Goal: Task Accomplishment & Management: Manage account settings

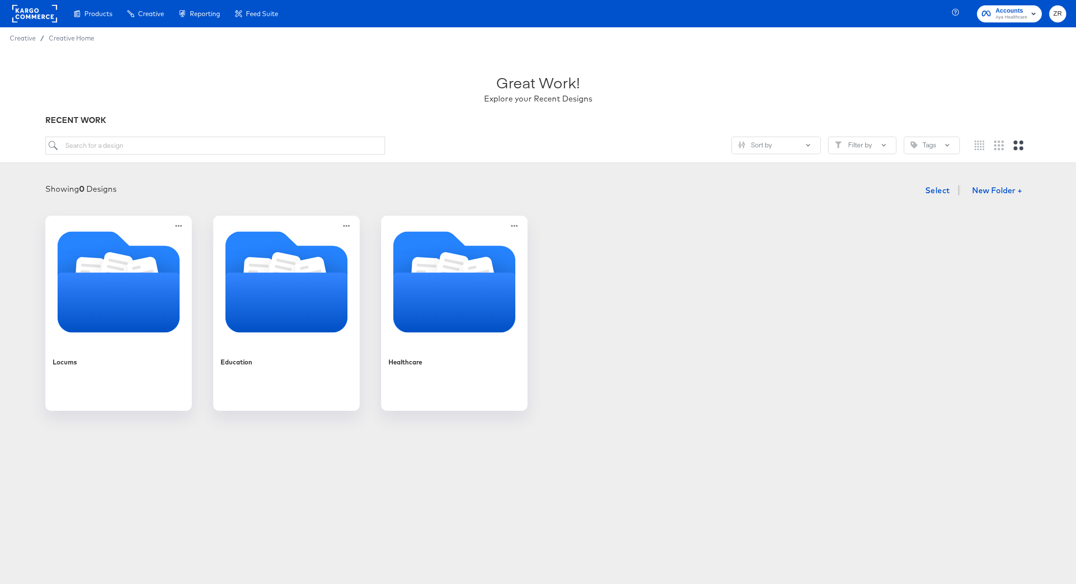
click at [1001, 21] on span "Aya Healthcare" at bounding box center [1011, 18] width 32 height 8
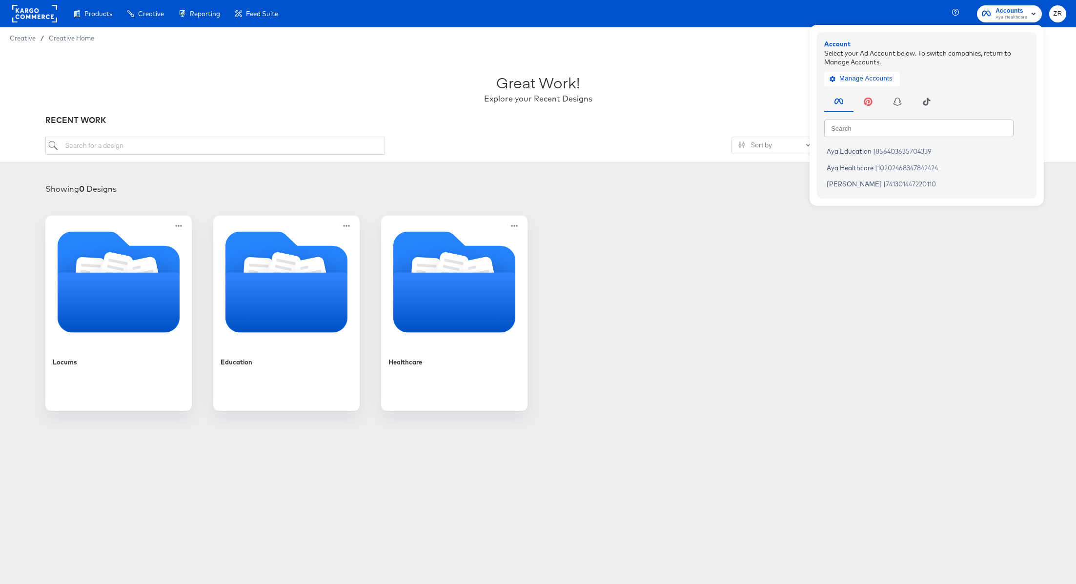
click at [369, 51] on div "Great Work! Explore your Recent Designs RECENT WORK Sort by Filter by Tags" at bounding box center [538, 106] width 1076 height 114
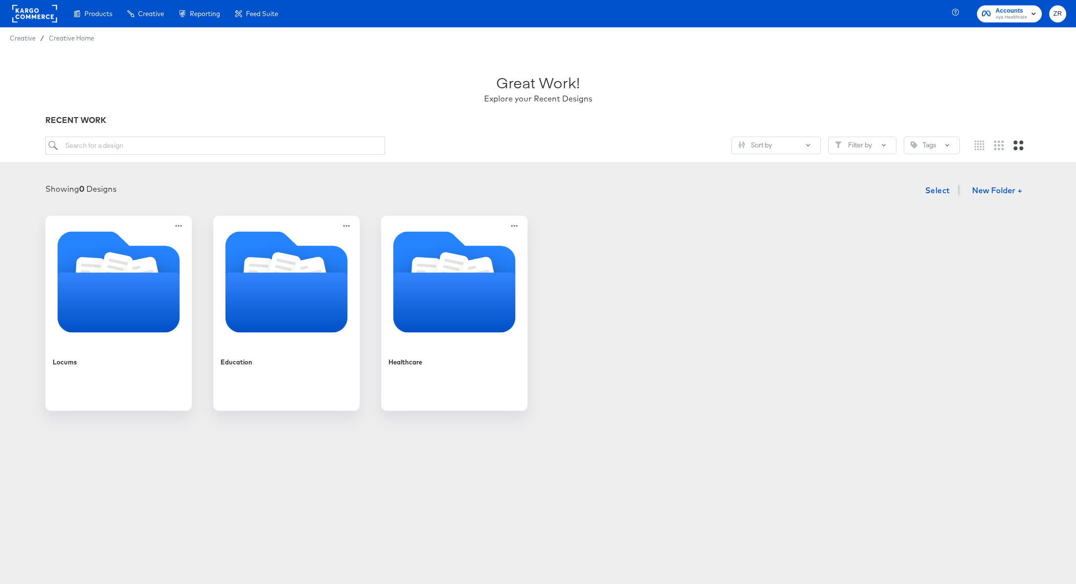
click at [21, 16] on rect at bounding box center [34, 14] width 45 height 18
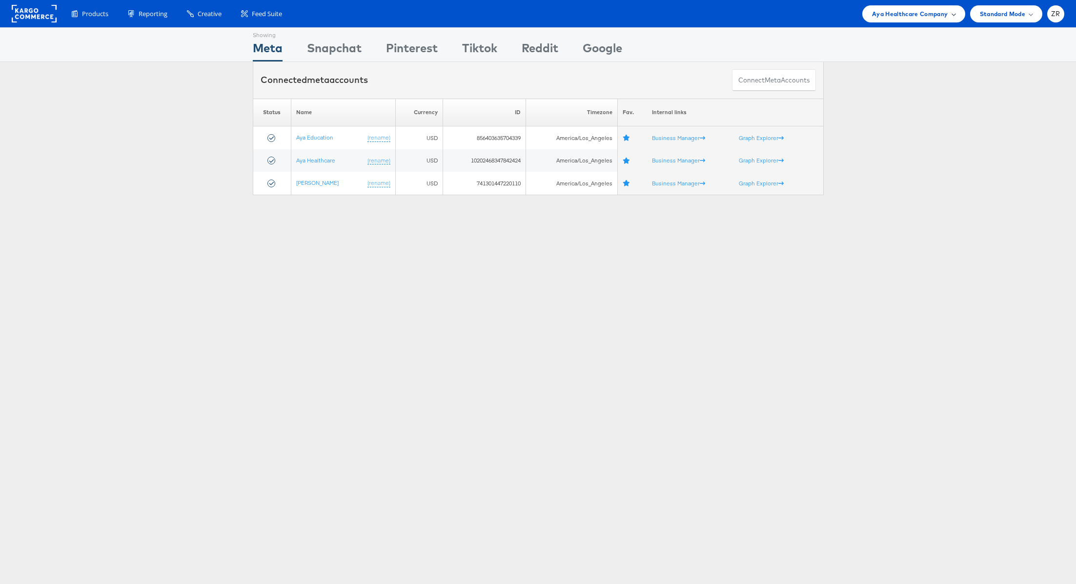
click at [942, 14] on span "Aya Healthcare Company" at bounding box center [910, 14] width 76 height 10
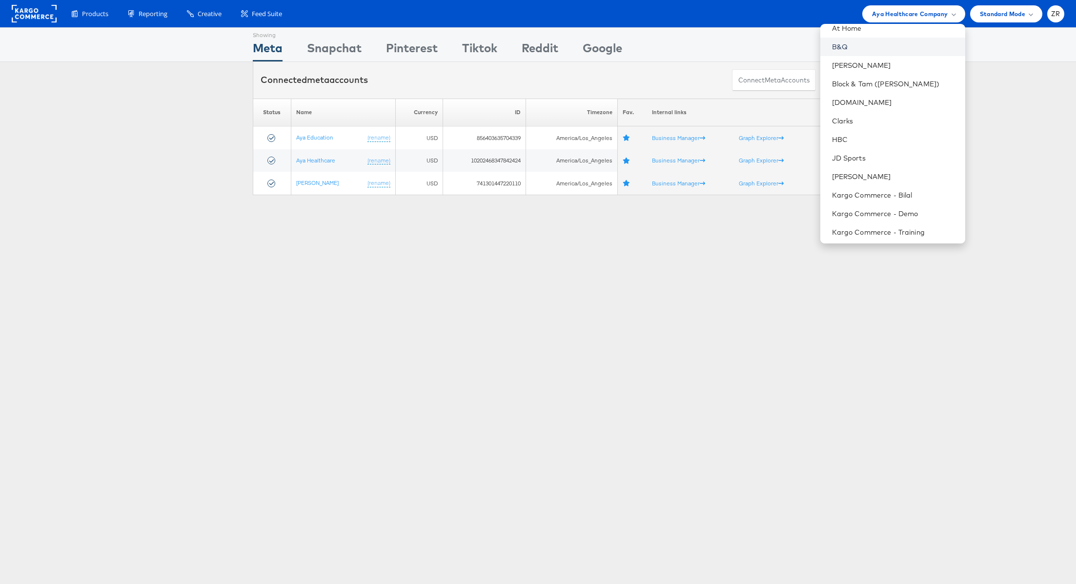
scroll to position [153, 0]
click at [885, 232] on link "Kargo Commerce - Zane Ruttenberg" at bounding box center [894, 236] width 125 height 10
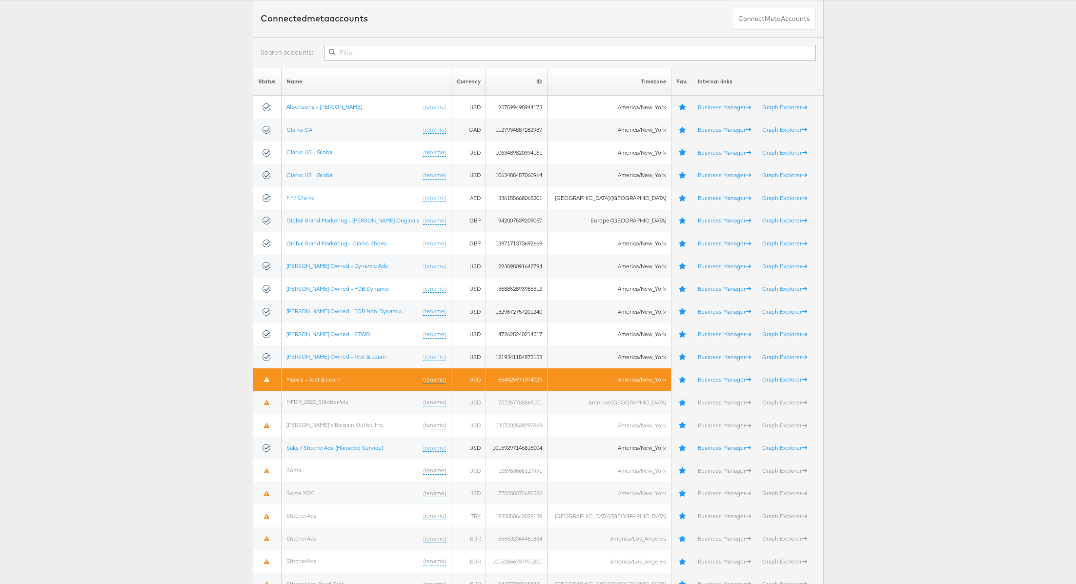
scroll to position [149, 0]
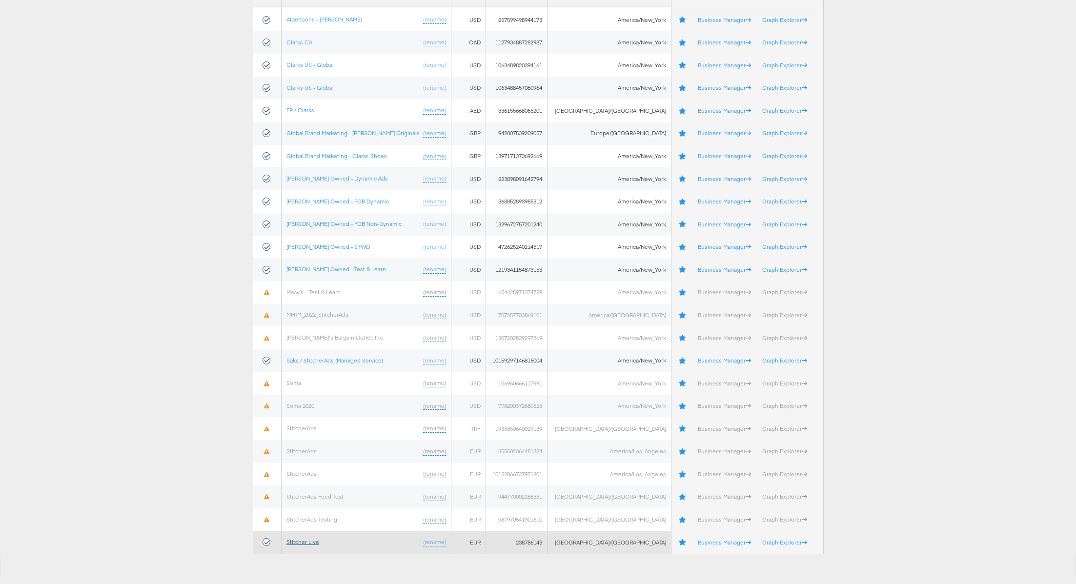
click at [306, 540] on link "Stitcher Live" at bounding box center [302, 541] width 33 height 7
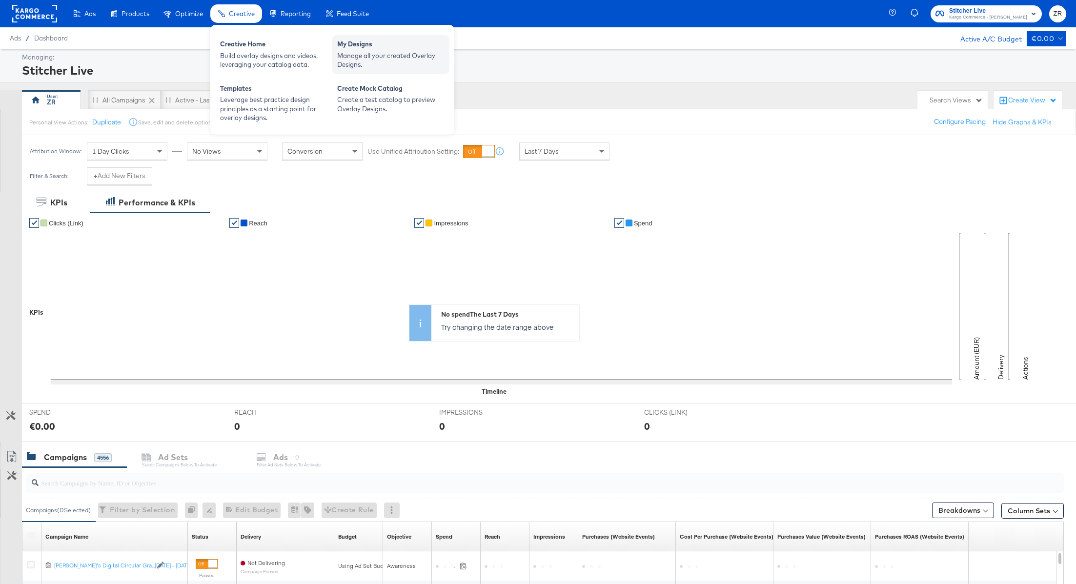
click at [360, 46] on div "My Designs" at bounding box center [390, 46] width 107 height 12
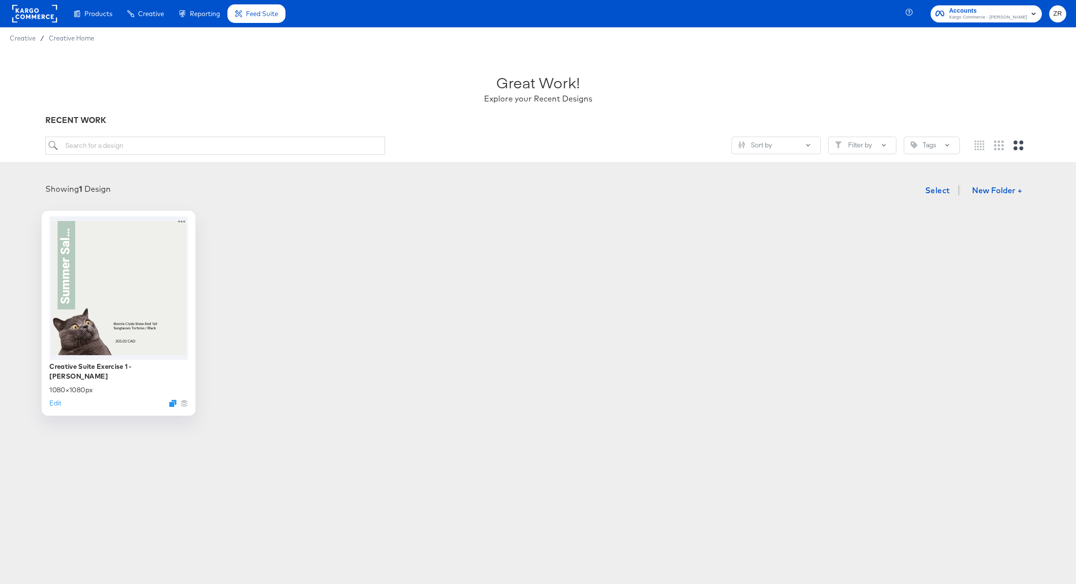
click at [134, 288] on div at bounding box center [118, 287] width 139 height 143
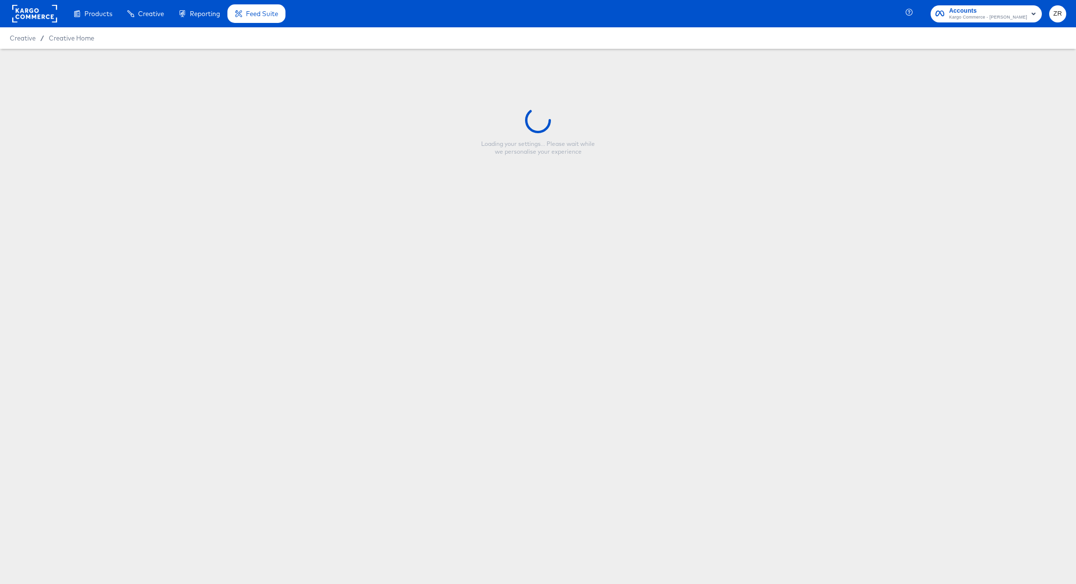
type input "Creative Suite Exercise 1 - Zane Ruttenberg"
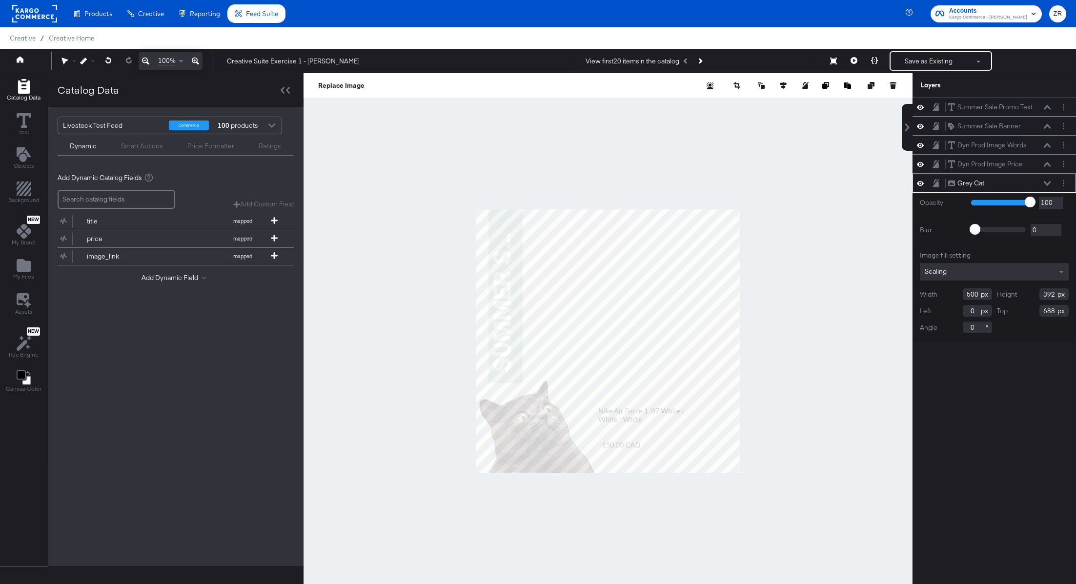
click at [367, 288] on div at bounding box center [607, 341] width 609 height 536
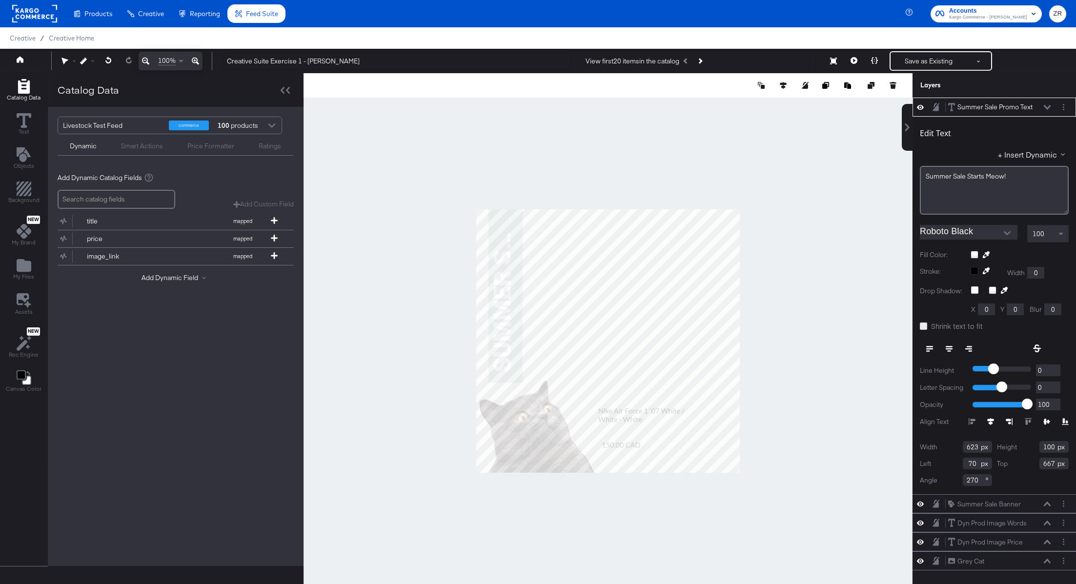
click at [923, 326] on icon at bounding box center [923, 325] width 7 height 7
click at [0, 0] on input "Shrink text to fit" at bounding box center [0, 0] width 0 height 0
click at [1012, 328] on div "Shrink text to fit" at bounding box center [994, 326] width 149 height 11
click at [120, 369] on div "Livestock Test Feed commerce 100 products Dynamic Smart Actions Price Formatter…" at bounding box center [176, 336] width 256 height 459
click at [26, 234] on icon at bounding box center [24, 231] width 15 height 15
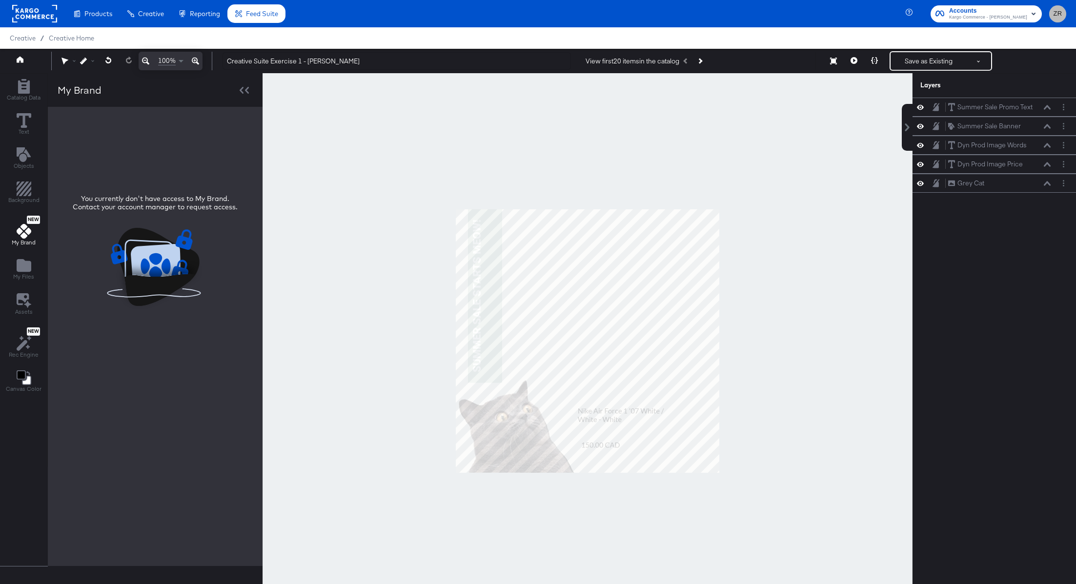
click at [1057, 11] on span "ZR" at bounding box center [1057, 13] width 9 height 11
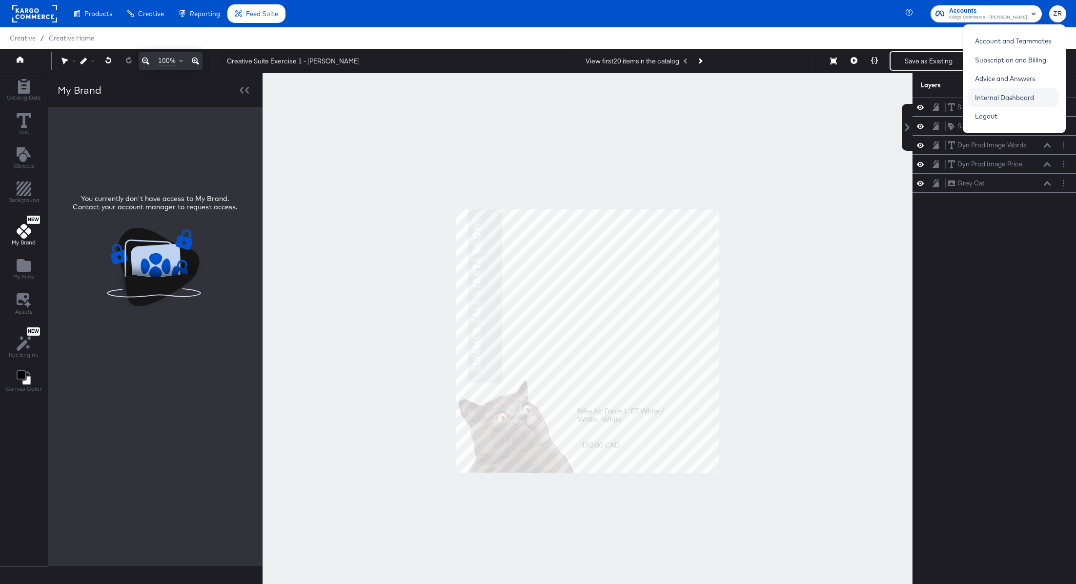
click at [994, 98] on link "Internal Dashboard" at bounding box center [1004, 98] width 74 height 18
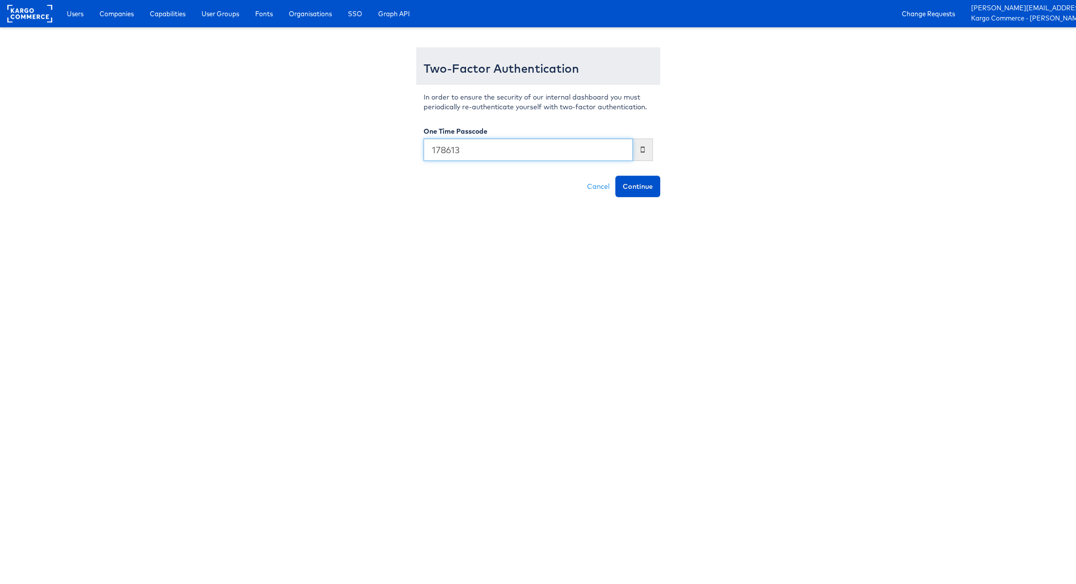
type input "178613"
click at [615, 176] on button "Continue" at bounding box center [637, 186] width 45 height 21
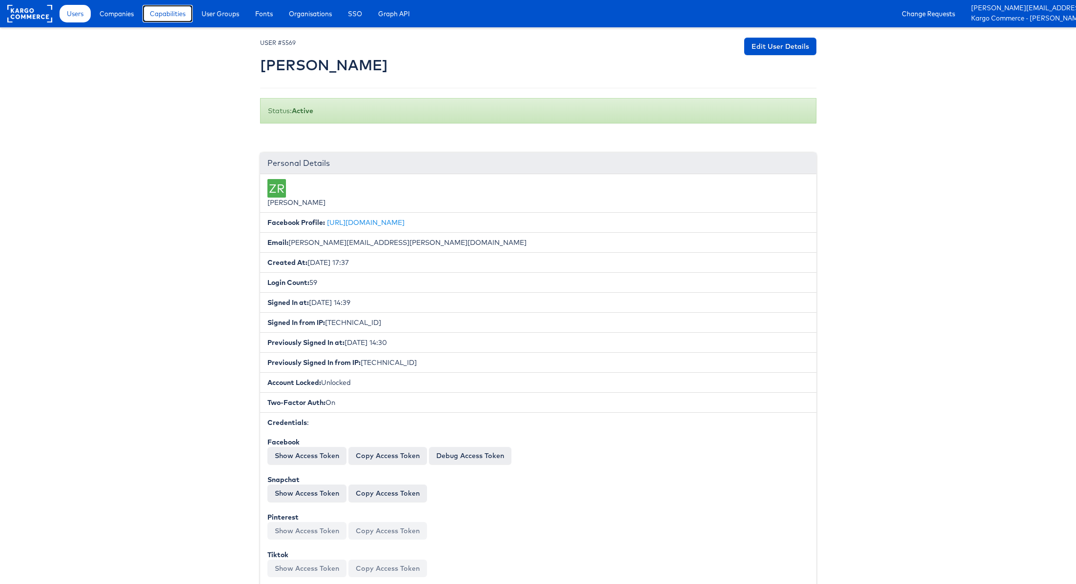
click at [166, 9] on span "Capabilities" at bounding box center [168, 14] width 36 height 10
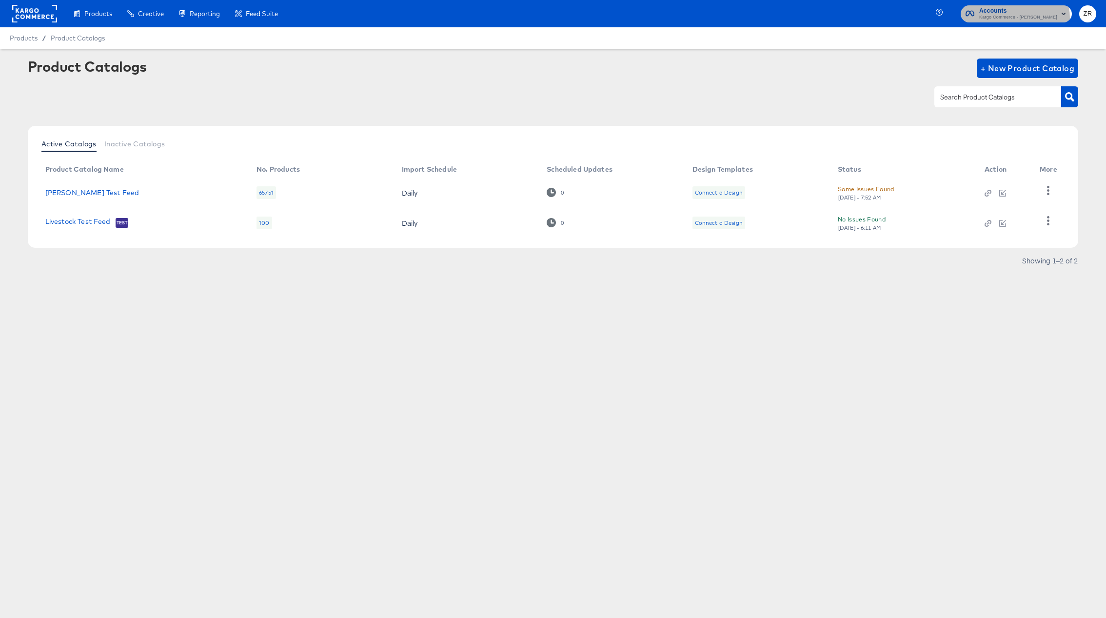
click at [999, 19] on span "Kargo Commerce - [PERSON_NAME]" at bounding box center [1019, 18] width 78 height 8
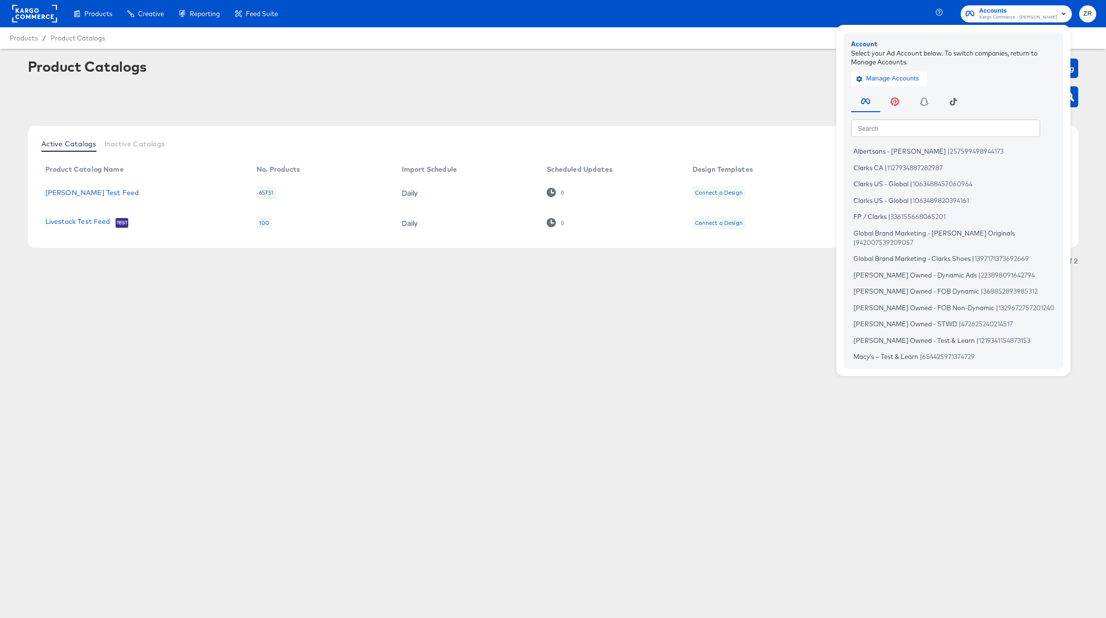
click at [681, 60] on div "Product Catalogs + New Product Catalog" at bounding box center [553, 69] width 1051 height 20
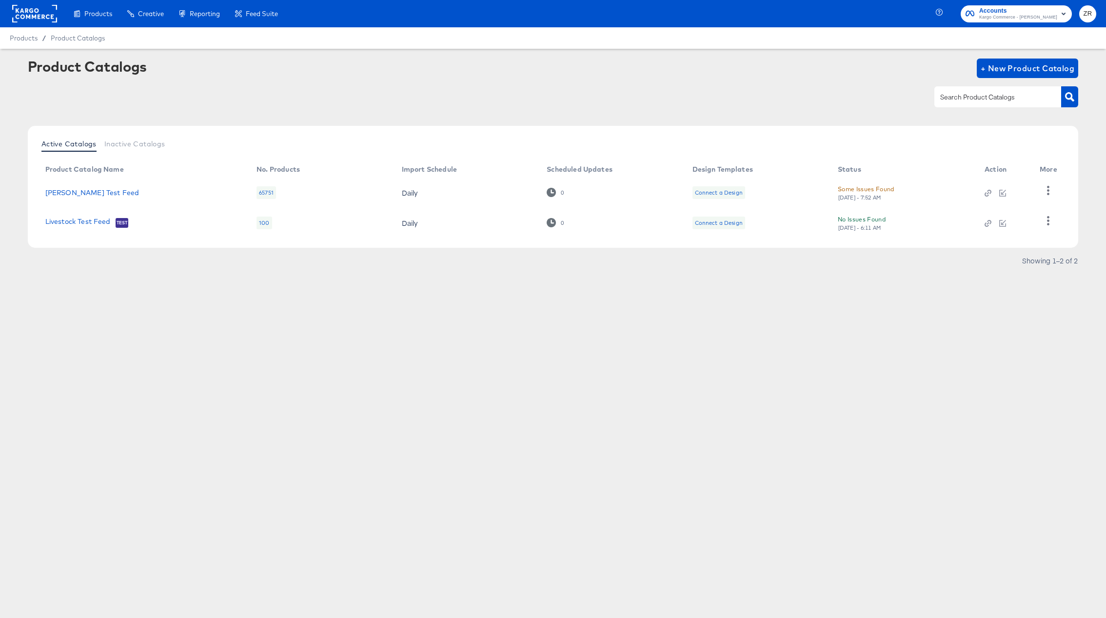
click at [26, 18] on rect at bounding box center [34, 14] width 45 height 18
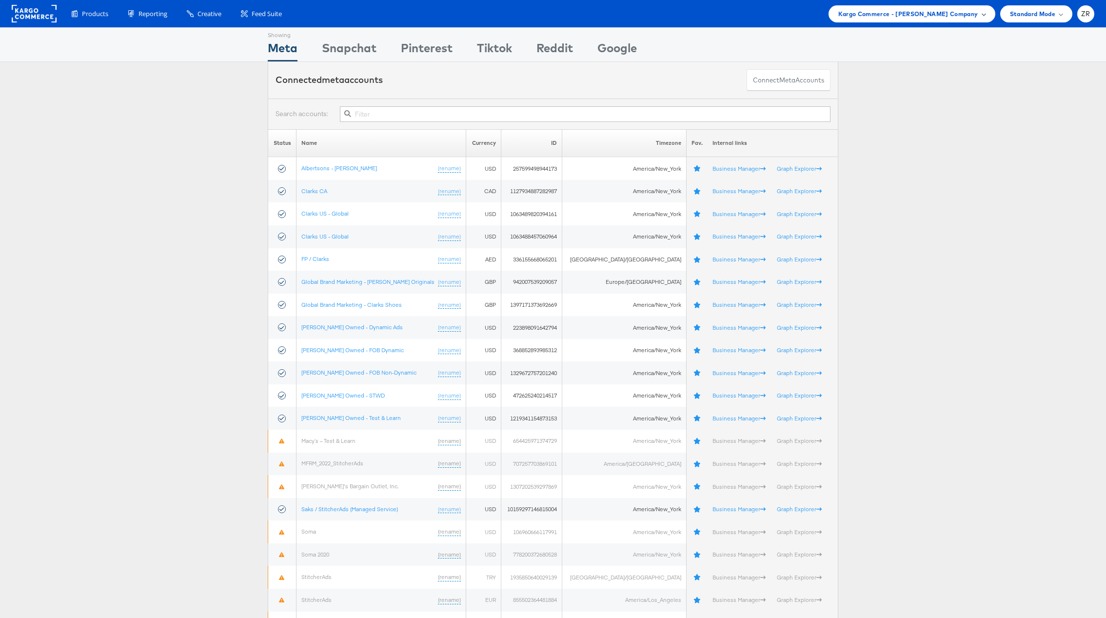
click at [986, 15] on div "Kargo Commerce - [PERSON_NAME] Company" at bounding box center [912, 13] width 167 height 17
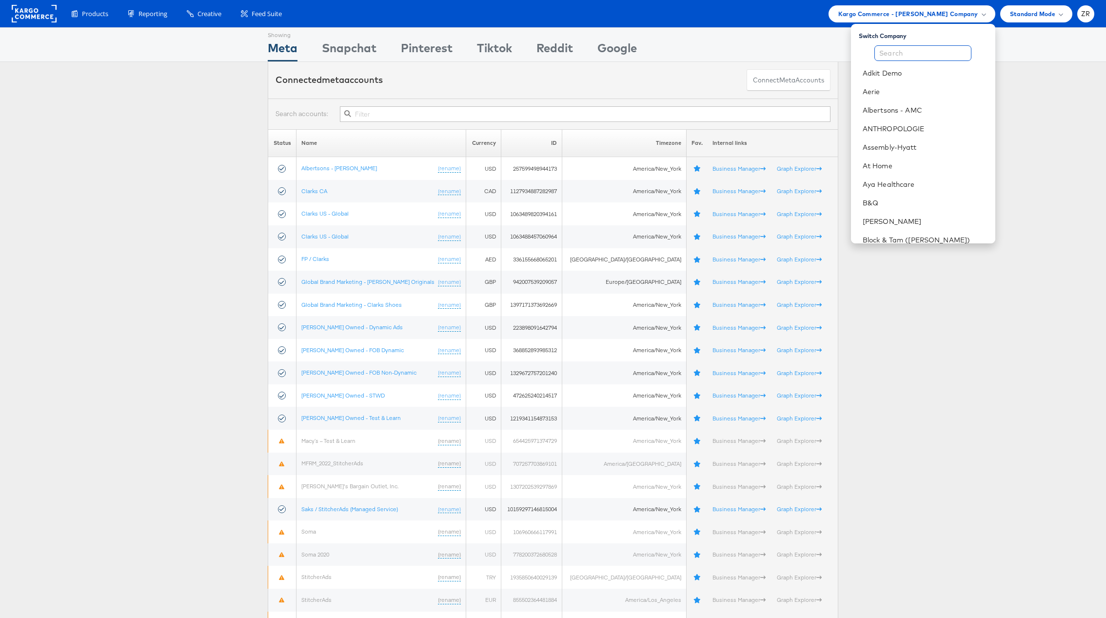
click at [927, 54] on input "text" at bounding box center [923, 53] width 97 height 16
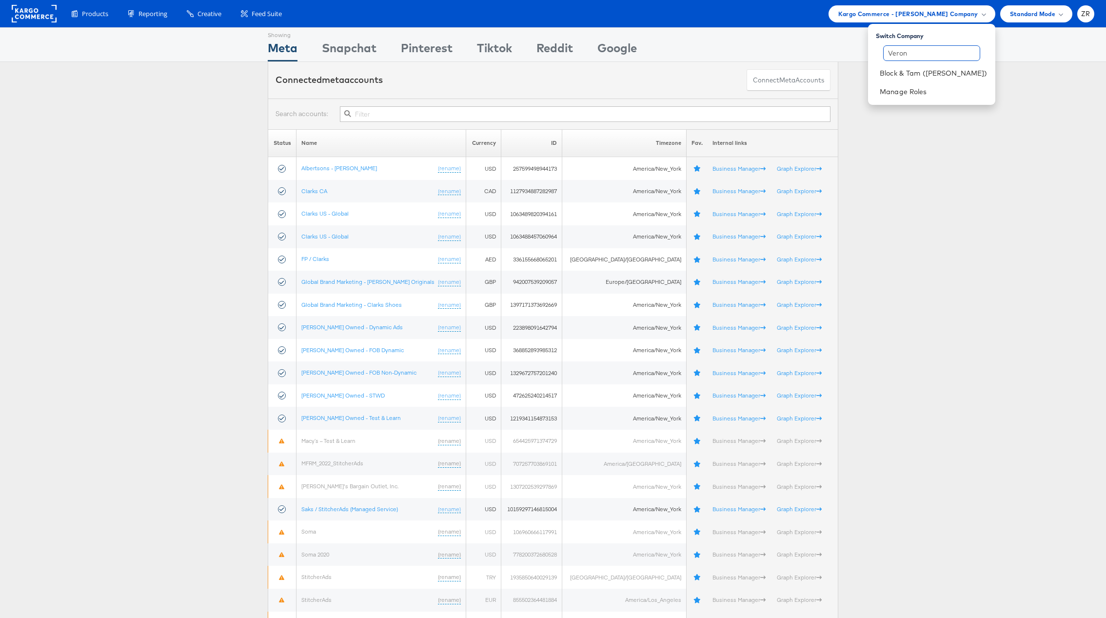
click at [921, 60] on input "Veron" at bounding box center [931, 53] width 97 height 16
type input "Veron"
click at [921, 69] on link "Block & Tam ([PERSON_NAME])" at bounding box center [934, 73] width 108 height 10
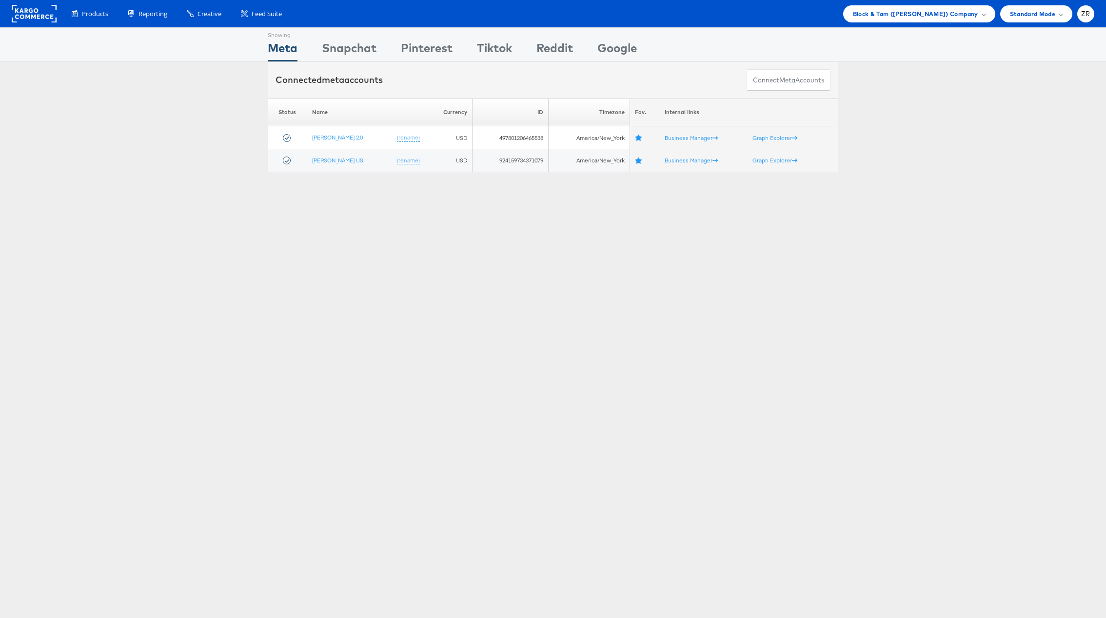
click at [972, 0] on div "Products Product Catalogs Enhance Your Product Catalog, Map Them to Publishers,…" at bounding box center [553, 13] width 1106 height 27
click at [1078, 13] on div "ZR" at bounding box center [1086, 13] width 17 height 17
click at [1040, 92] on link "Internal Dashboard" at bounding box center [1044, 93] width 83 height 10
click at [923, 88] on div "Connected meta accounts Connect meta Accounts" at bounding box center [553, 80] width 1106 height 37
click at [345, 47] on div "Snapchat" at bounding box center [349, 51] width 55 height 22
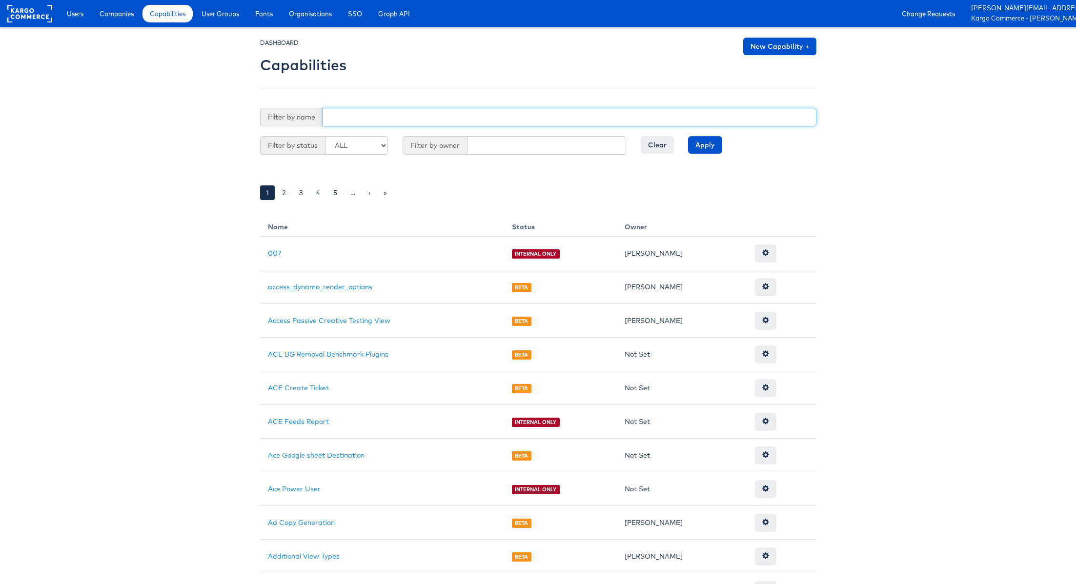
click at [344, 121] on input "text" at bounding box center [569, 117] width 494 height 19
type input "My"
click at [688, 136] on input "Apply" at bounding box center [705, 145] width 34 height 18
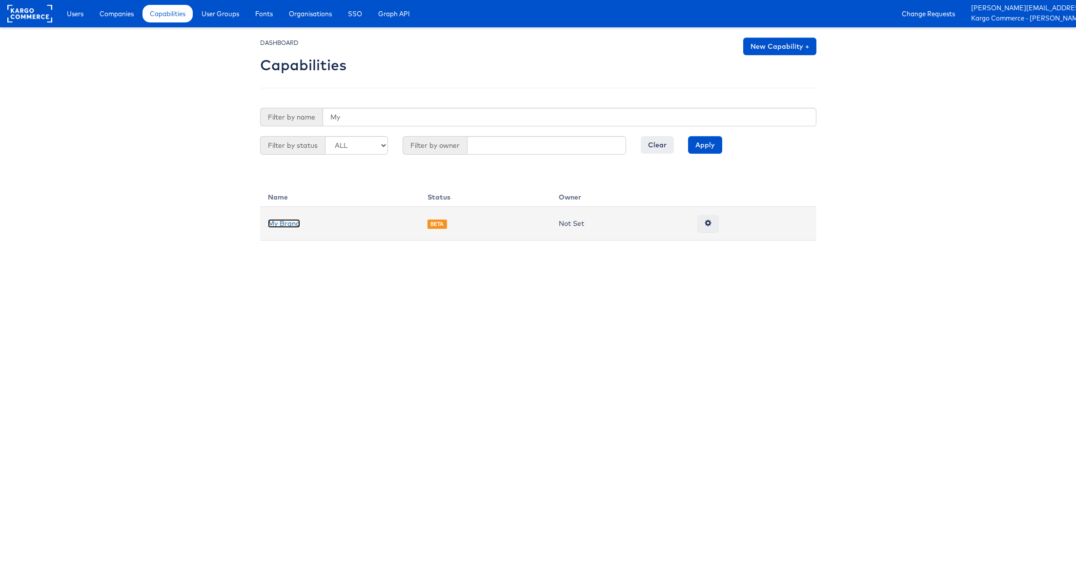
click at [274, 224] on link "My Brand" at bounding box center [284, 223] width 32 height 9
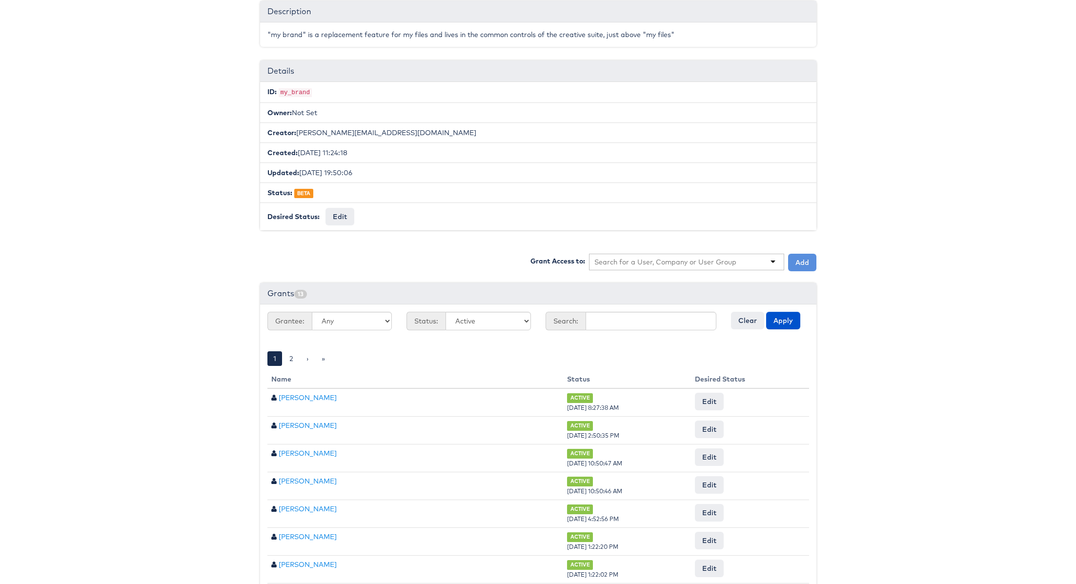
scroll to position [160, 0]
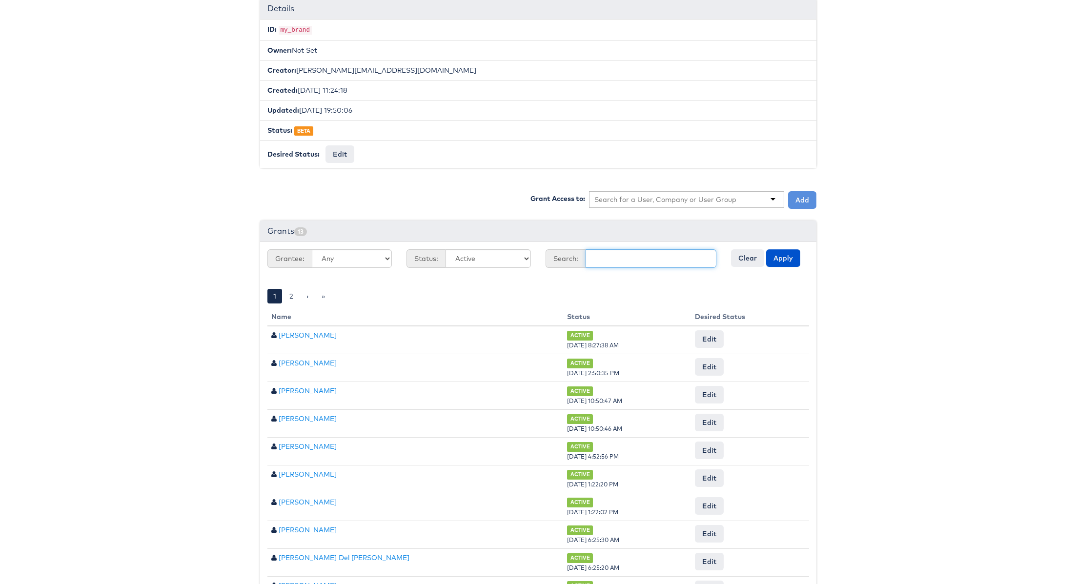
click at [605, 262] on input "text" at bounding box center [650, 258] width 131 height 19
type input "[PERSON_NAME]"
click at [632, 197] on input "text" at bounding box center [665, 200] width 142 height 10
type input "[PERSON_NAME]"
click at [803, 194] on button "Add" at bounding box center [802, 200] width 28 height 18
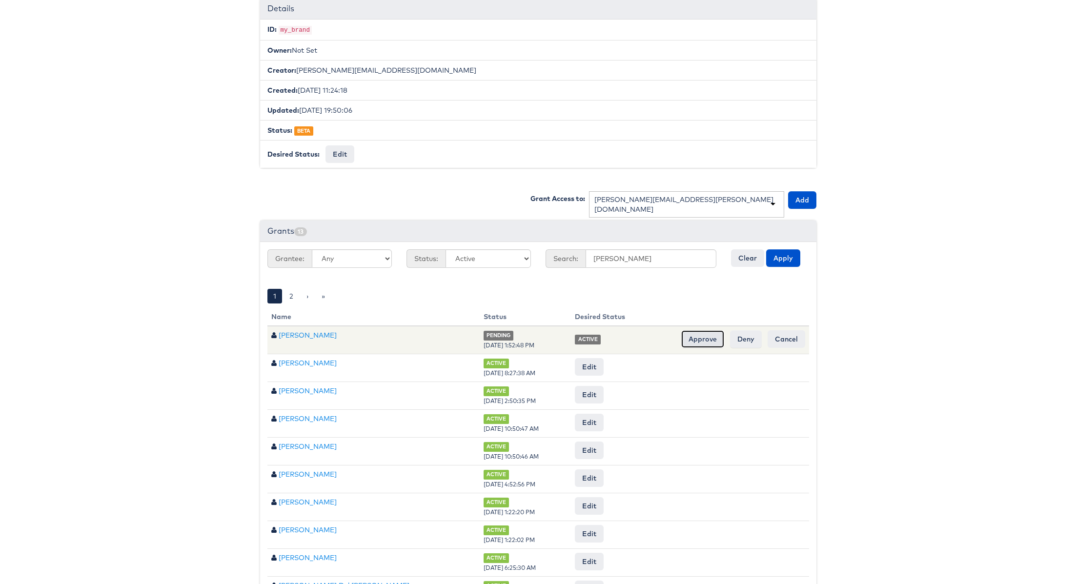
click at [694, 333] on input "Approve" at bounding box center [702, 339] width 43 height 18
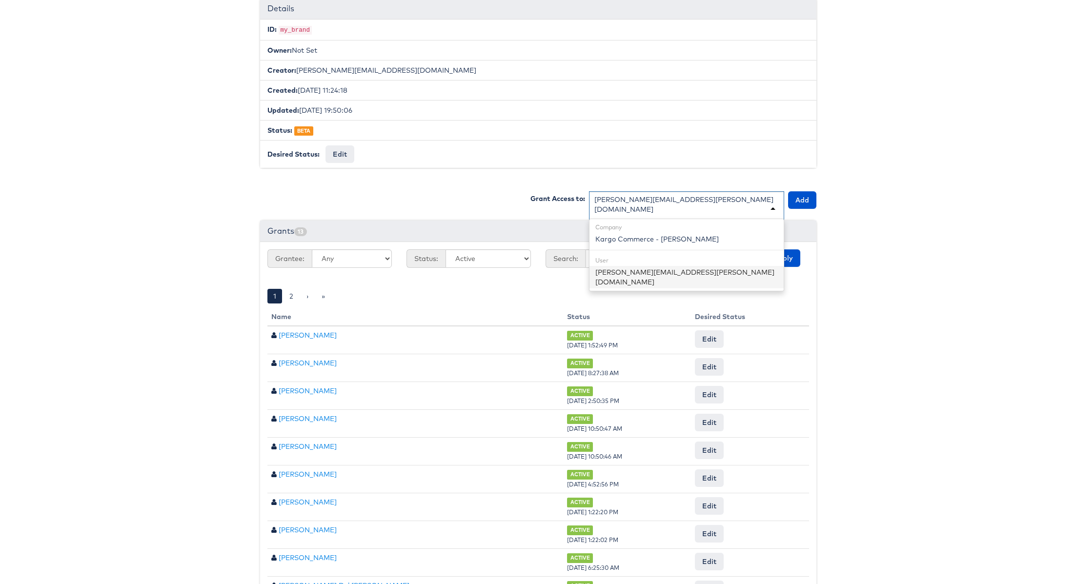
click at [698, 200] on div "zane.ruttenberg@kargo.com" at bounding box center [686, 209] width 195 height 36
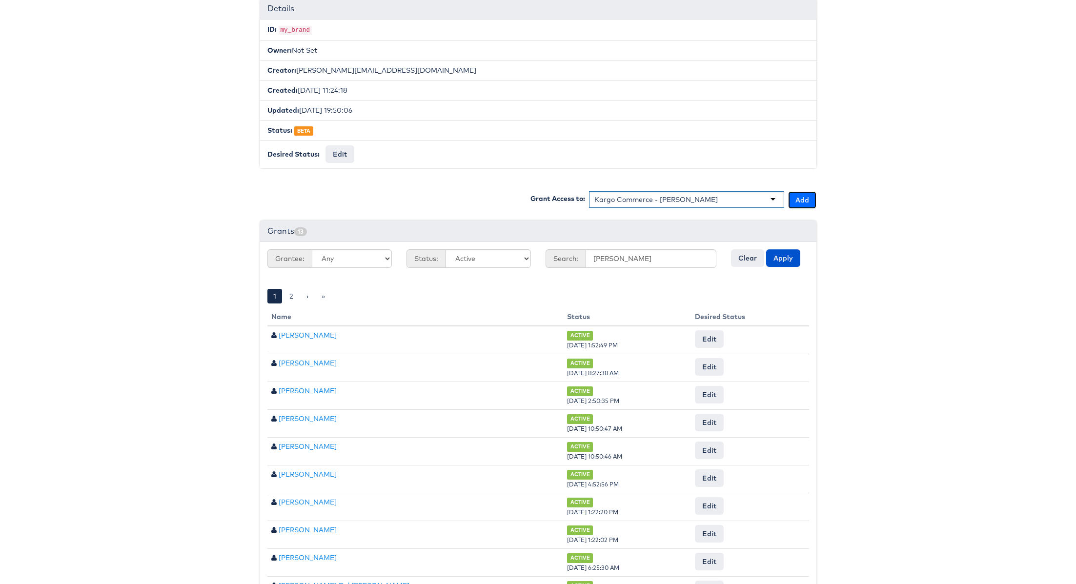
click at [809, 199] on button "Add" at bounding box center [802, 200] width 28 height 18
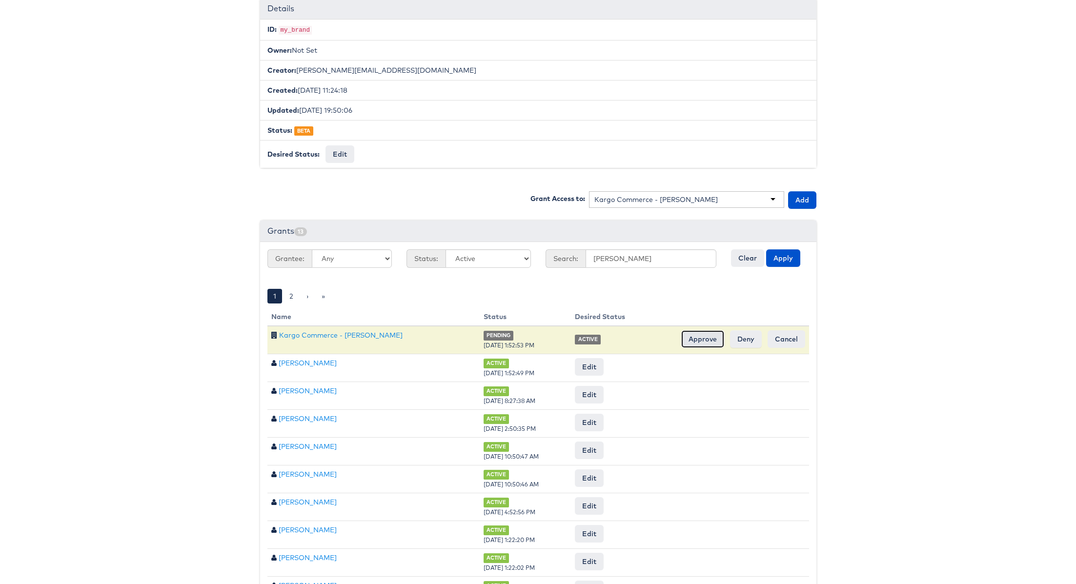
click at [689, 338] on input "Approve" at bounding box center [702, 339] width 43 height 18
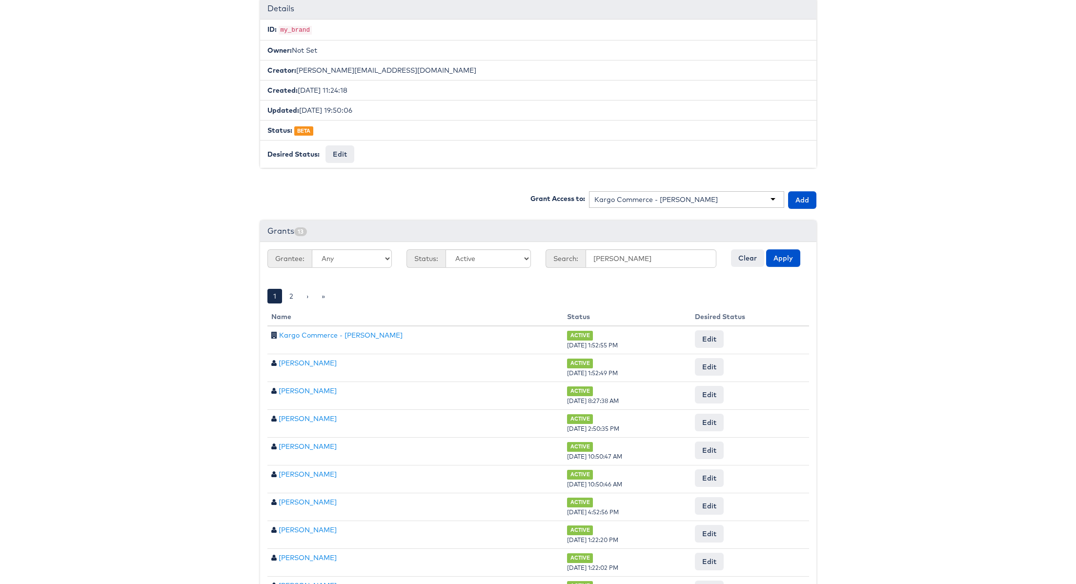
scroll to position [281, 0]
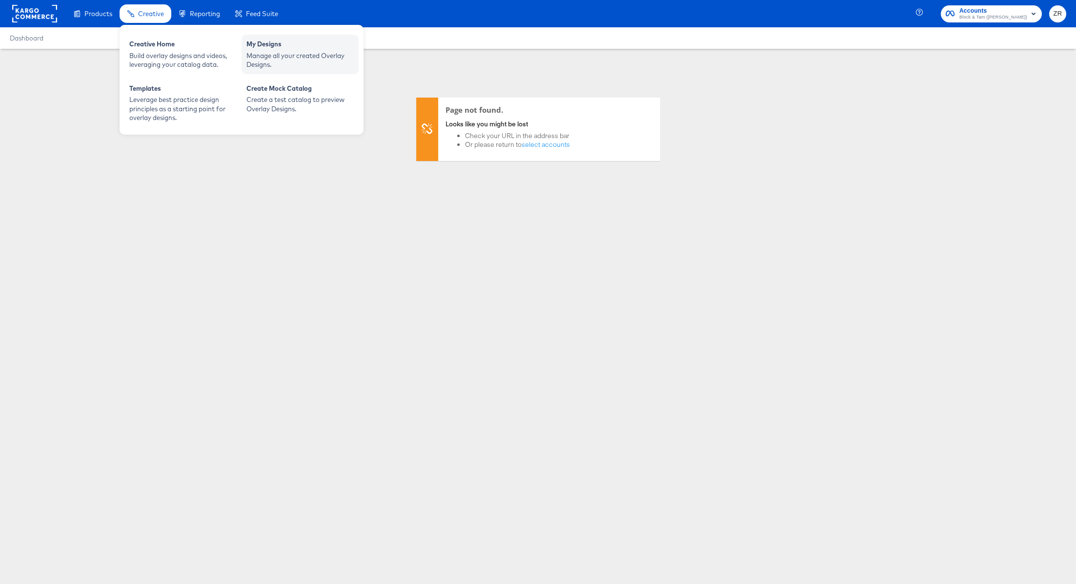
click at [267, 60] on div "Manage all your created Overlay Designs." at bounding box center [299, 60] width 107 height 18
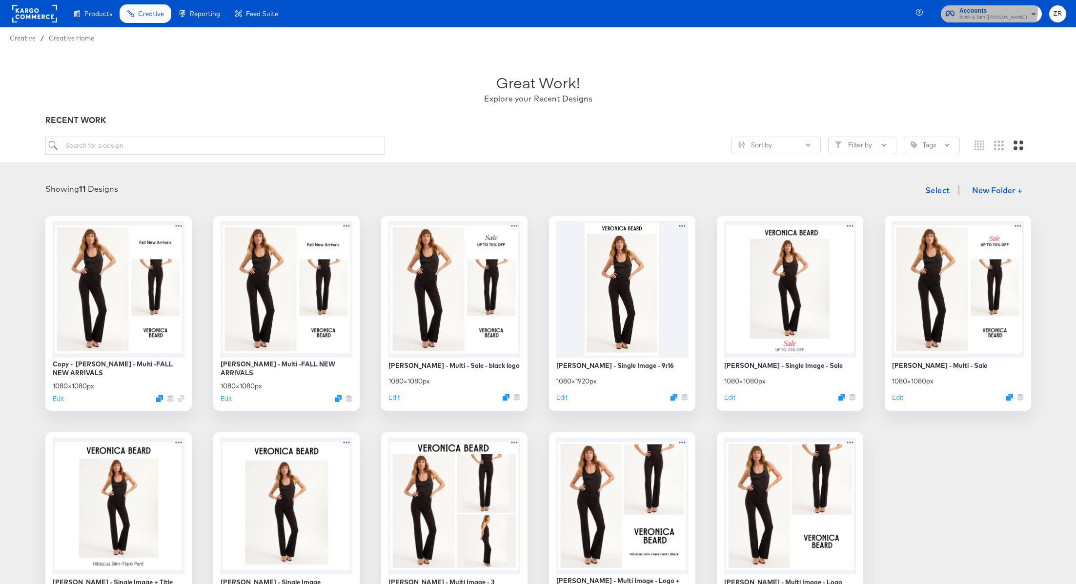
click at [986, 9] on span "Accounts" at bounding box center [993, 11] width 68 height 10
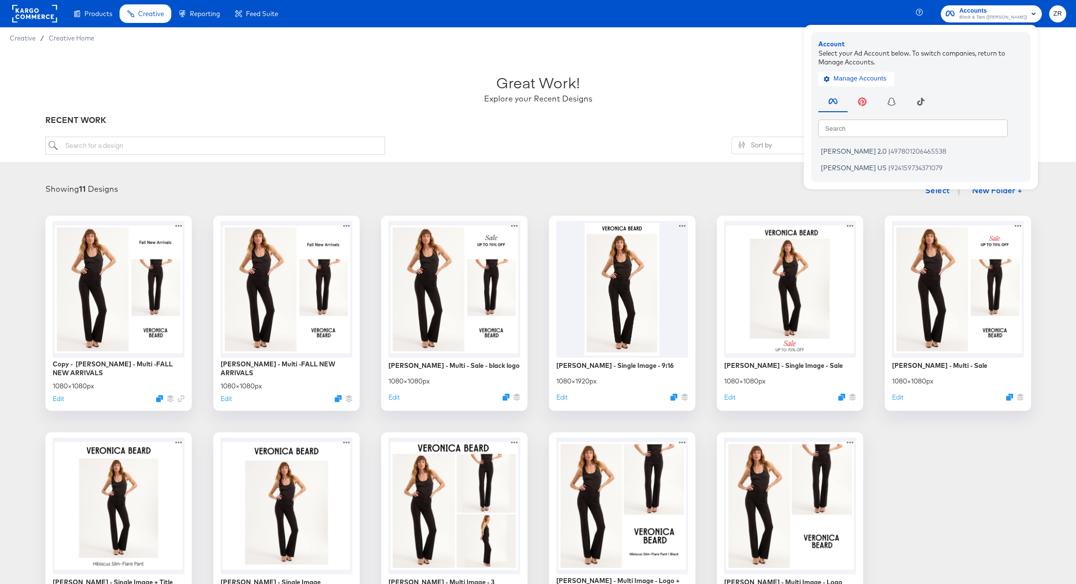
click at [658, 36] on div "Creative / Creative Home" at bounding box center [538, 37] width 1076 height 21
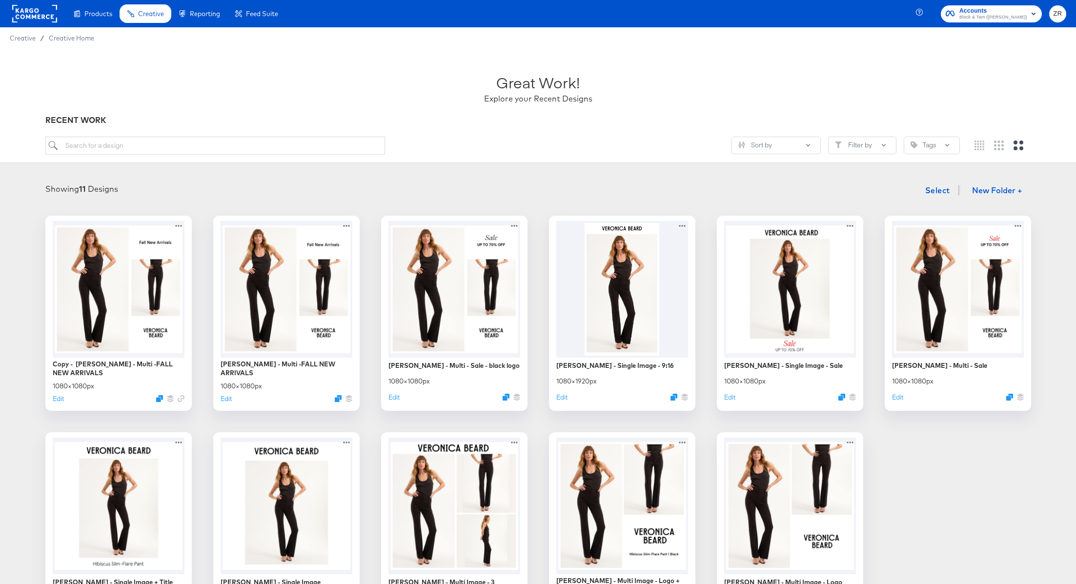
click at [42, 12] on rect at bounding box center [34, 14] width 45 height 18
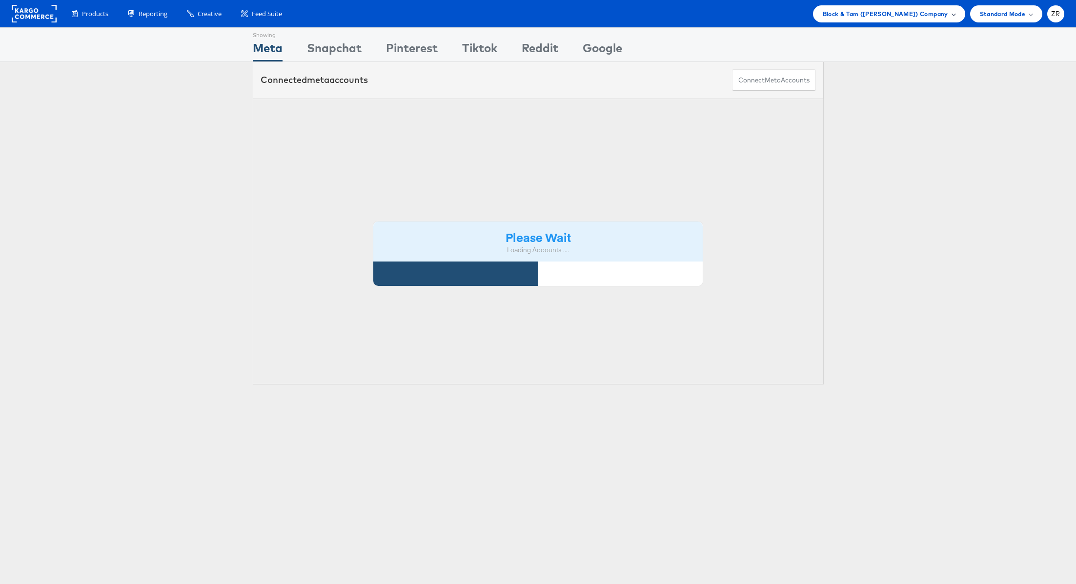
click at [885, 16] on span "Block & Tam (Veronica Beard) Company" at bounding box center [884, 14] width 125 height 10
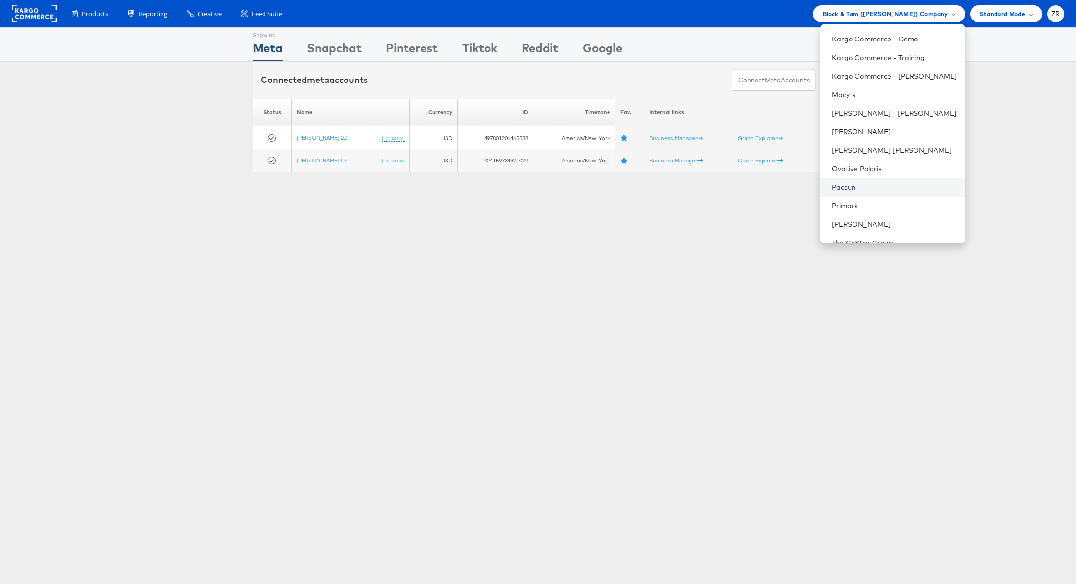
scroll to position [232, 0]
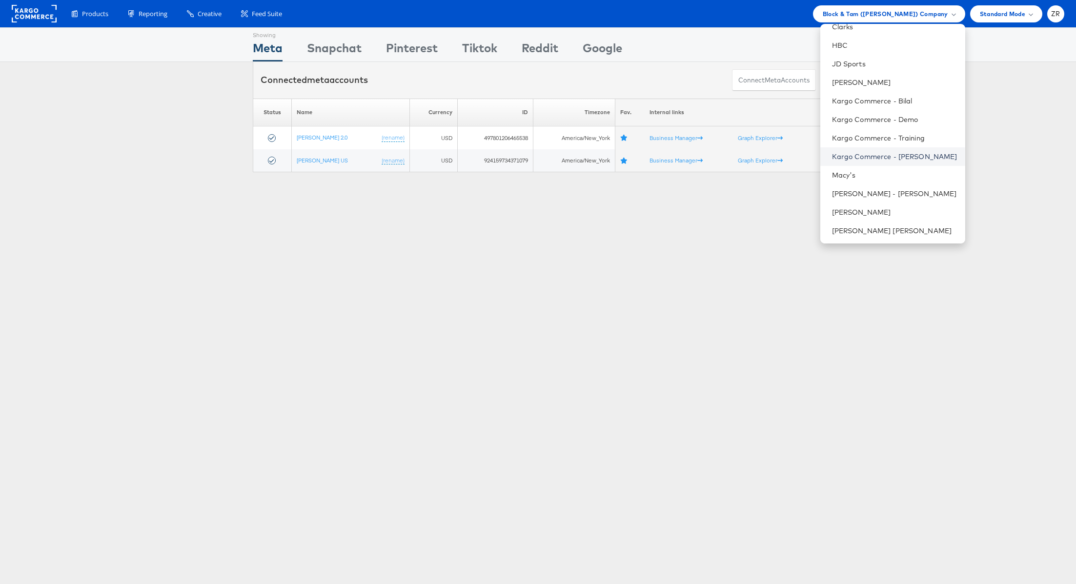
click at [893, 154] on link "Kargo Commerce - [PERSON_NAME]" at bounding box center [894, 157] width 125 height 10
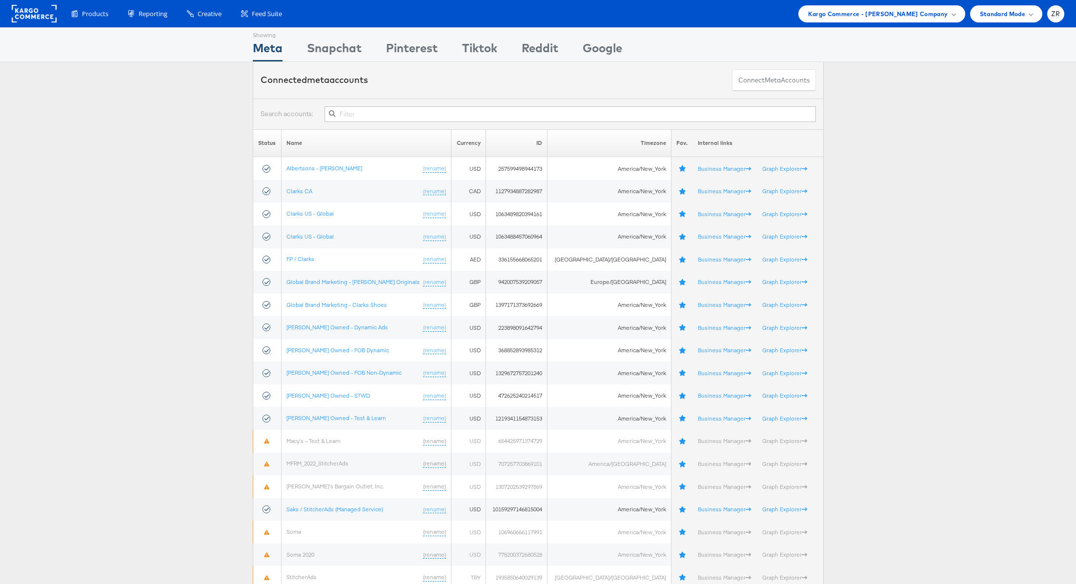
scroll to position [149, 0]
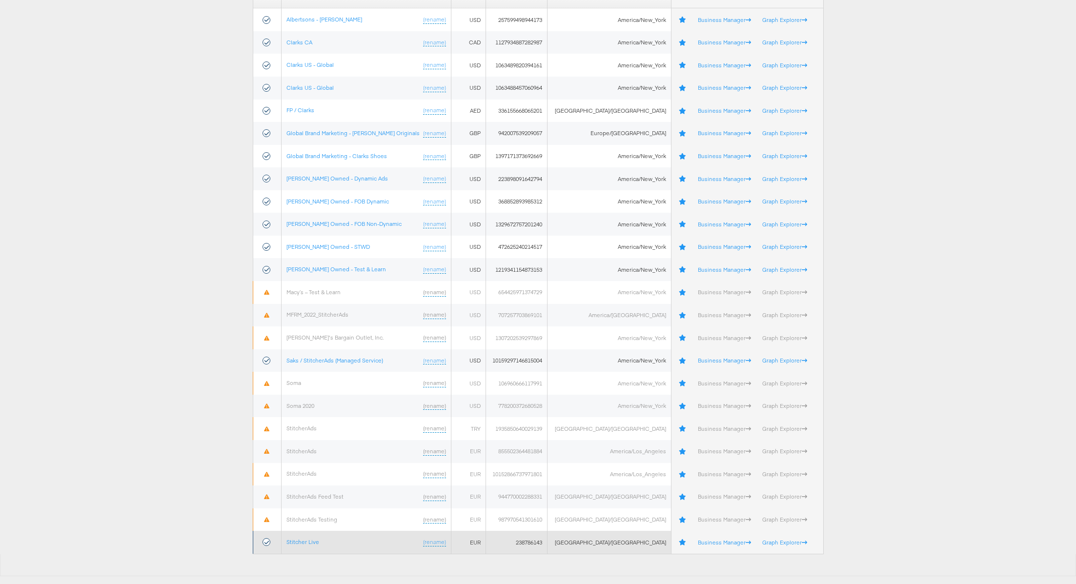
click at [309, 545] on td "Stitcher Live (rename)" at bounding box center [366, 542] width 170 height 23
click at [309, 539] on link "Stitcher Live" at bounding box center [302, 541] width 33 height 7
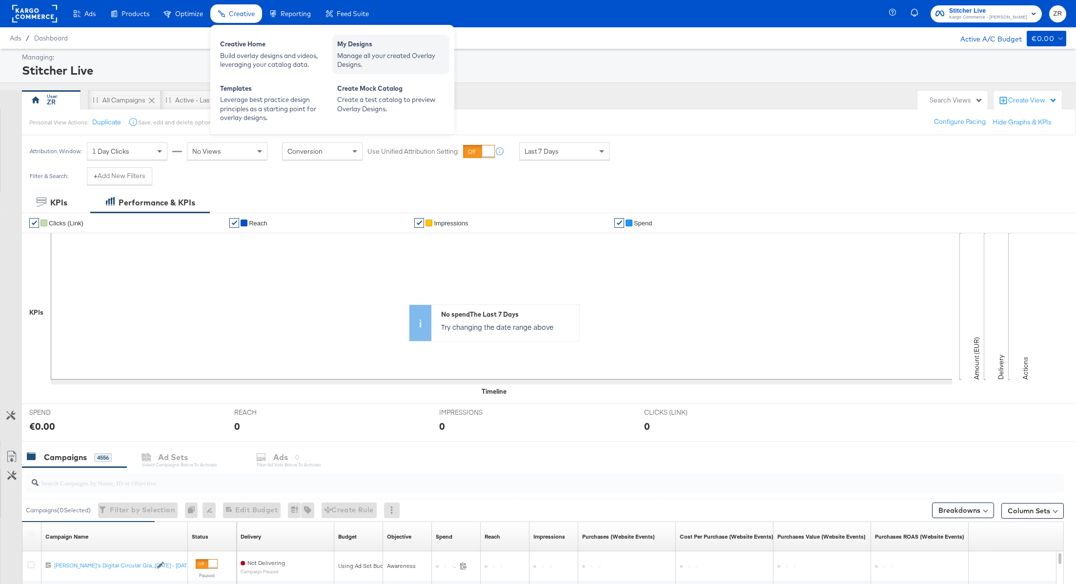
click at [337, 57] on div "My Designs Manage all your created Overlay Designs." at bounding box center [390, 55] width 117 height 40
click at [362, 57] on div "Manage all your created Overlay Designs." at bounding box center [390, 60] width 107 height 18
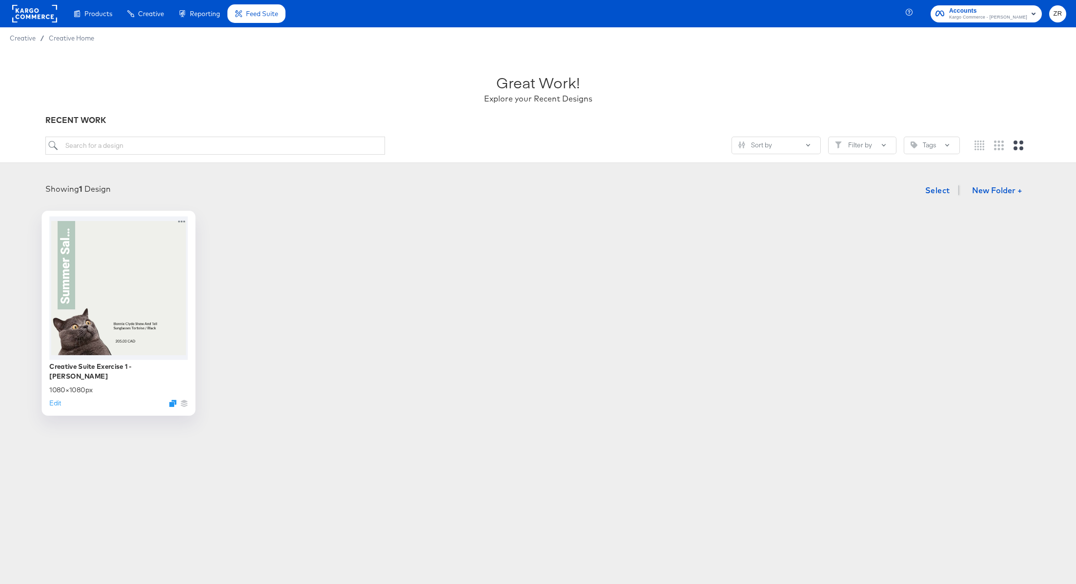
click at [147, 273] on div at bounding box center [118, 287] width 139 height 143
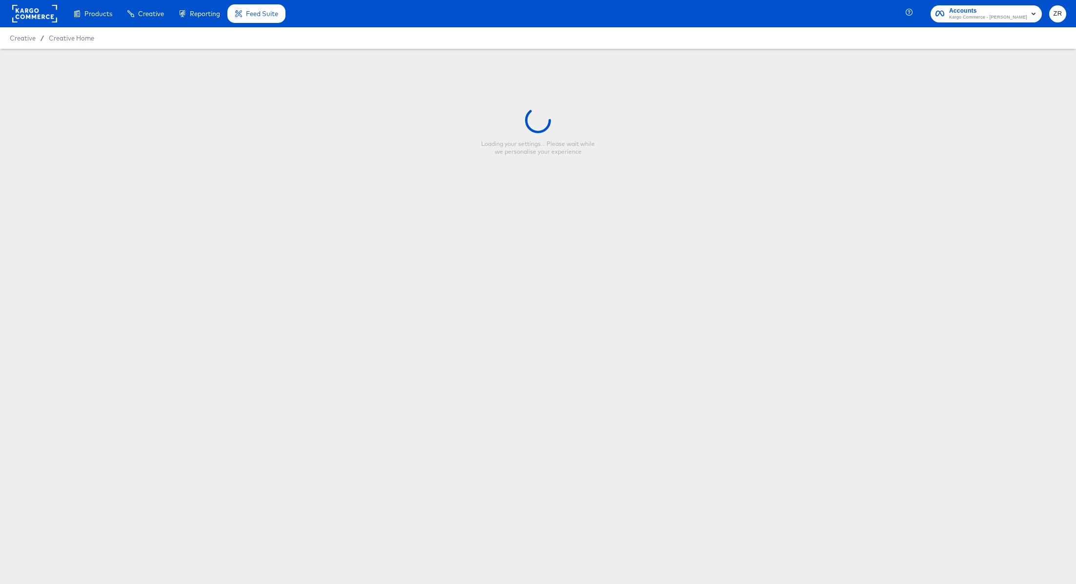
type input "Creative Suite Exercise 1 - Zane Ruttenberg"
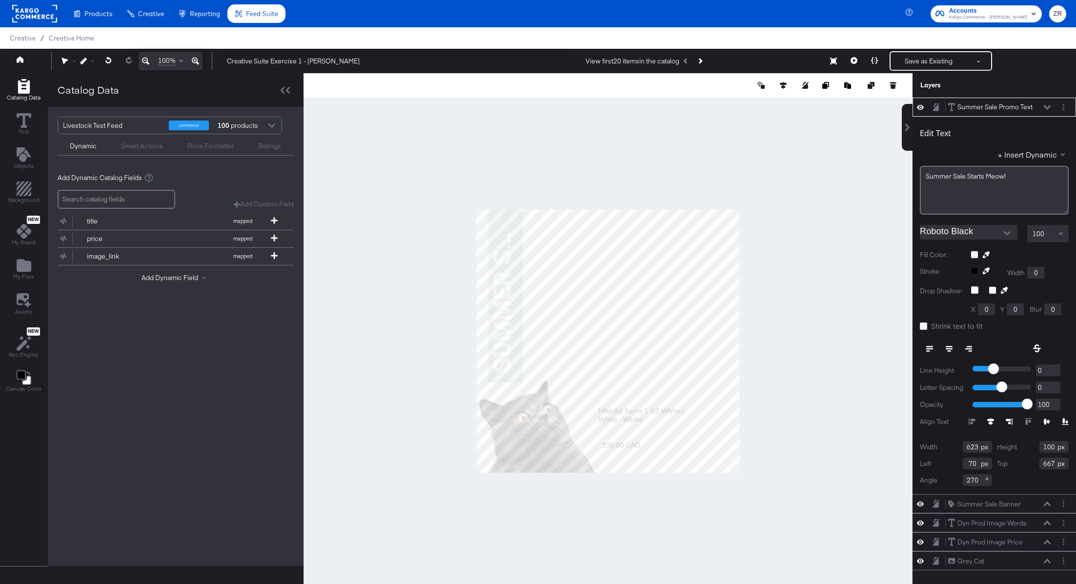
click at [924, 330] on label "Shrink text to fit" at bounding box center [953, 326] width 67 height 10
click at [0, 0] on input "Shrink text to fit" at bounding box center [0, 0] width 0 height 0
click at [141, 382] on div "Livestock Test Feed commerce 100 products Dynamic Smart Actions Price Formatter…" at bounding box center [176, 336] width 256 height 459
click at [18, 232] on icon at bounding box center [24, 231] width 15 height 15
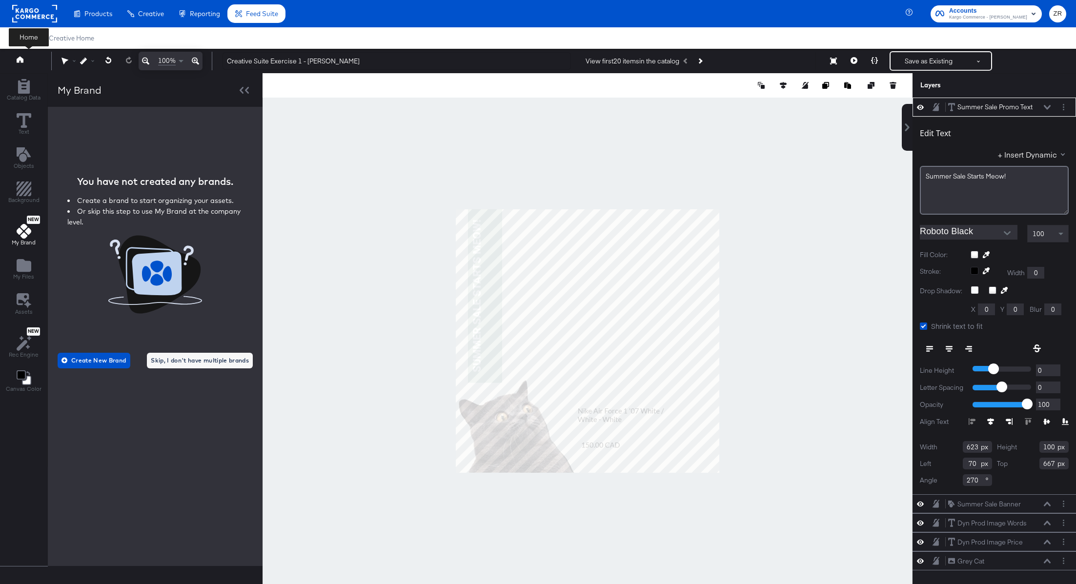
click at [19, 63] on link at bounding box center [20, 60] width 7 height 9
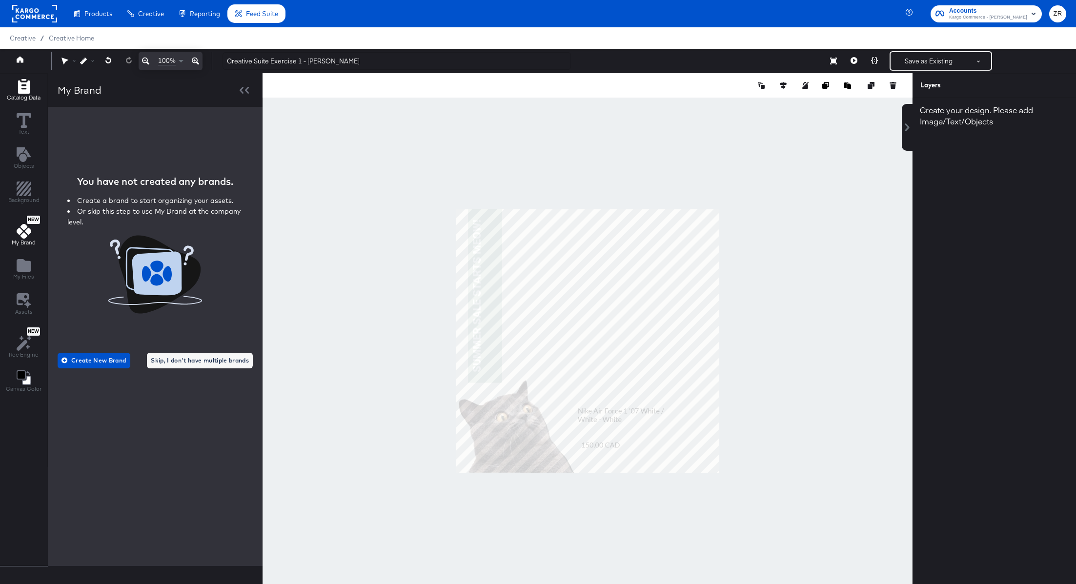
click at [24, 82] on icon "Add Rectangle" at bounding box center [24, 86] width 15 height 15
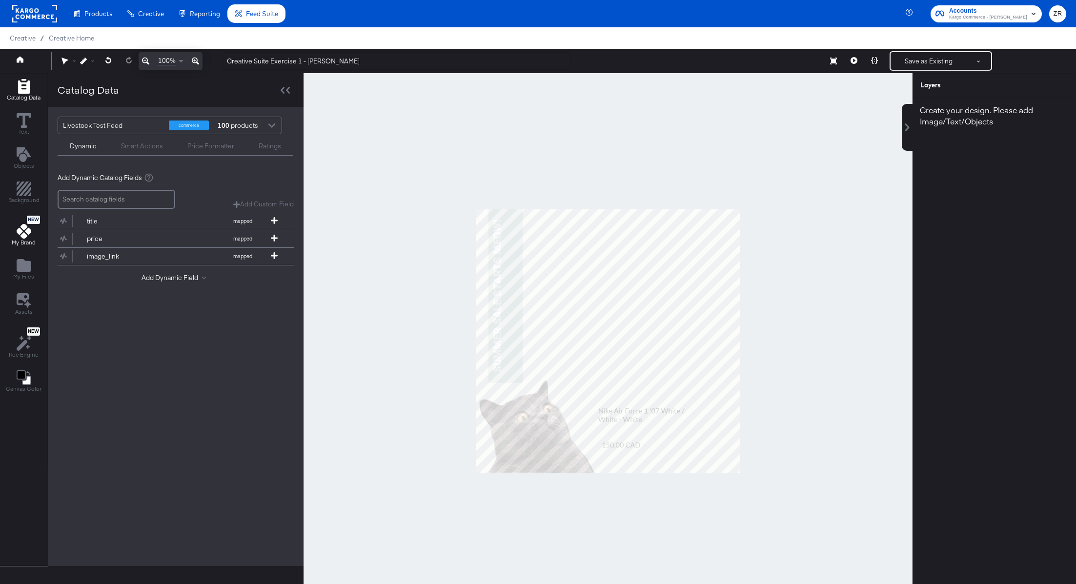
click at [21, 227] on icon at bounding box center [24, 231] width 15 height 15
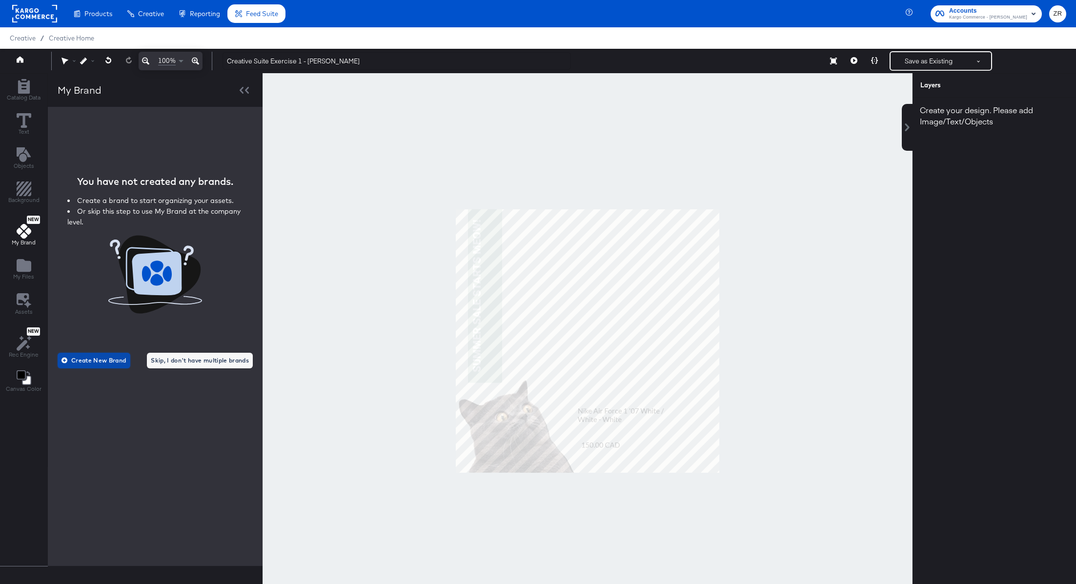
click at [96, 360] on span "Create New Brand" at bounding box center [94, 360] width 63 height 10
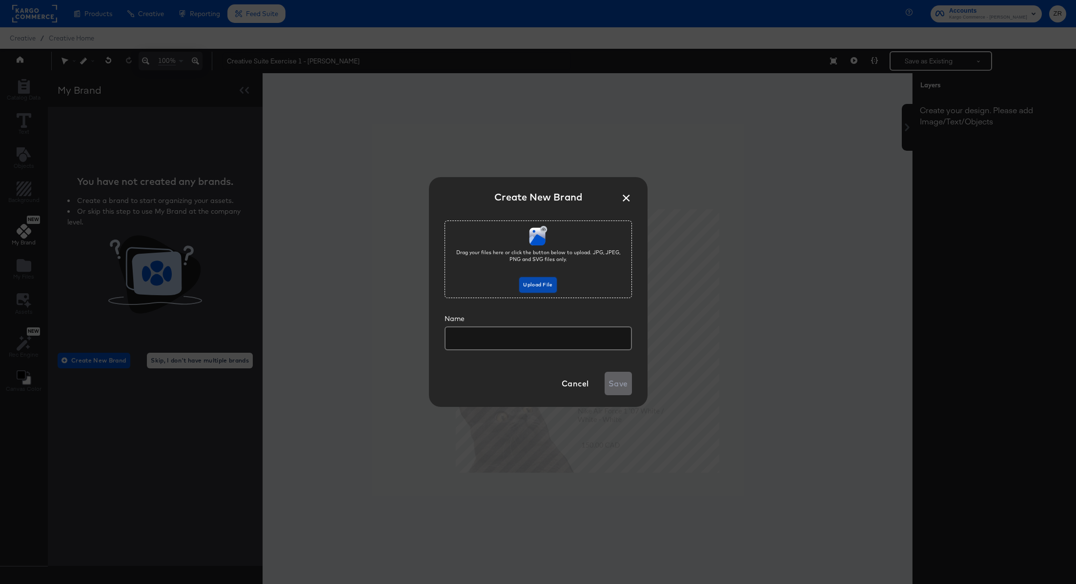
click at [537, 284] on span "Upload File" at bounding box center [537, 284] width 29 height 9
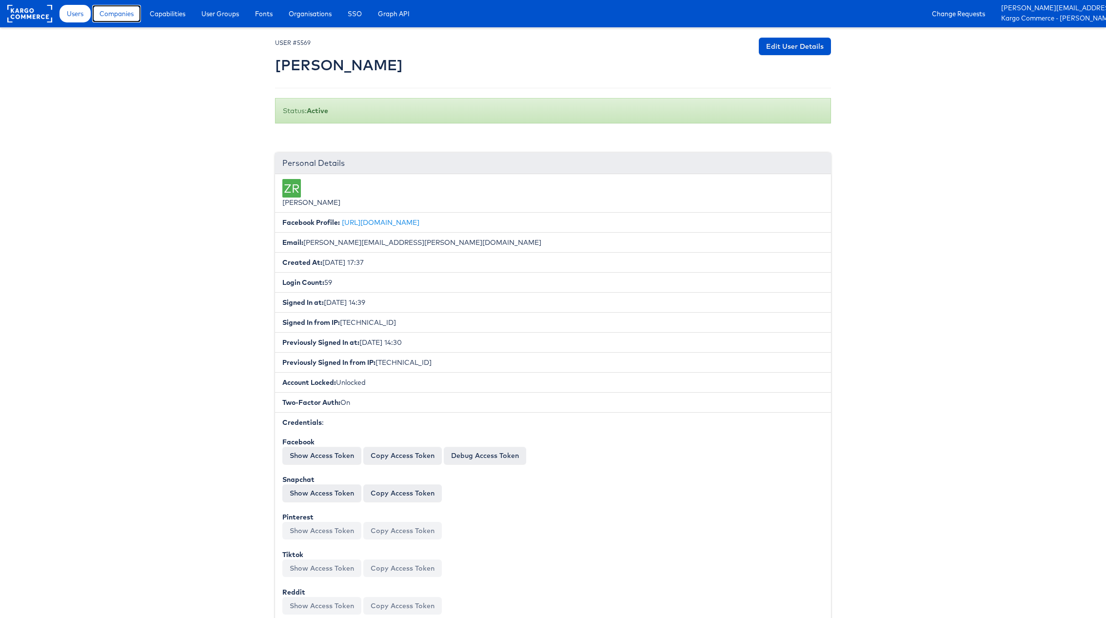
click at [112, 17] on span "Companies" at bounding box center [117, 14] width 34 height 10
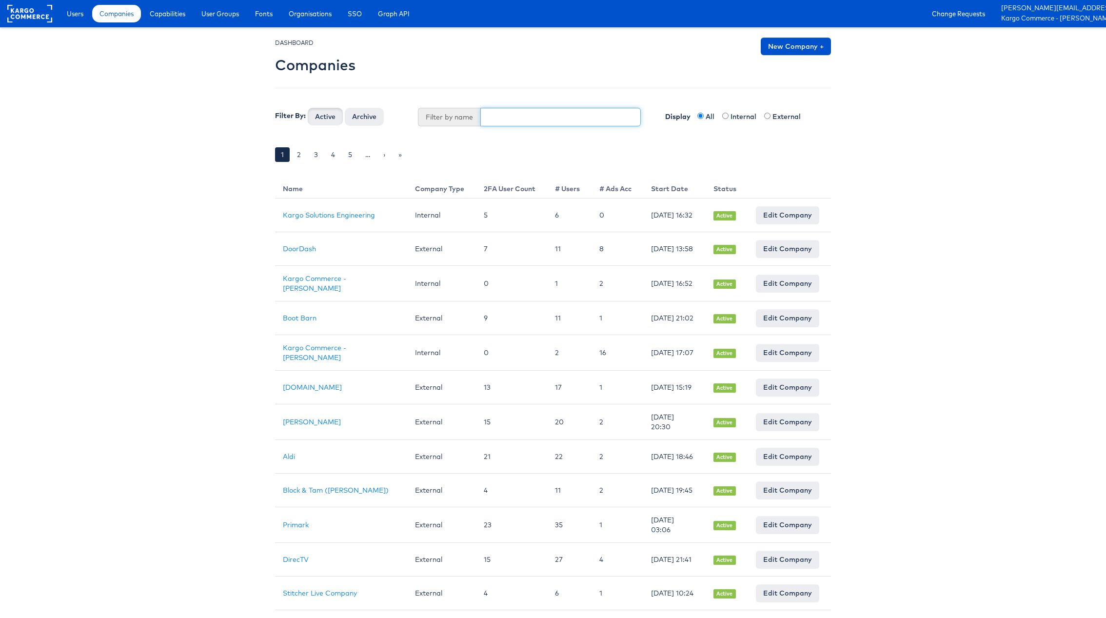
click at [518, 119] on input "text" at bounding box center [560, 117] width 161 height 19
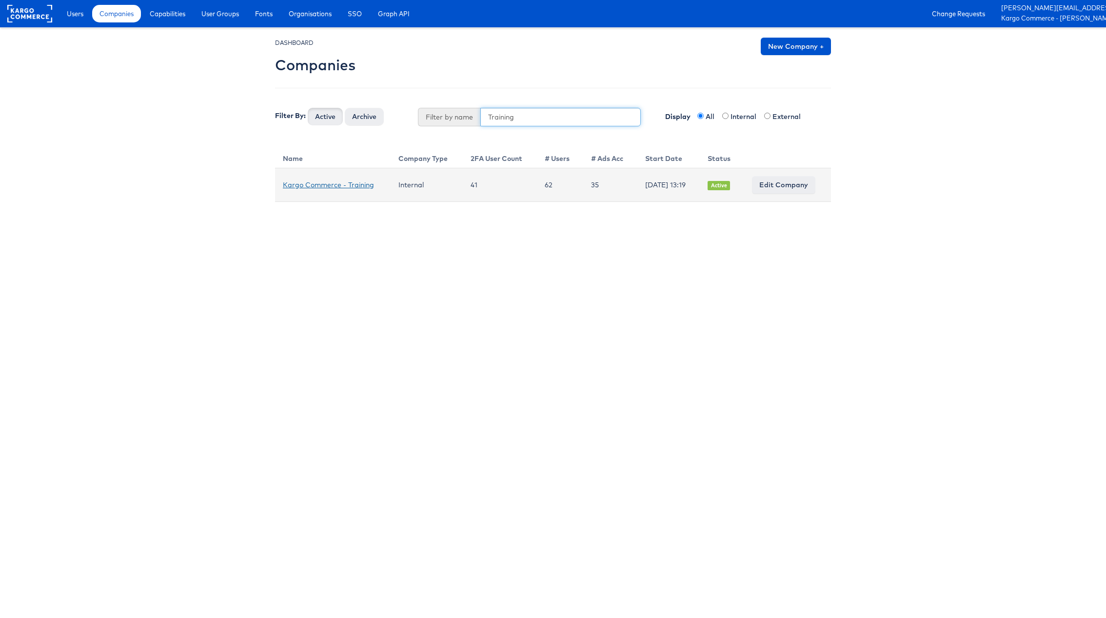
type input "Training"
click at [309, 183] on link "Kargo Commerce - Training" at bounding box center [328, 184] width 91 height 9
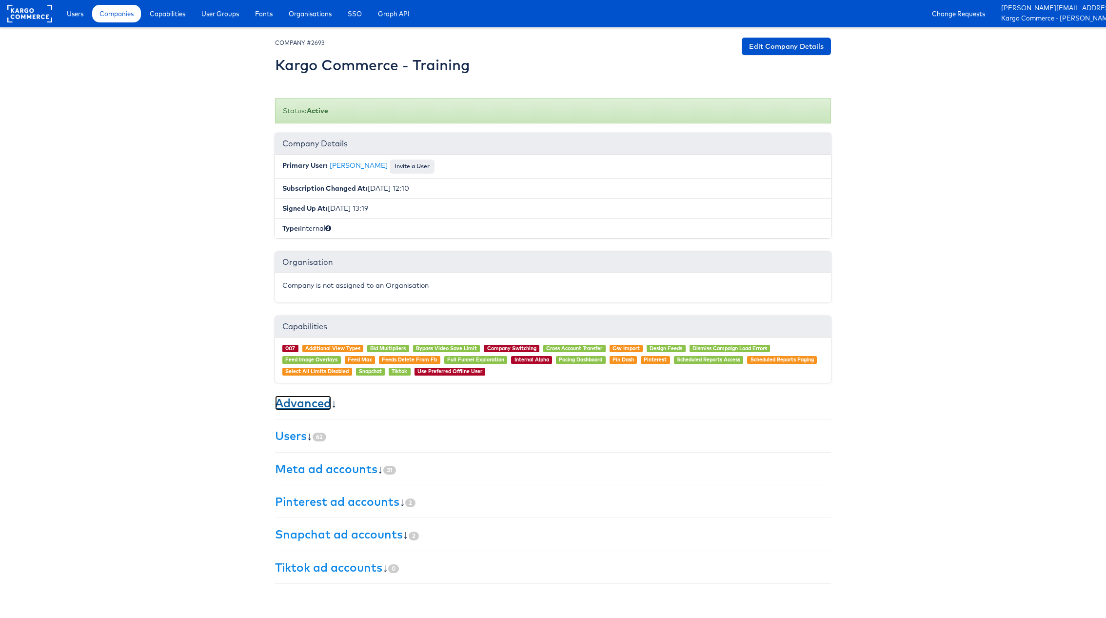
click at [294, 405] on link "Advanced" at bounding box center [303, 403] width 56 height 15
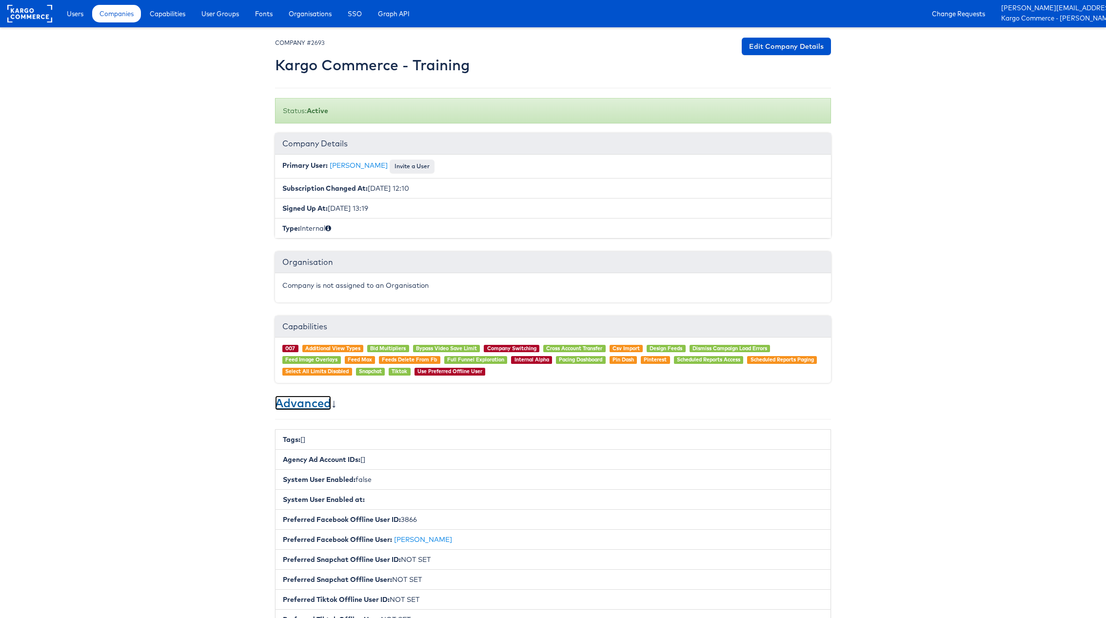
scroll to position [310, 0]
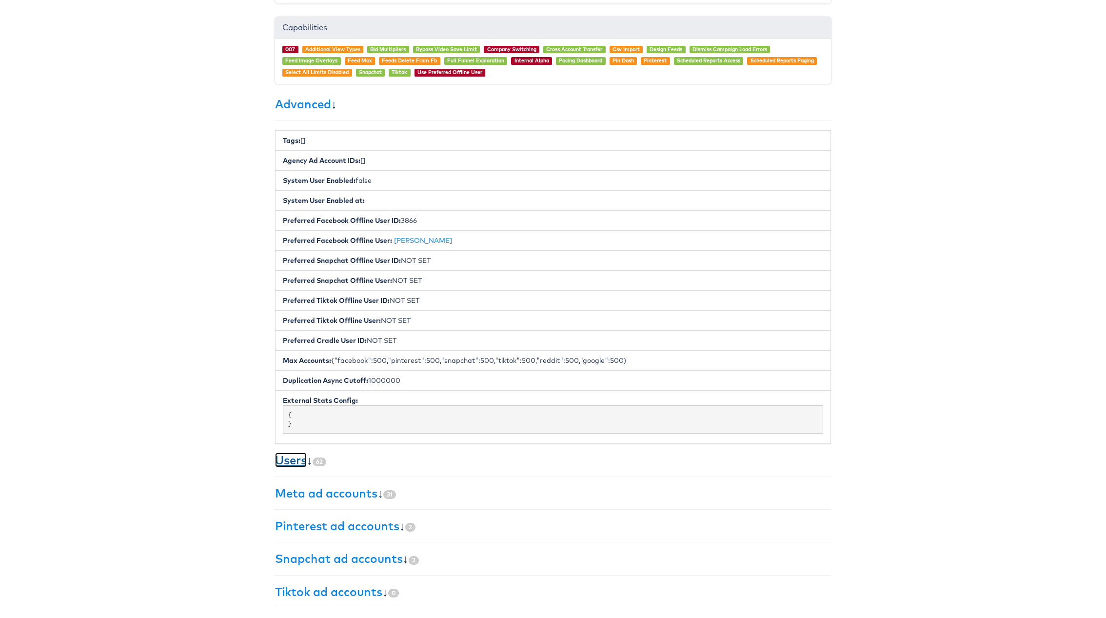
click at [302, 453] on link "Users" at bounding box center [291, 460] width 32 height 15
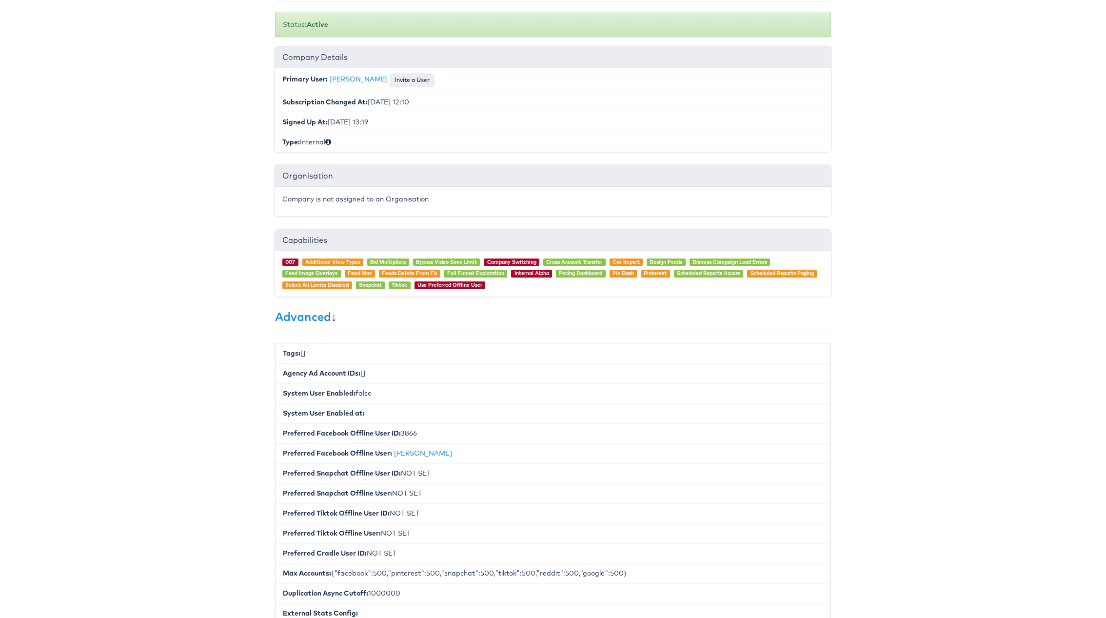
scroll to position [0, 0]
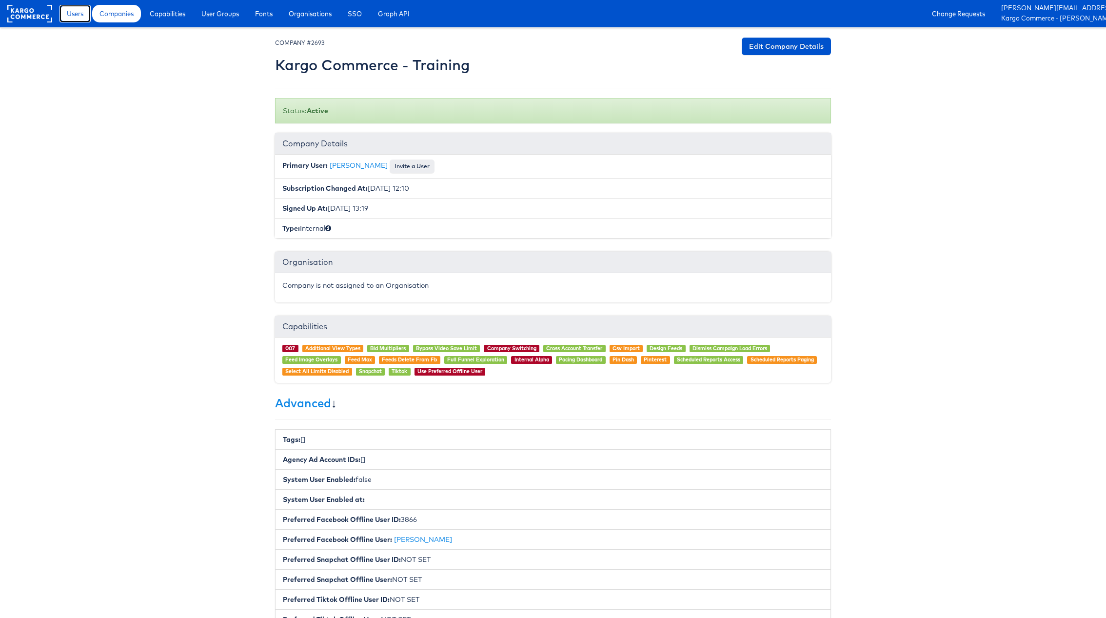
click at [70, 13] on span "Users" at bounding box center [75, 14] width 17 height 10
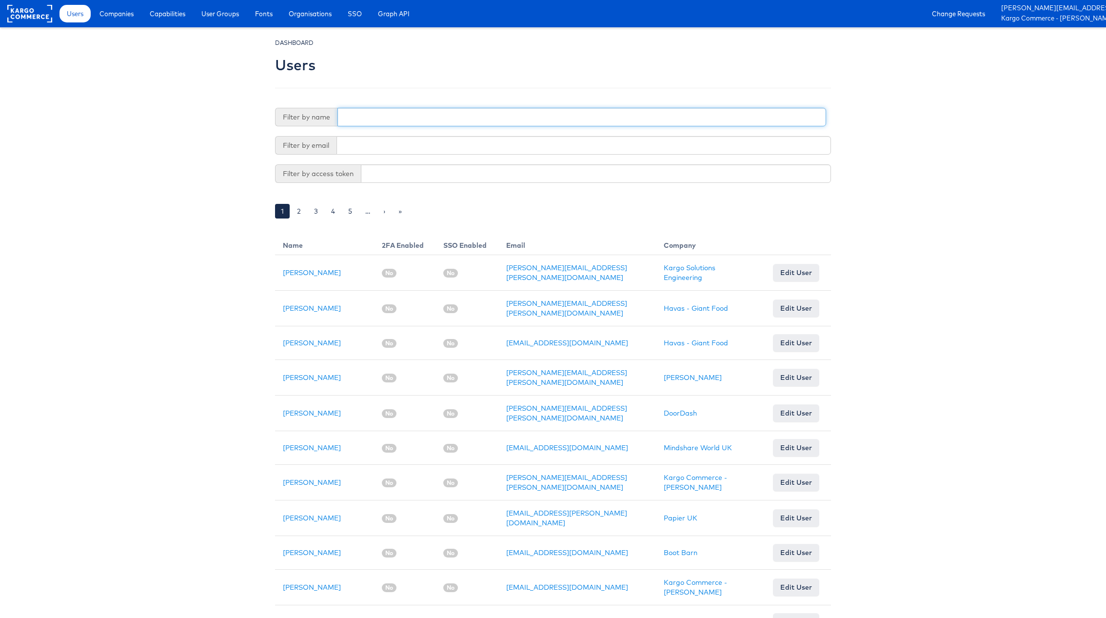
click at [362, 122] on input "text" at bounding box center [582, 117] width 489 height 19
type input "[PERSON_NAME]"
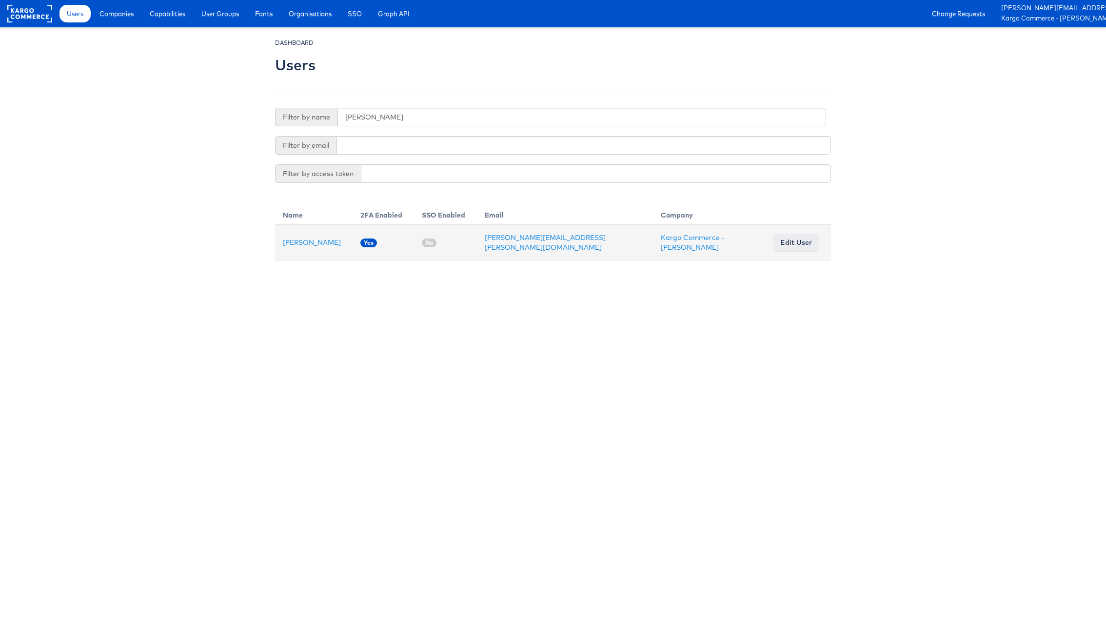
click at [315, 246] on td "[PERSON_NAME]" at bounding box center [314, 243] width 78 height 36
click at [315, 239] on link "[PERSON_NAME]" at bounding box center [312, 242] width 58 height 9
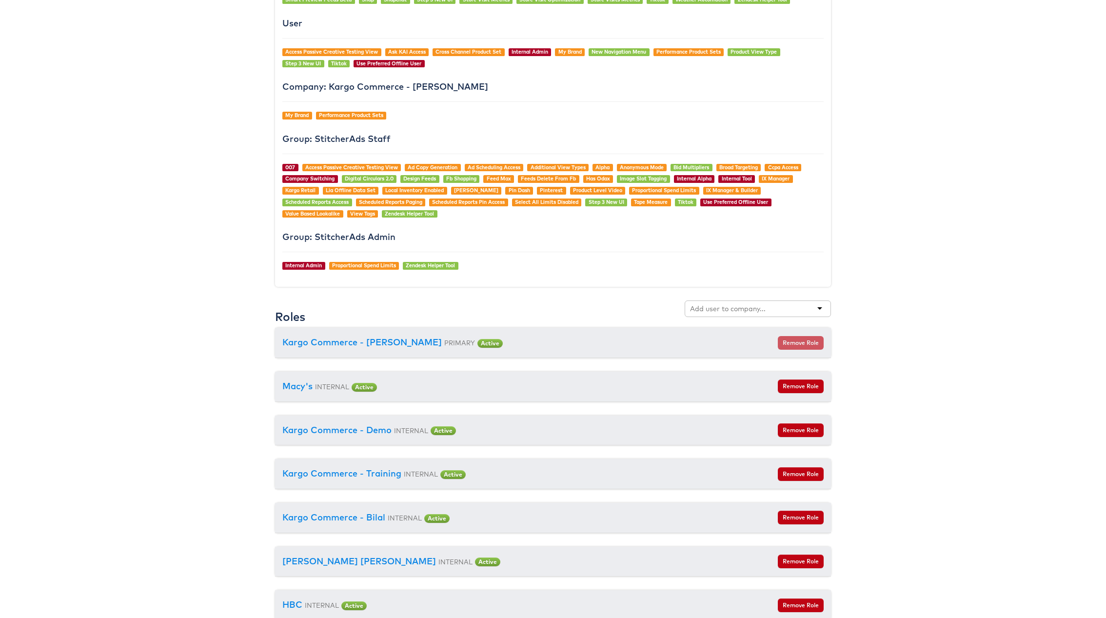
scroll to position [1013, 0]
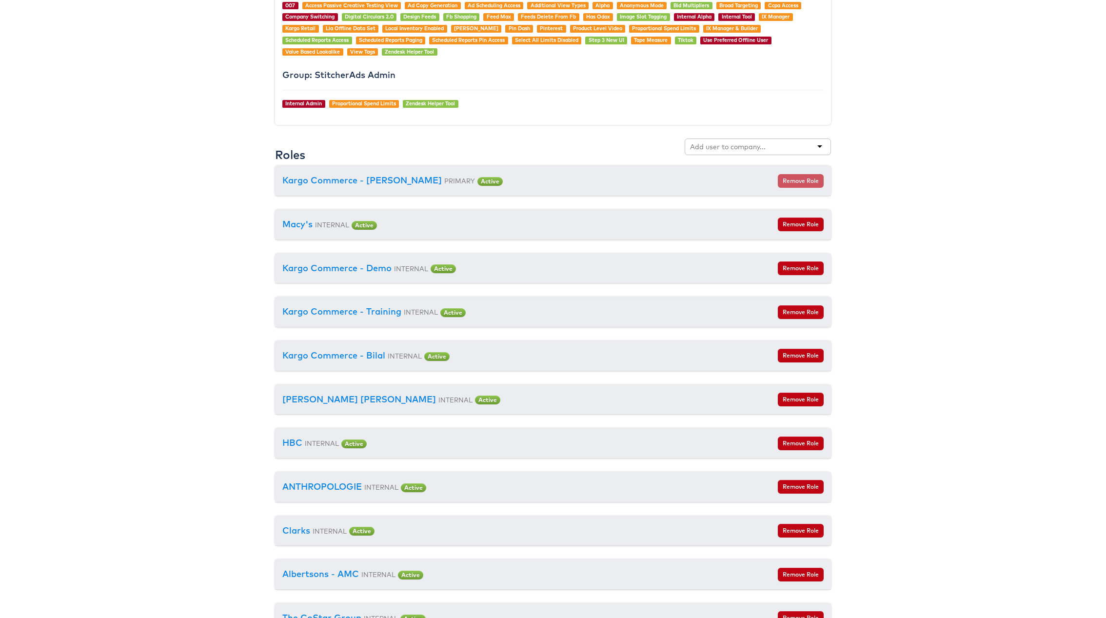
click at [718, 152] on input "text" at bounding box center [728, 147] width 77 height 10
type input "Training"
click at [700, 150] on input "Training" at bounding box center [705, 147] width 30 height 10
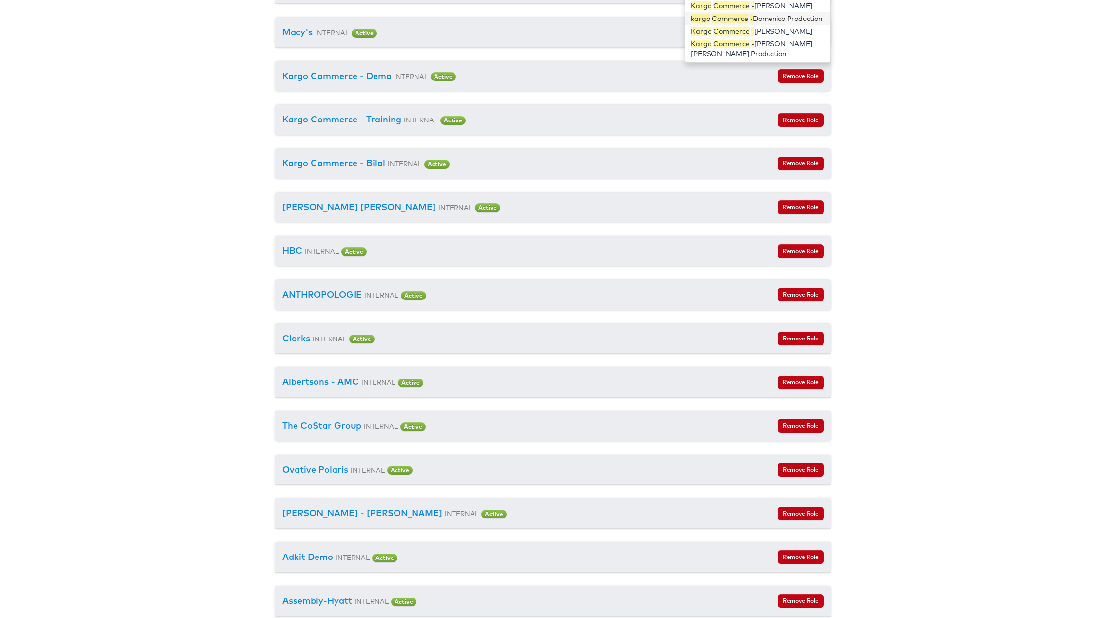
scroll to position [1155, 0]
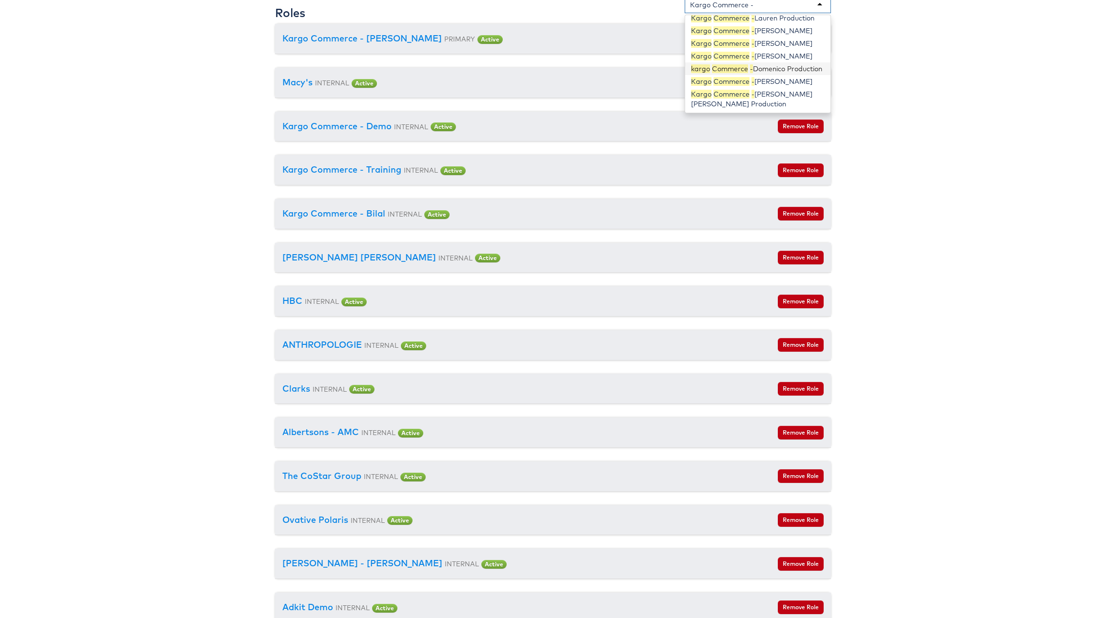
type input "Kargo Commerce -"
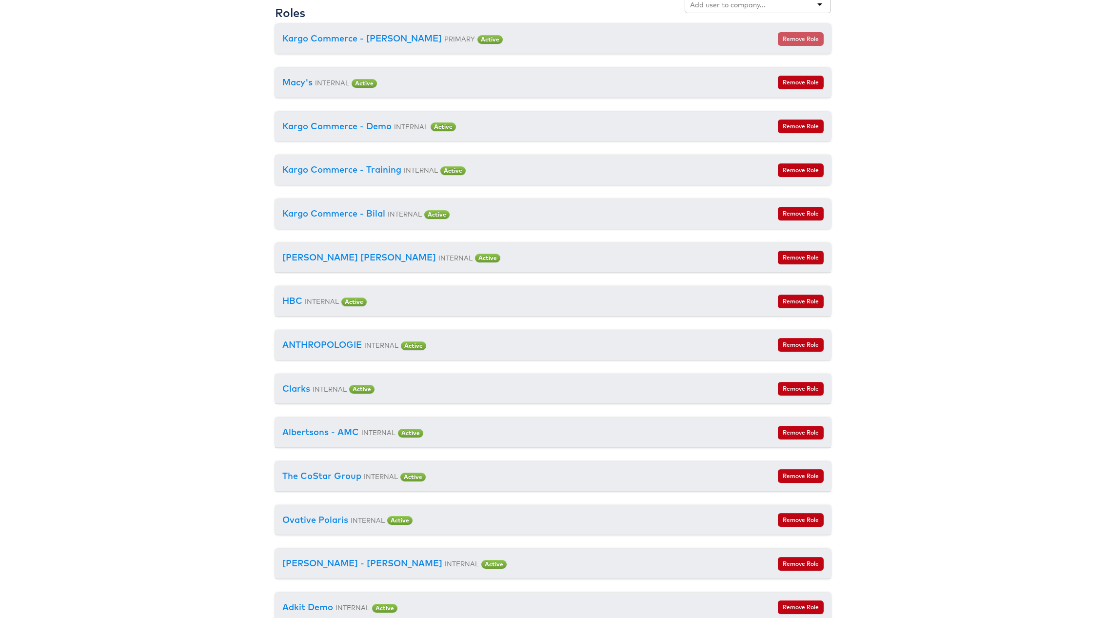
click at [980, 235] on body "Users Companies Capabilities User Groups Fonts Organisations SSO Graph API Chan…" at bounding box center [553, 172] width 1106 height 2654
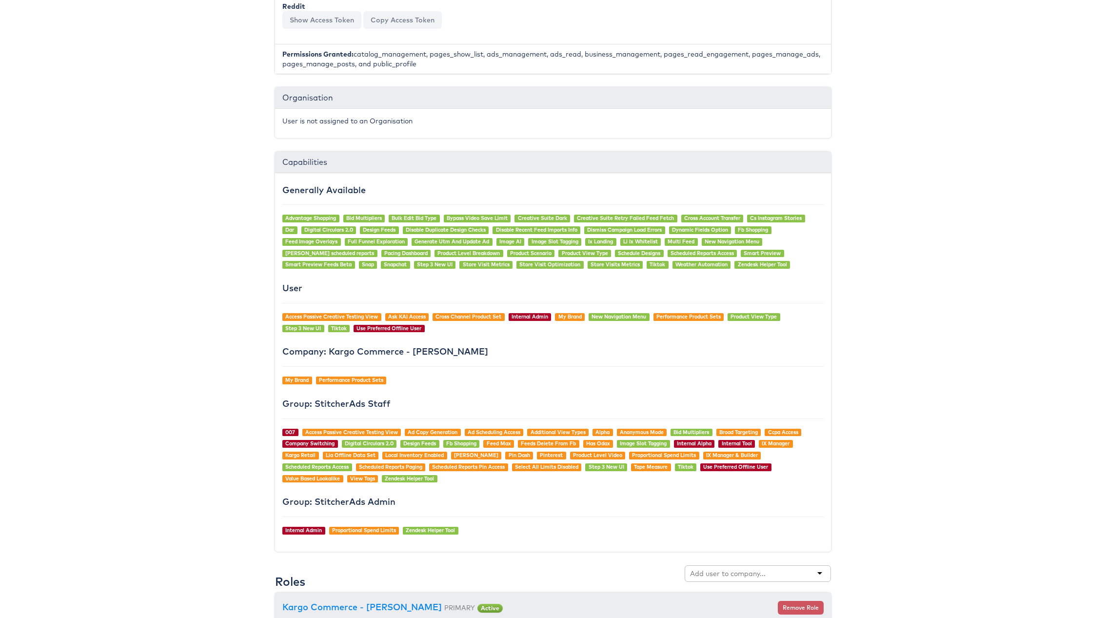
scroll to position [0, 0]
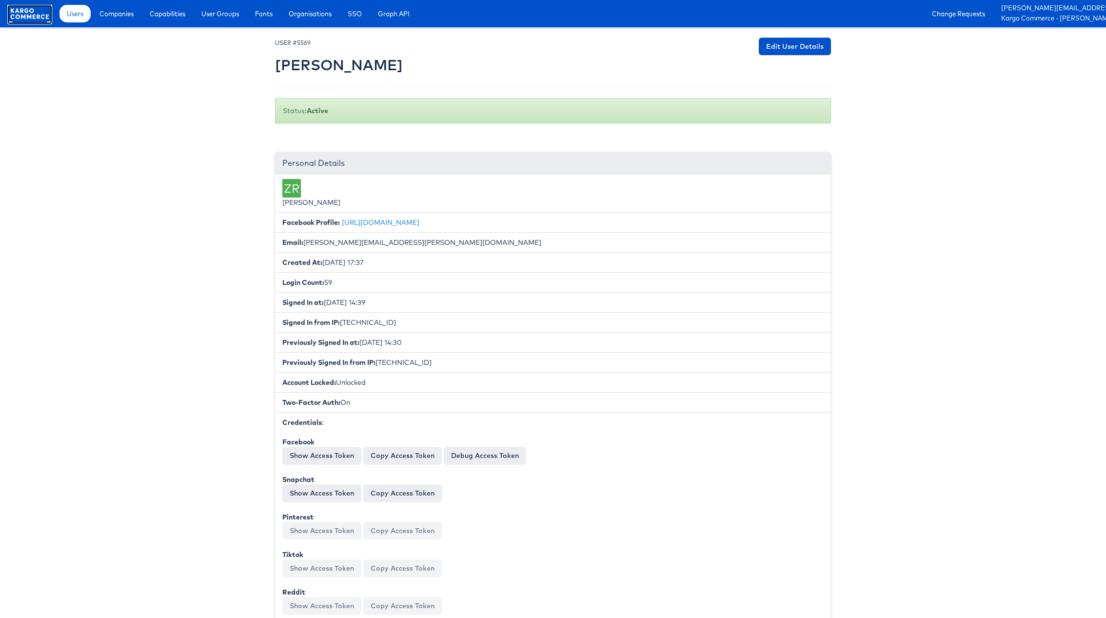
click at [38, 17] on rect at bounding box center [29, 14] width 45 height 18
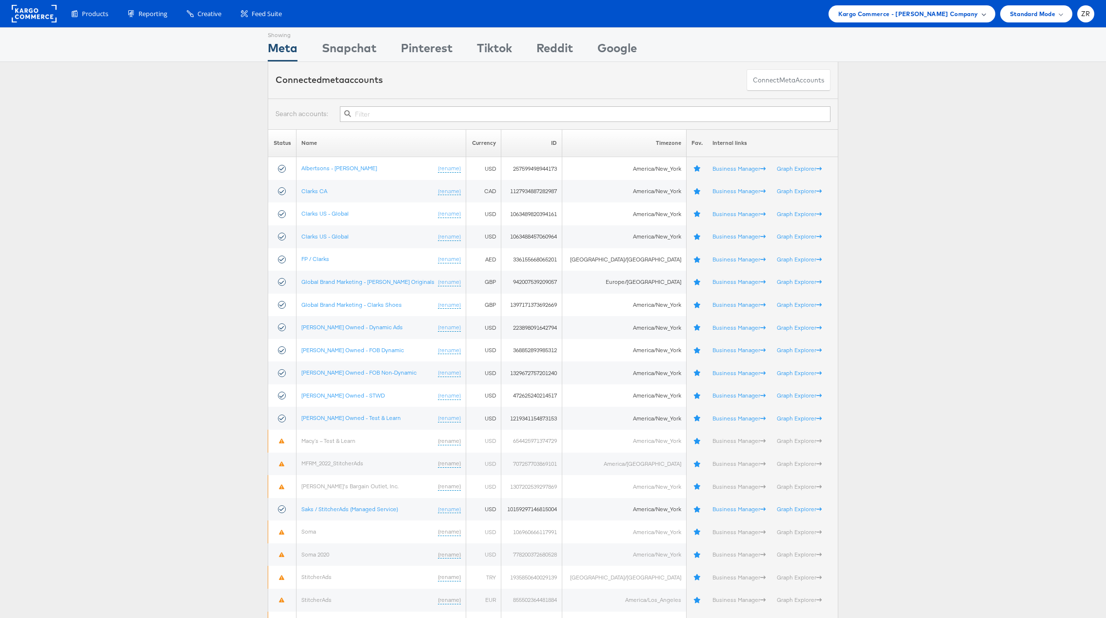
click at [928, 7] on div "Kargo Commerce - Zane Ruttenberg Company" at bounding box center [912, 13] width 167 height 17
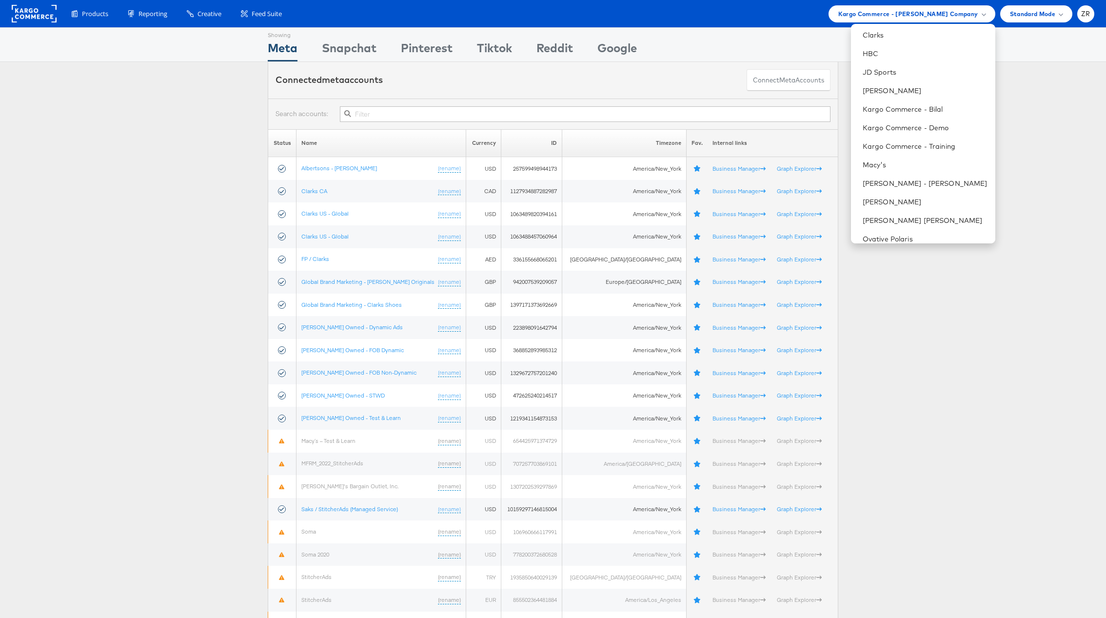
scroll to position [286, 0]
click at [946, 98] on link "Kargo Commerce - Training" at bounding box center [925, 103] width 125 height 10
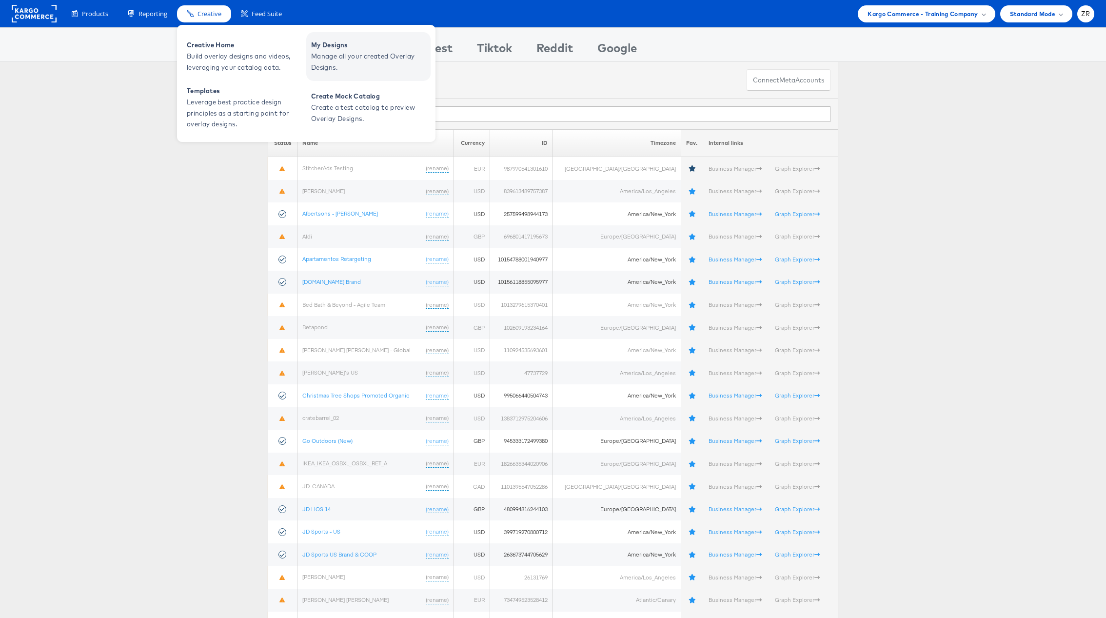
click at [337, 61] on span "Manage all your created Overlay Designs." at bounding box center [369, 62] width 117 height 22
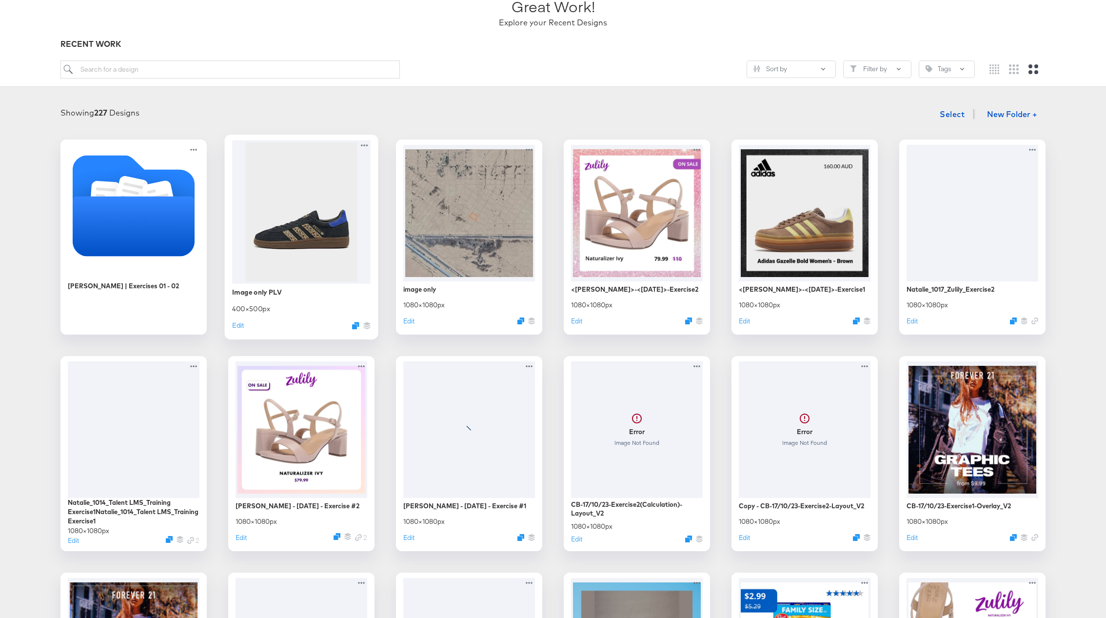
scroll to position [15, 0]
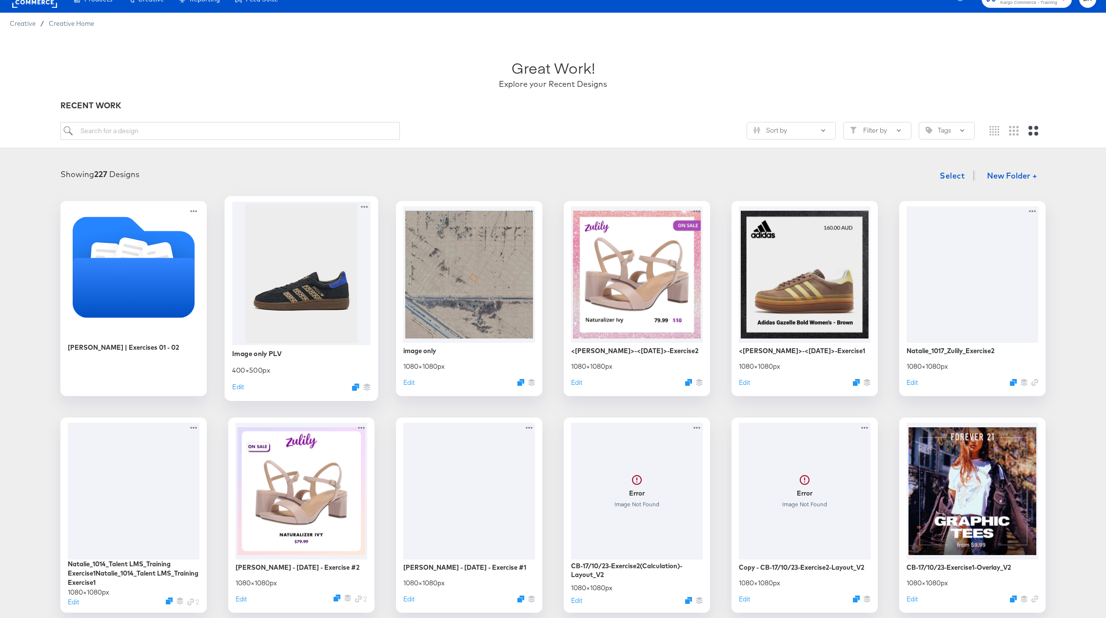
click at [317, 363] on div "Image only PLV 400 × 500 px Edit" at bounding box center [301, 370] width 139 height 50
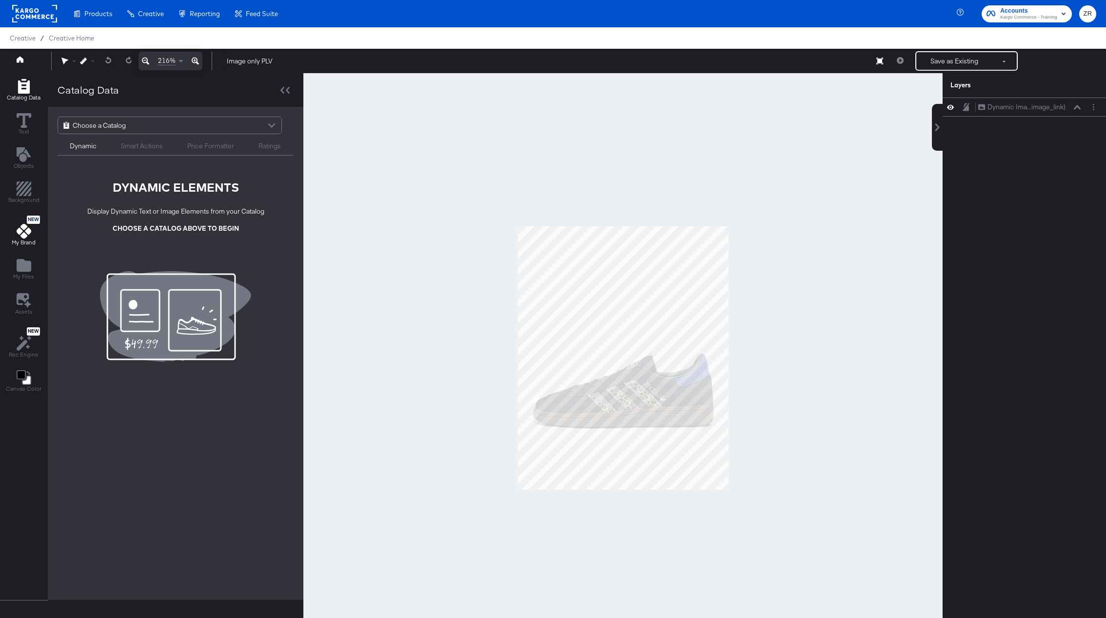
click at [24, 236] on icon at bounding box center [24, 231] width 15 height 15
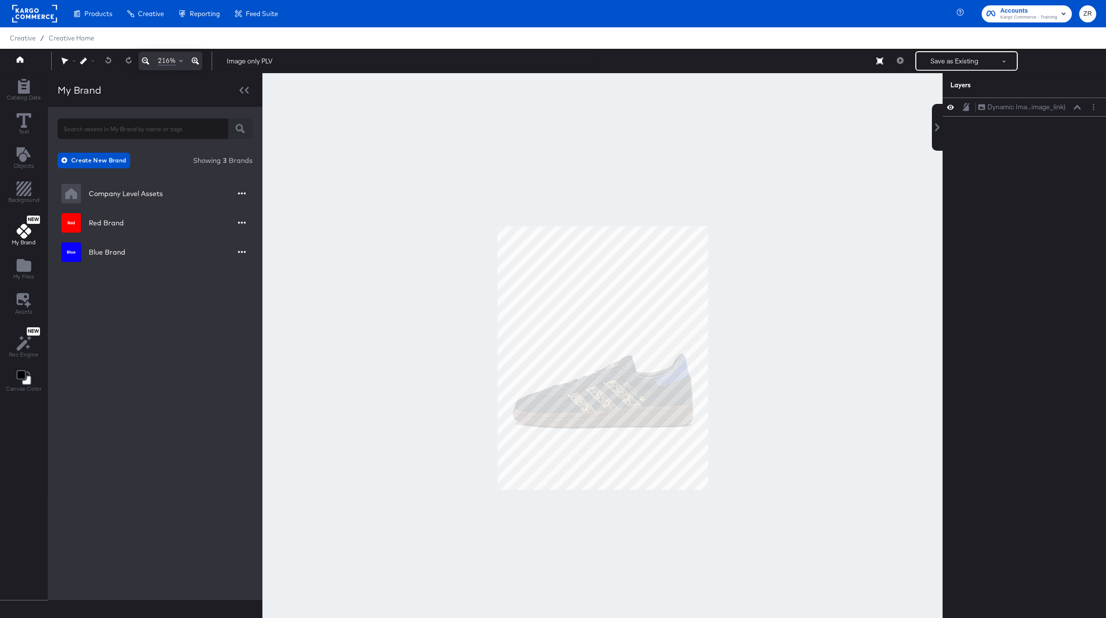
click at [171, 459] on div "Create New Brand Showing 3 Brands Company Level Assets Red Brand Blue Brand" at bounding box center [155, 353] width 215 height 493
click at [25, 88] on icon "Add Rectangle" at bounding box center [24, 86] width 12 height 15
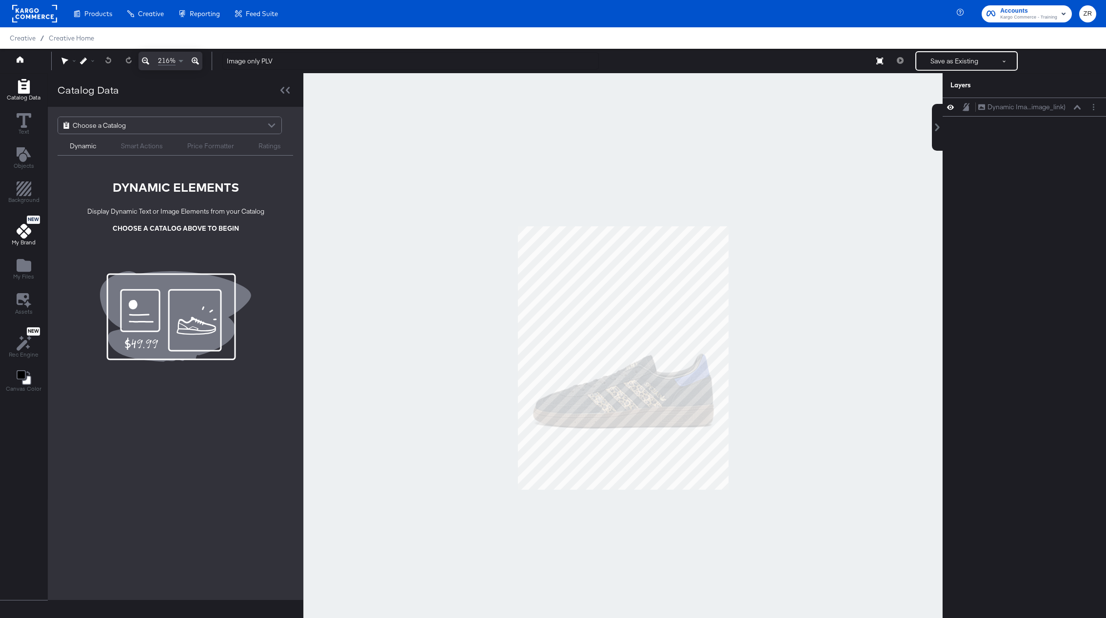
click at [17, 231] on icon at bounding box center [24, 231] width 15 height 15
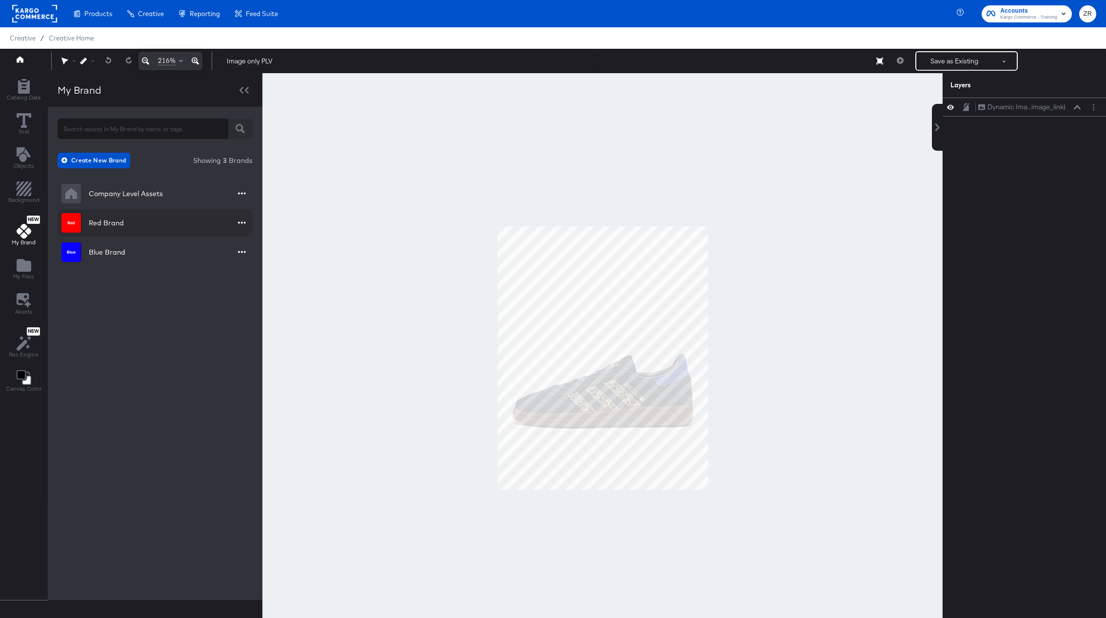
click at [162, 223] on div "Red Brand" at bounding box center [155, 222] width 195 height 27
click at [154, 191] on div "Company Level Assets" at bounding box center [126, 194] width 74 height 10
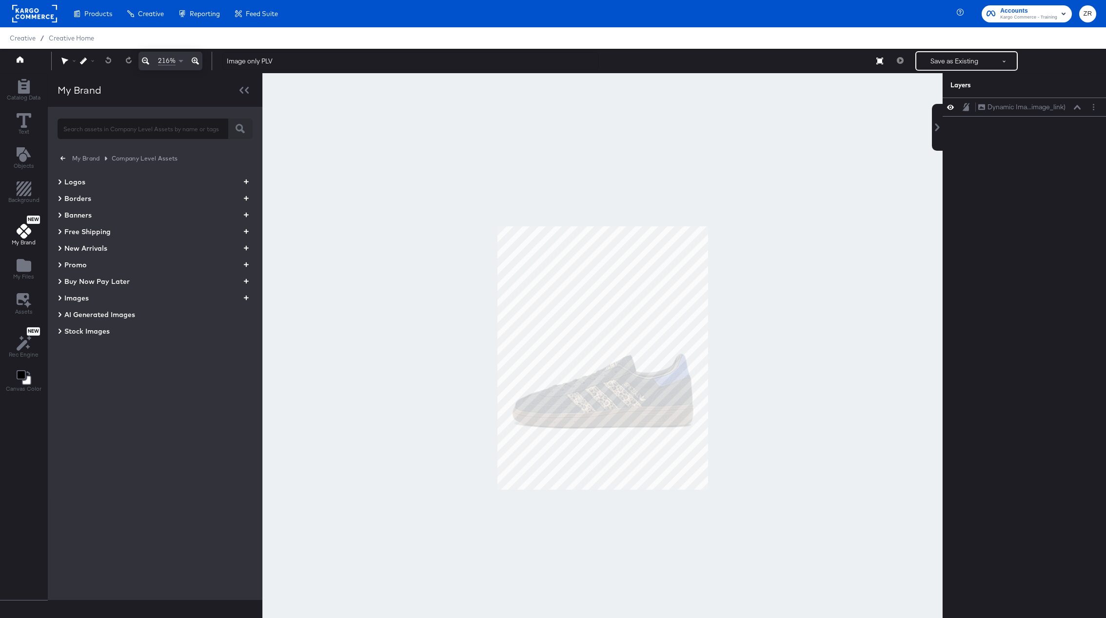
click at [60, 178] on icon at bounding box center [60, 182] width 5 height 12
click at [60, 180] on icon at bounding box center [60, 182] width 12 height 5
click at [59, 262] on icon at bounding box center [60, 264] width 3 height 5
click at [58, 262] on icon at bounding box center [60, 264] width 12 height 5
click at [59, 297] on icon at bounding box center [60, 298] width 3 height 5
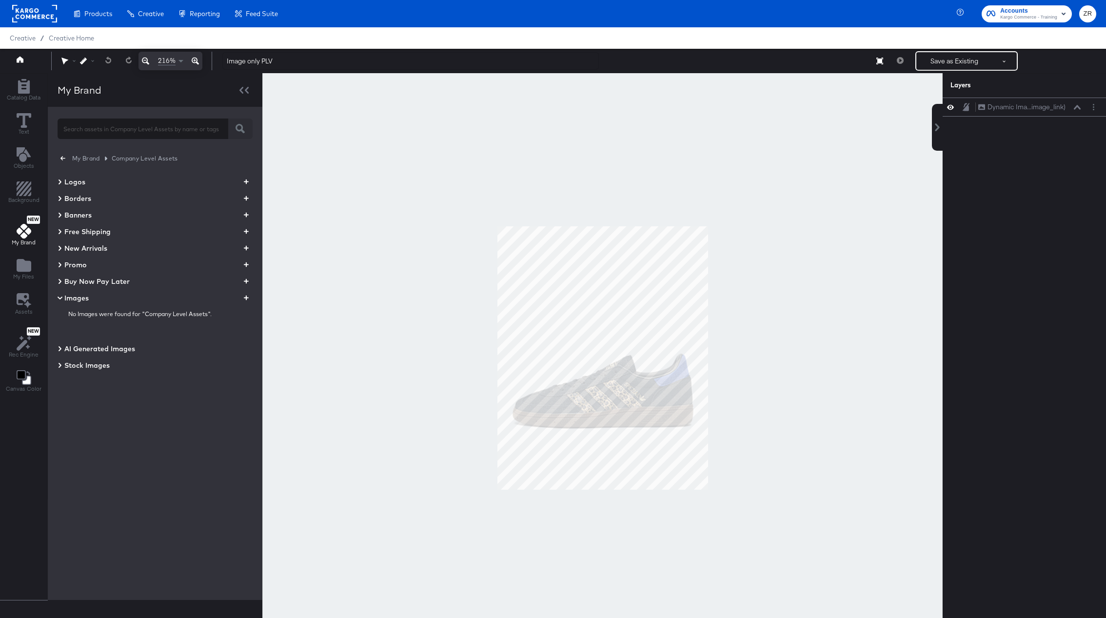
click at [59, 297] on icon at bounding box center [60, 298] width 12 height 5
click at [63, 160] on icon "button" at bounding box center [62, 158] width 5 height 9
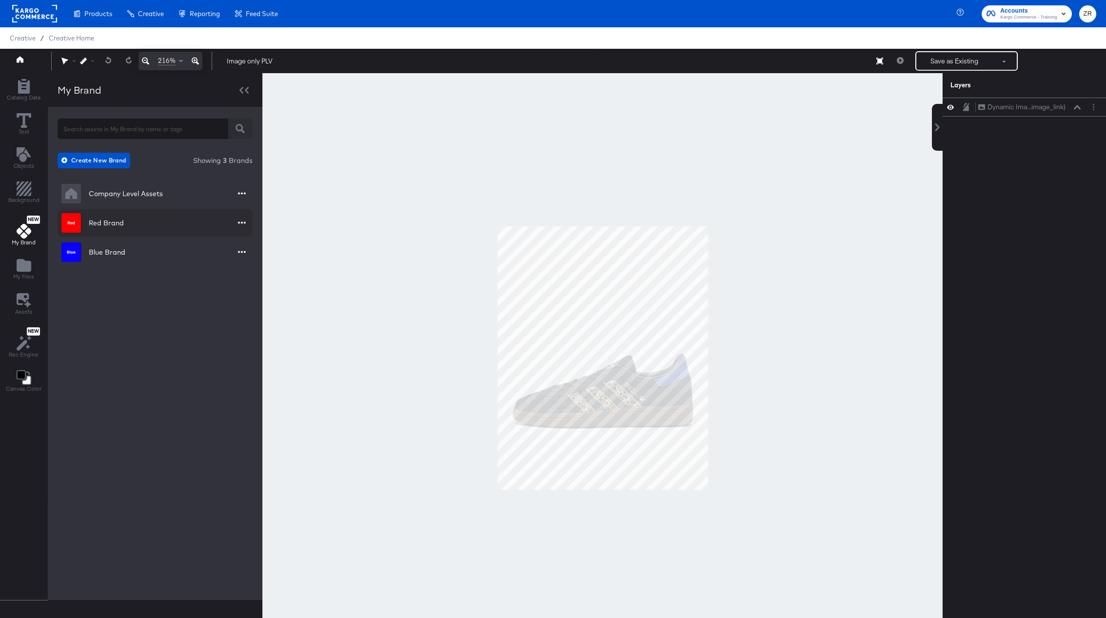
click at [79, 222] on img at bounding box center [71, 223] width 20 height 20
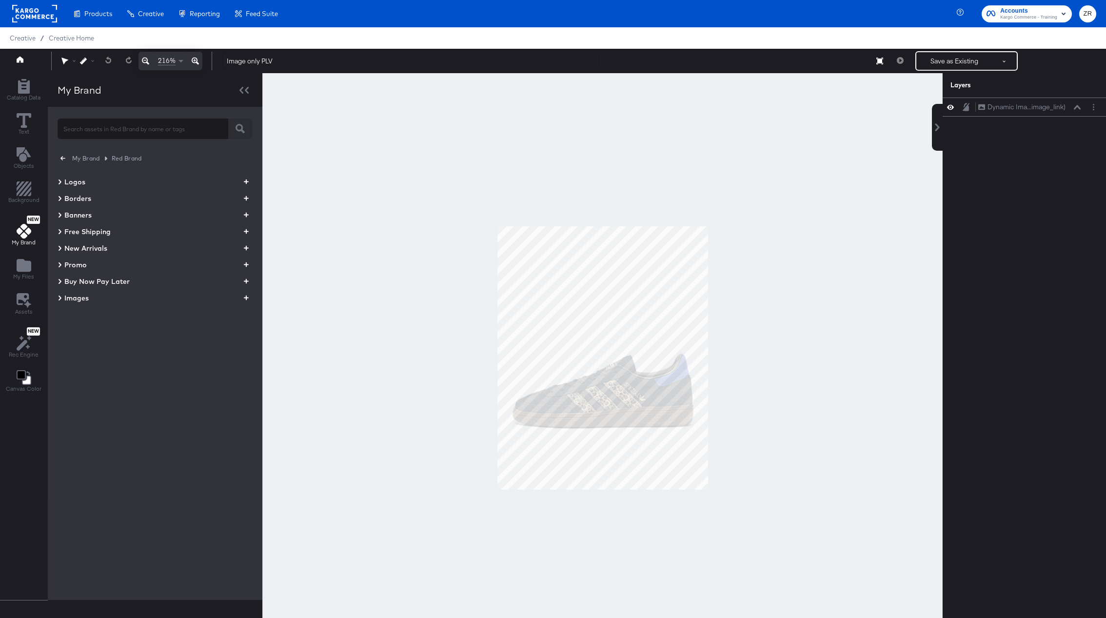
click at [59, 180] on icon at bounding box center [60, 182] width 5 height 12
click at [87, 212] on img at bounding box center [87, 213] width 38 height 38
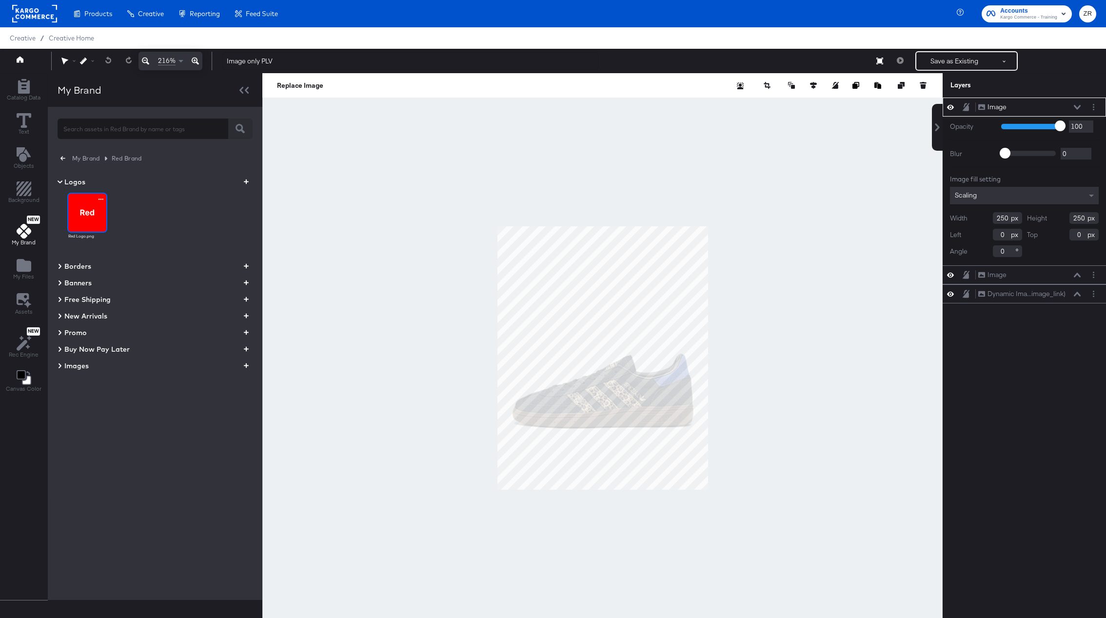
click at [87, 212] on img at bounding box center [87, 213] width 38 height 38
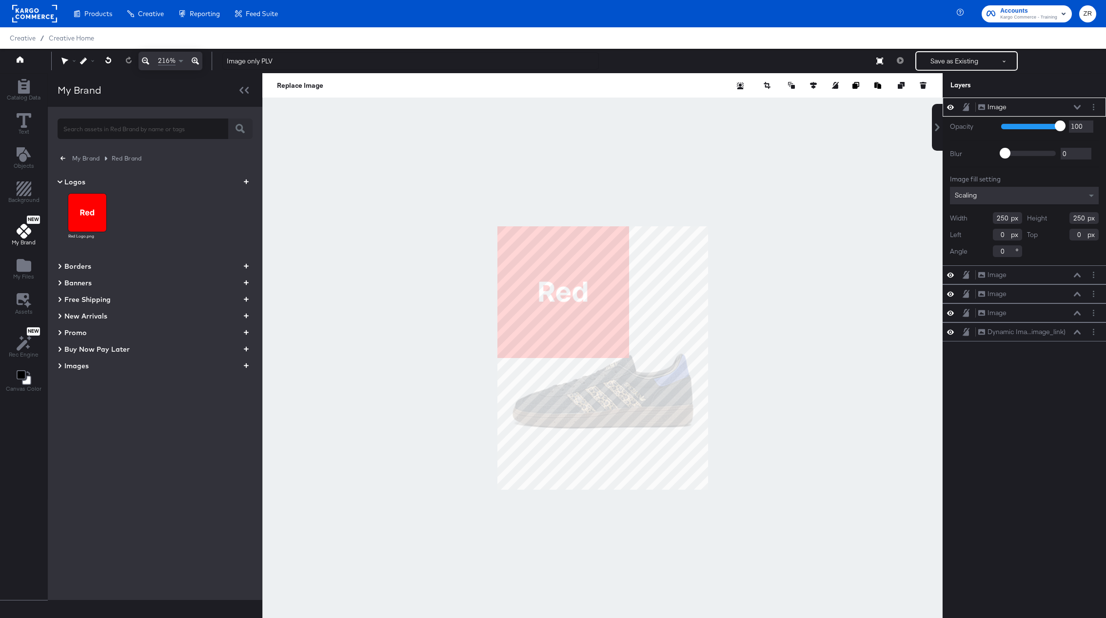
type input "150"
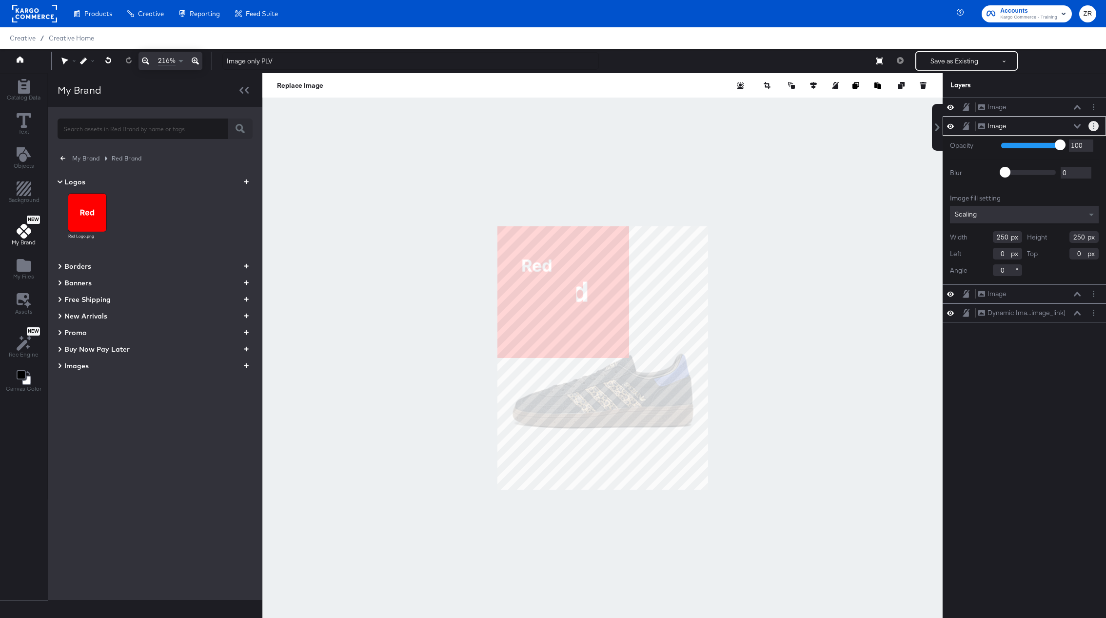
click at [1094, 129] on circle "Layer Options" at bounding box center [1093, 128] width 1 height 1
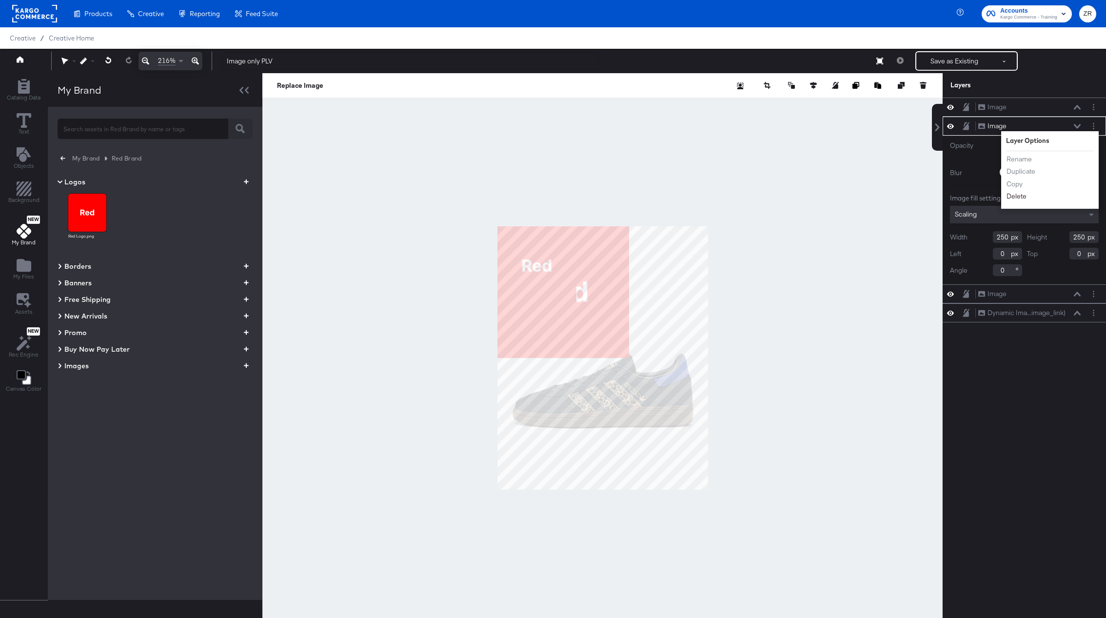
click at [1020, 201] on button "Delete" at bounding box center [1016, 196] width 21 height 10
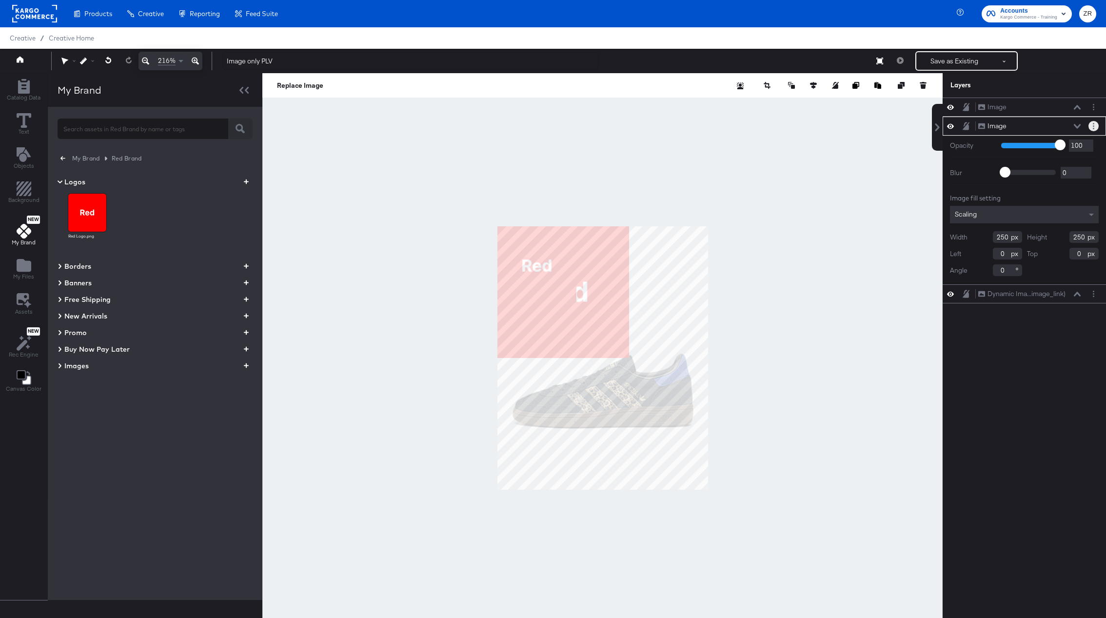
click at [1095, 127] on button "Layer Options" at bounding box center [1094, 126] width 10 height 10
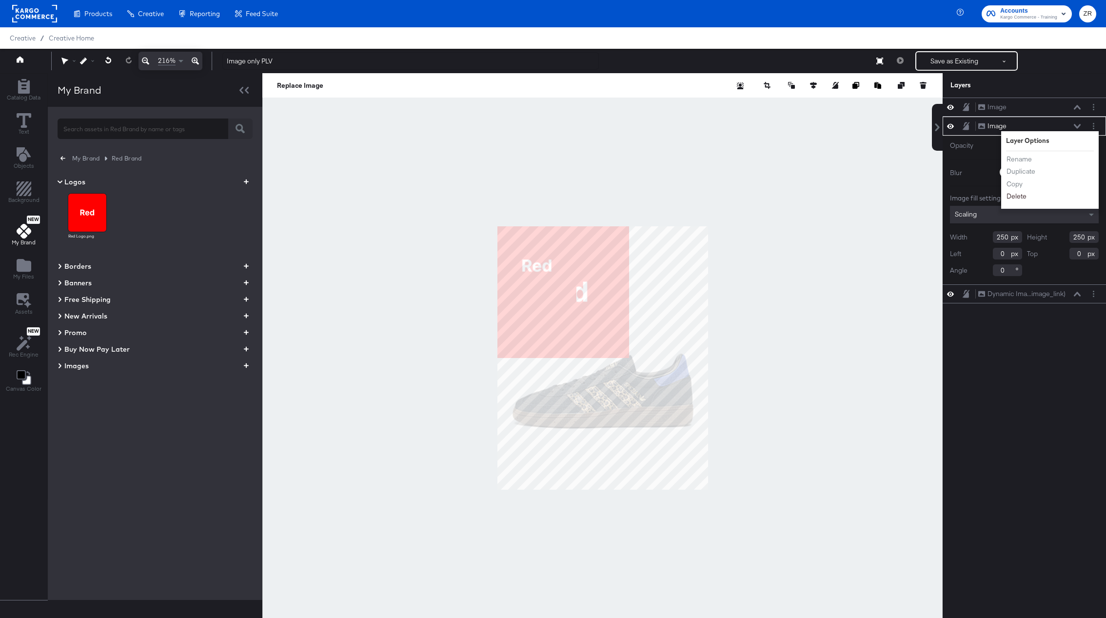
click at [1011, 201] on button "Delete" at bounding box center [1016, 196] width 21 height 10
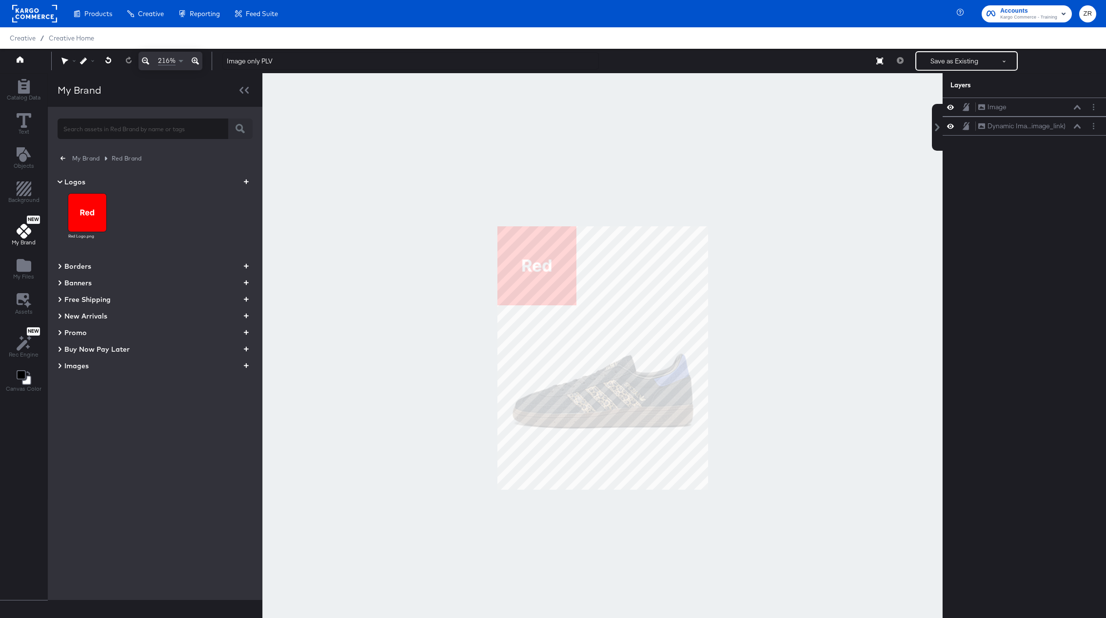
click at [84, 122] on input "text" at bounding box center [143, 124] width 171 height 21
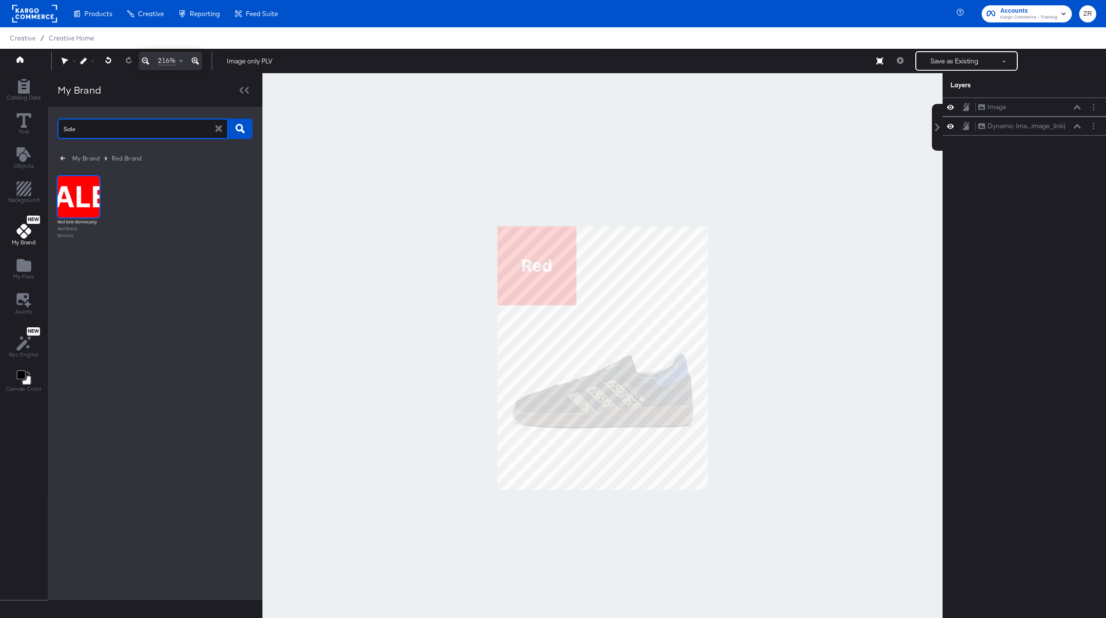
type input "Sale"
click at [78, 196] on img at bounding box center [79, 197] width 42 height 42
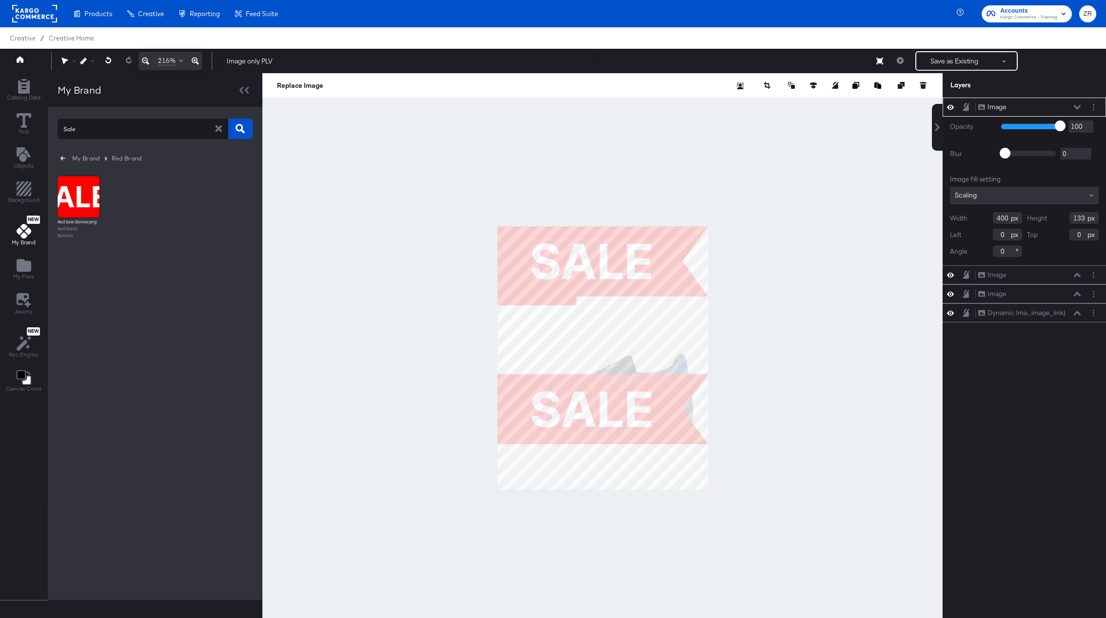
type input "282"
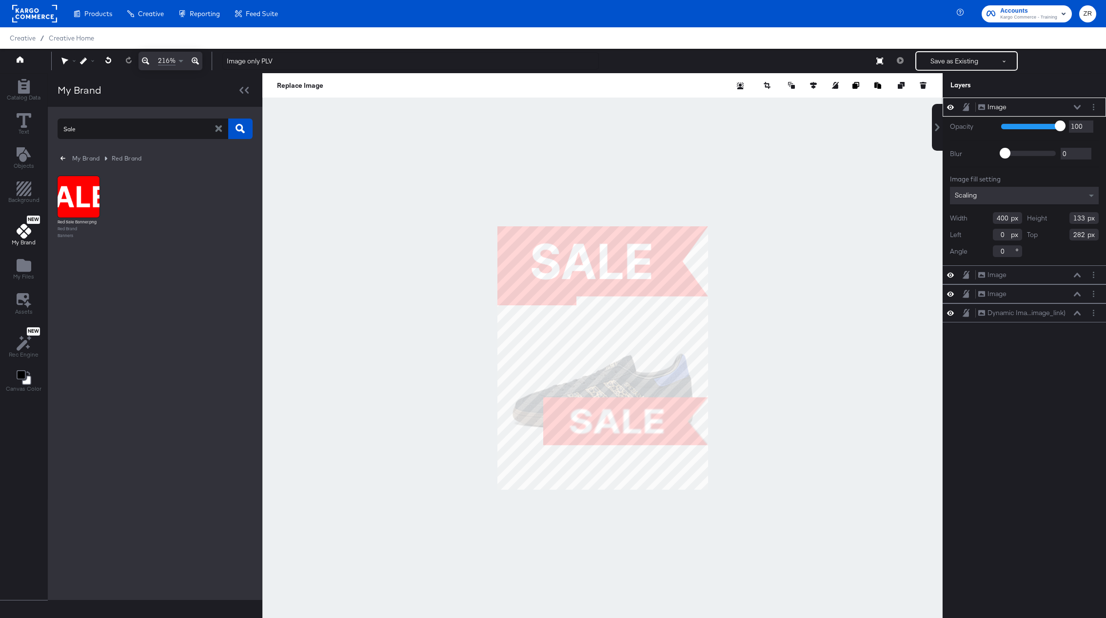
type input "304"
type input "101"
type input "96"
type input "315"
type input "195"
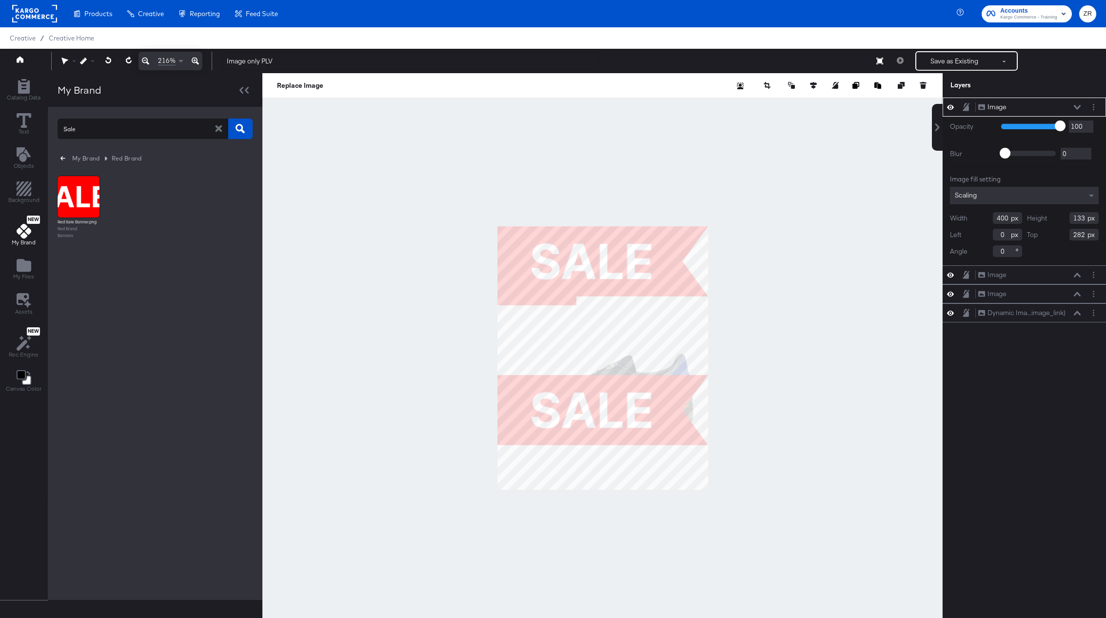
type input "93"
type input "205"
type input "323"
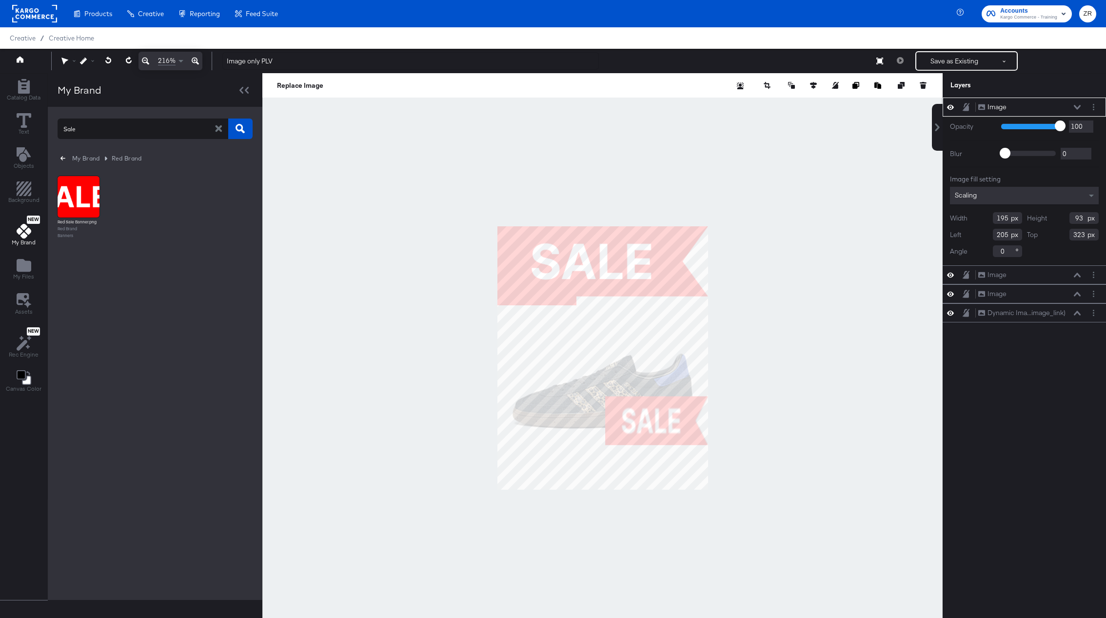
type input "182"
type input "407"
type input "187"
type input "392"
click at [22, 238] on icon at bounding box center [24, 231] width 15 height 15
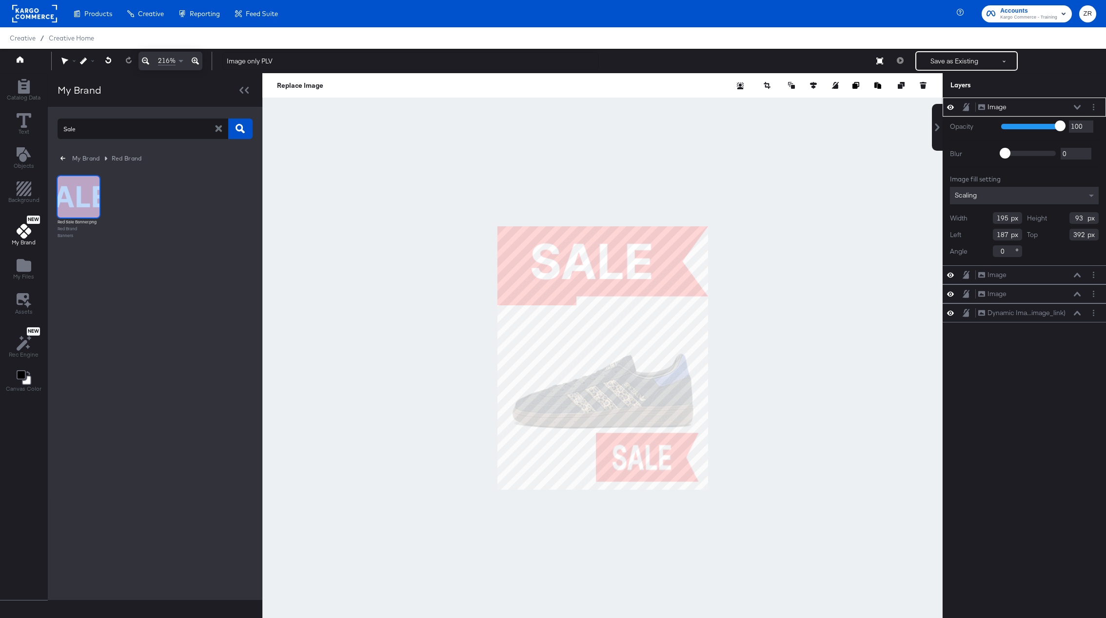
click at [84, 214] on img at bounding box center [79, 197] width 42 height 42
click at [216, 128] on icon "button" at bounding box center [218, 128] width 9 height 9
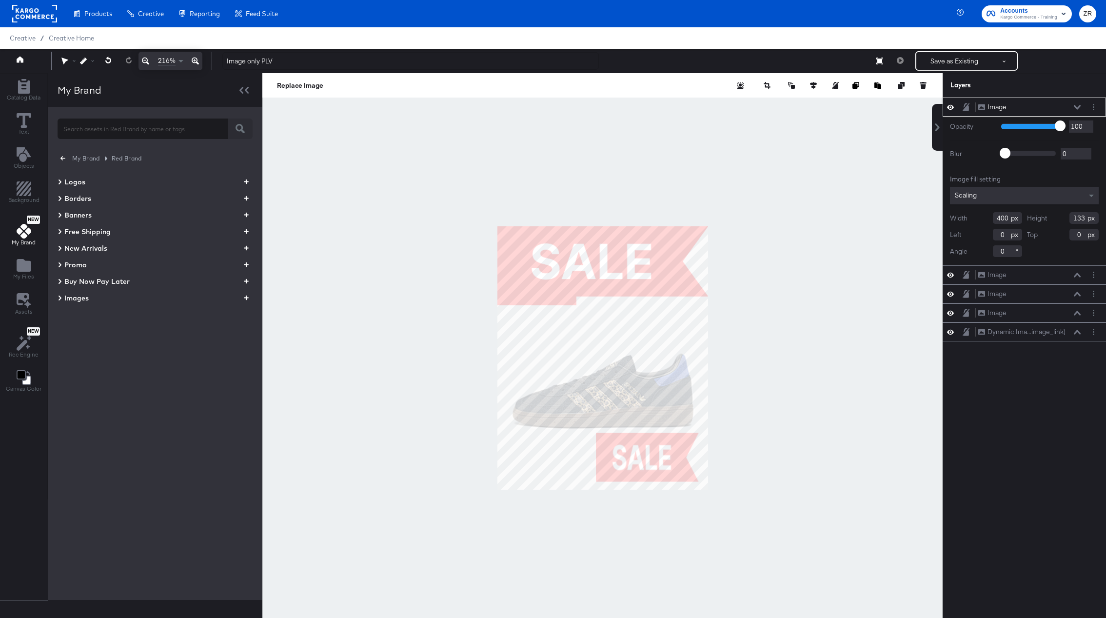
click at [59, 213] on icon at bounding box center [60, 215] width 3 height 5
click at [101, 232] on icon "button" at bounding box center [101, 232] width 5 height 9
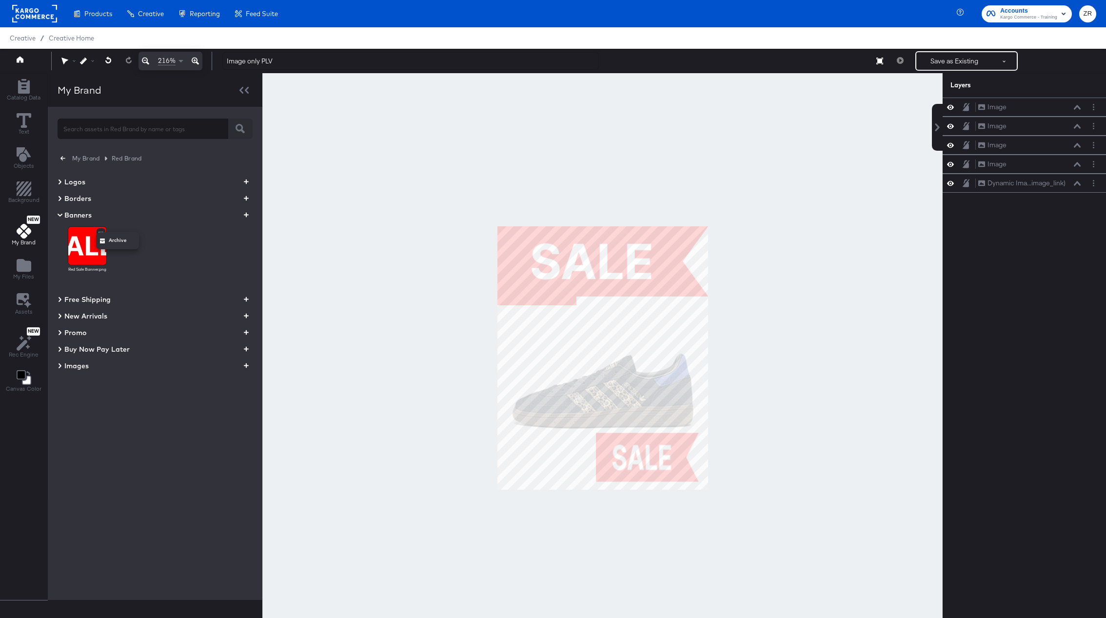
click at [196, 278] on div at bounding box center [553, 309] width 1106 height 618
click at [23, 231] on icon at bounding box center [24, 231] width 15 height 15
click at [59, 214] on icon at bounding box center [60, 215] width 12 height 5
click at [61, 156] on icon "button" at bounding box center [62, 158] width 5 height 9
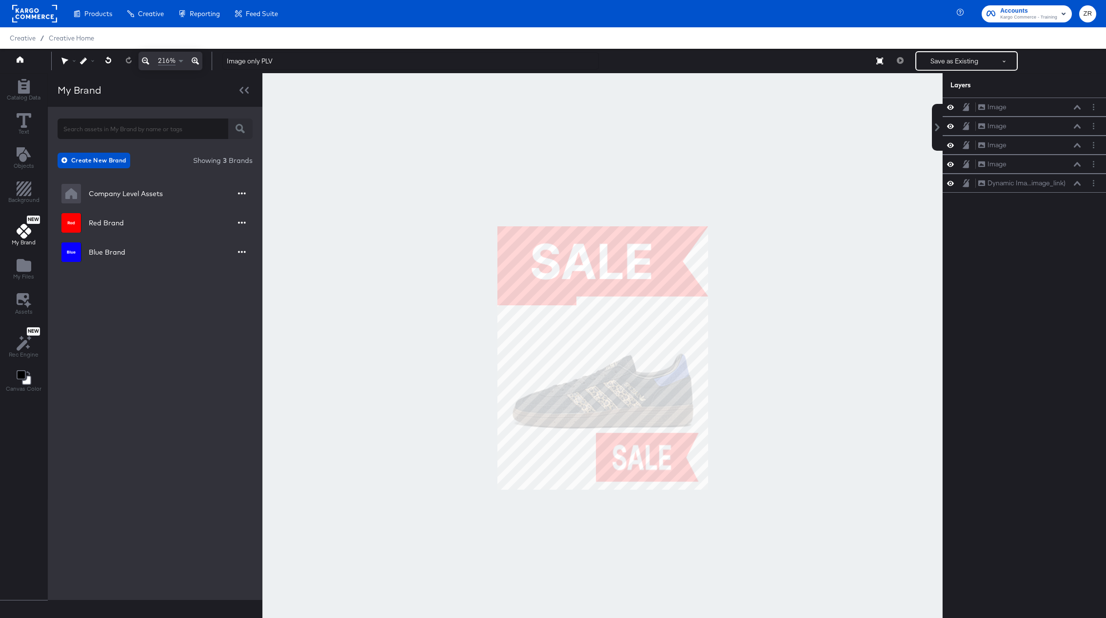
scroll to position [25, 0]
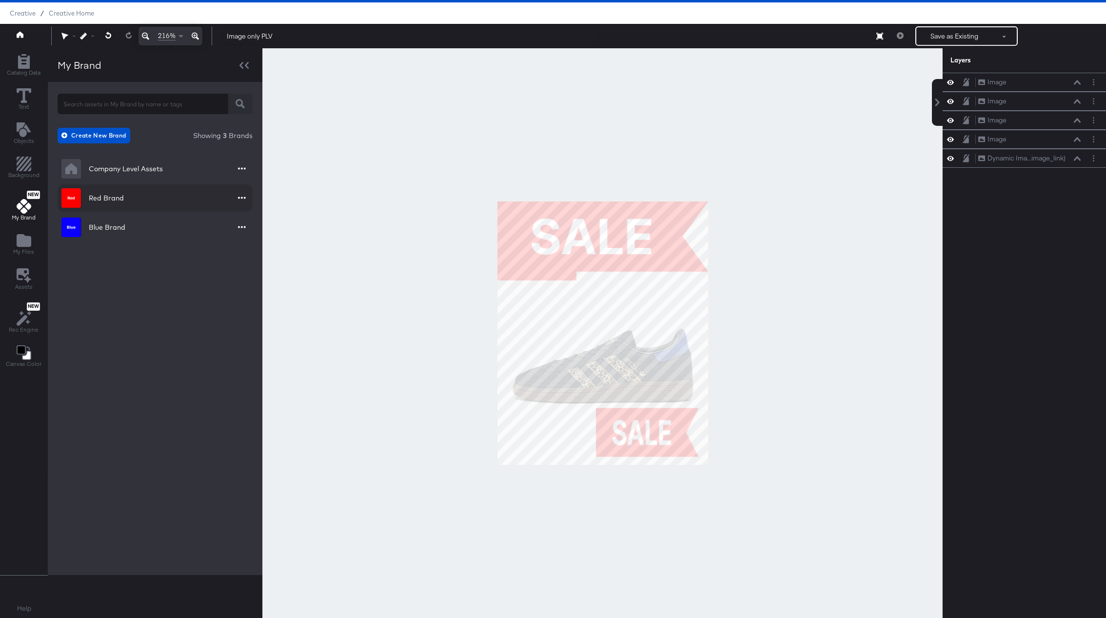
click at [110, 196] on div "Red Brand" at bounding box center [106, 198] width 35 height 10
click at [246, 188] on icon "button" at bounding box center [246, 189] width 5 height 9
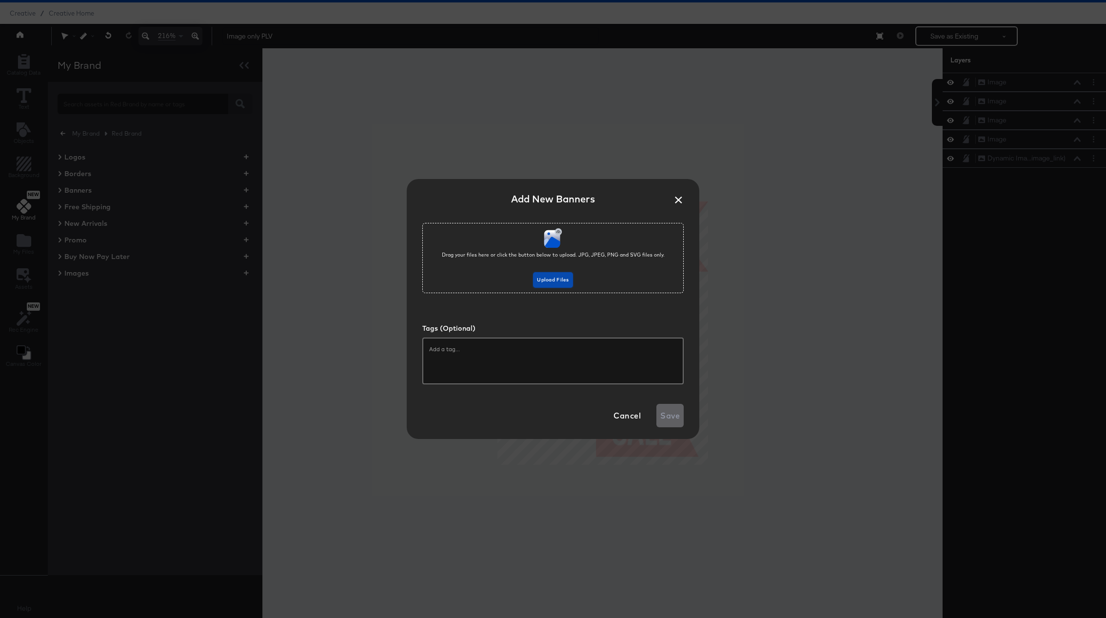
click at [563, 279] on span "Upload Files" at bounding box center [553, 280] width 32 height 9
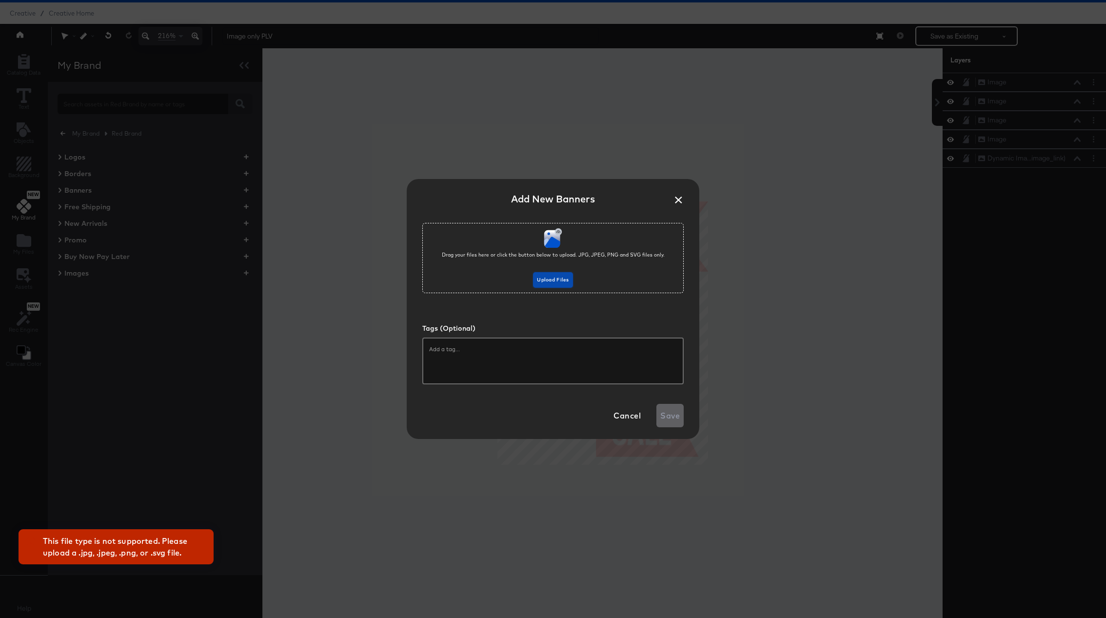
click at [558, 282] on span "Upload Files" at bounding box center [553, 280] width 32 height 9
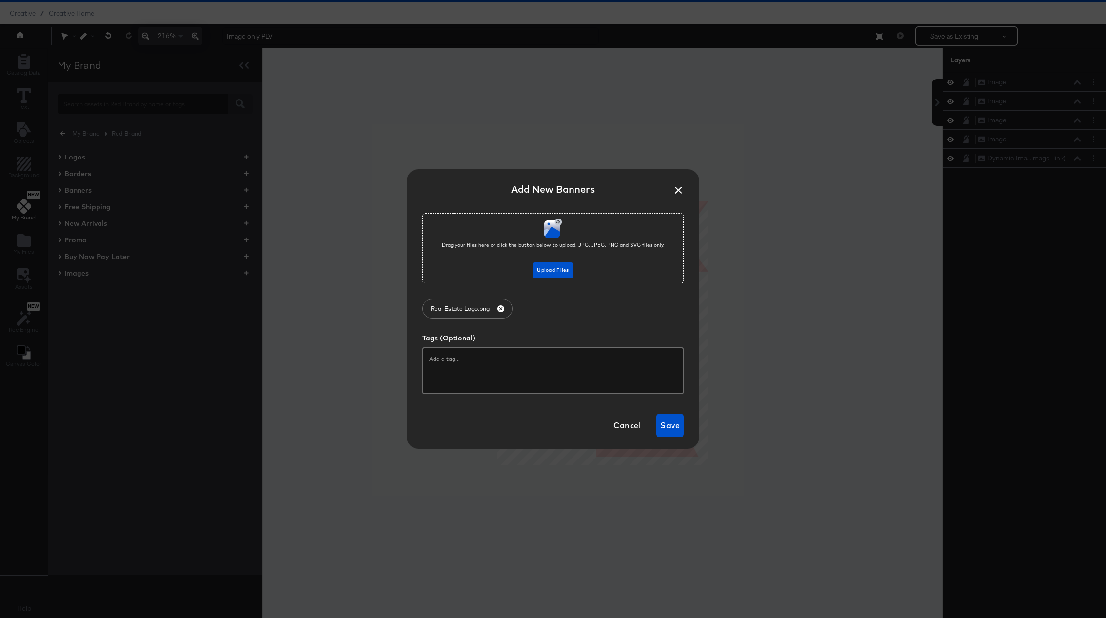
click at [454, 362] on input "text" at bounding box center [553, 359] width 248 height 10
type input "Add Tags Here"
click at [667, 430] on span "Save" at bounding box center [670, 426] width 20 height 14
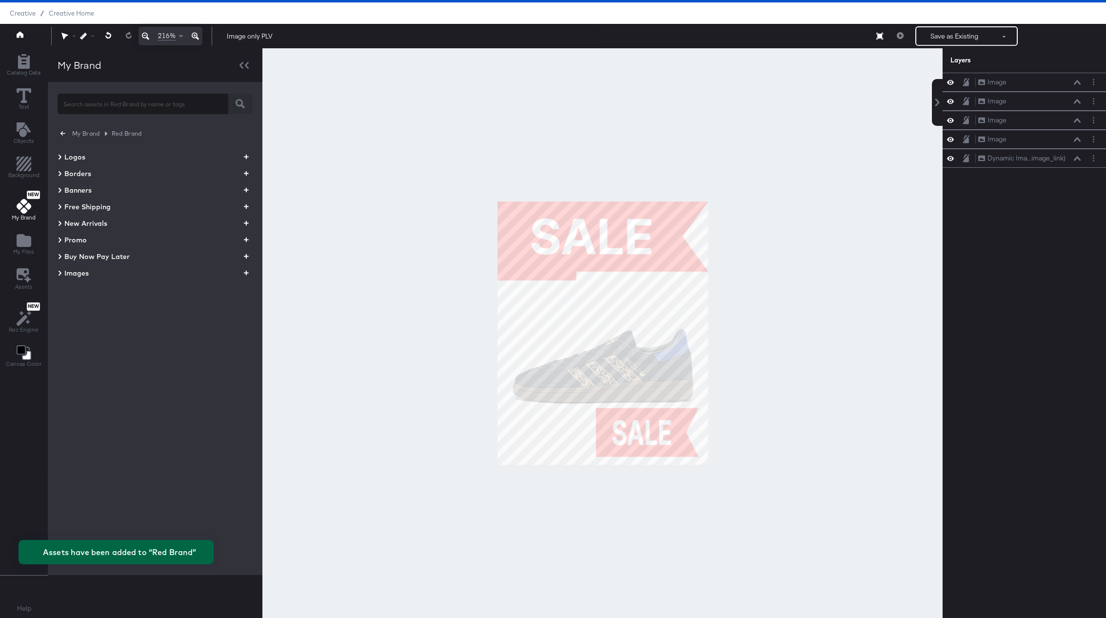
click at [60, 190] on icon at bounding box center [60, 190] width 3 height 5
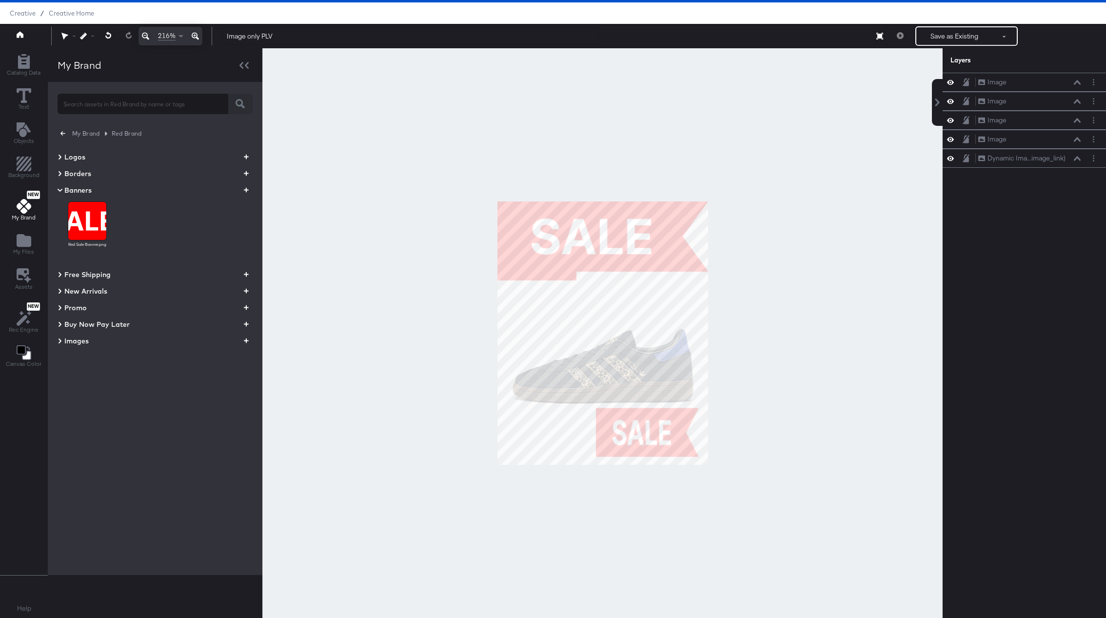
click at [60, 188] on icon at bounding box center [60, 190] width 12 height 5
click at [60, 173] on icon at bounding box center [60, 173] width 3 height 5
click at [60, 173] on icon at bounding box center [60, 173] width 12 height 5
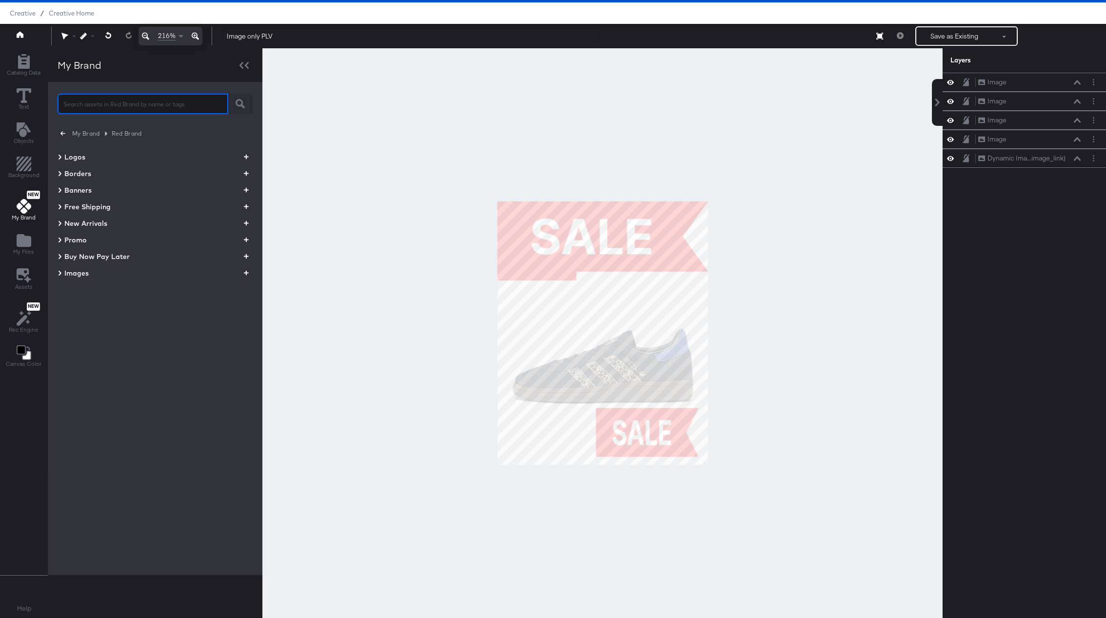
click at [81, 107] on input "text" at bounding box center [143, 99] width 171 height 21
type input "Real"
click at [85, 177] on img at bounding box center [79, 172] width 42 height 42
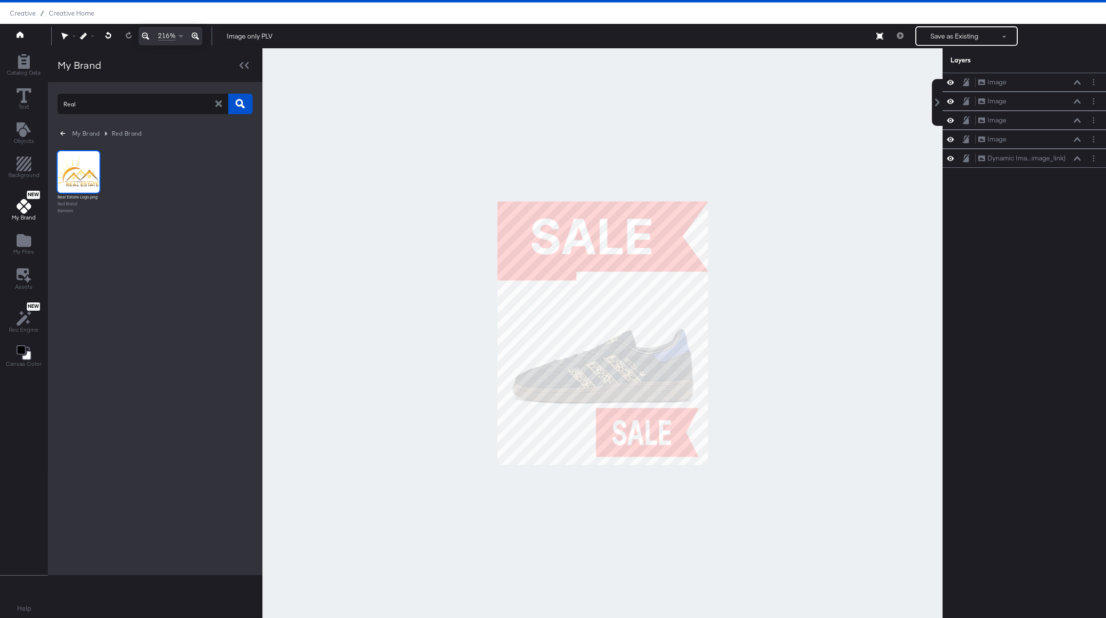
click at [78, 174] on img at bounding box center [79, 172] width 42 height 42
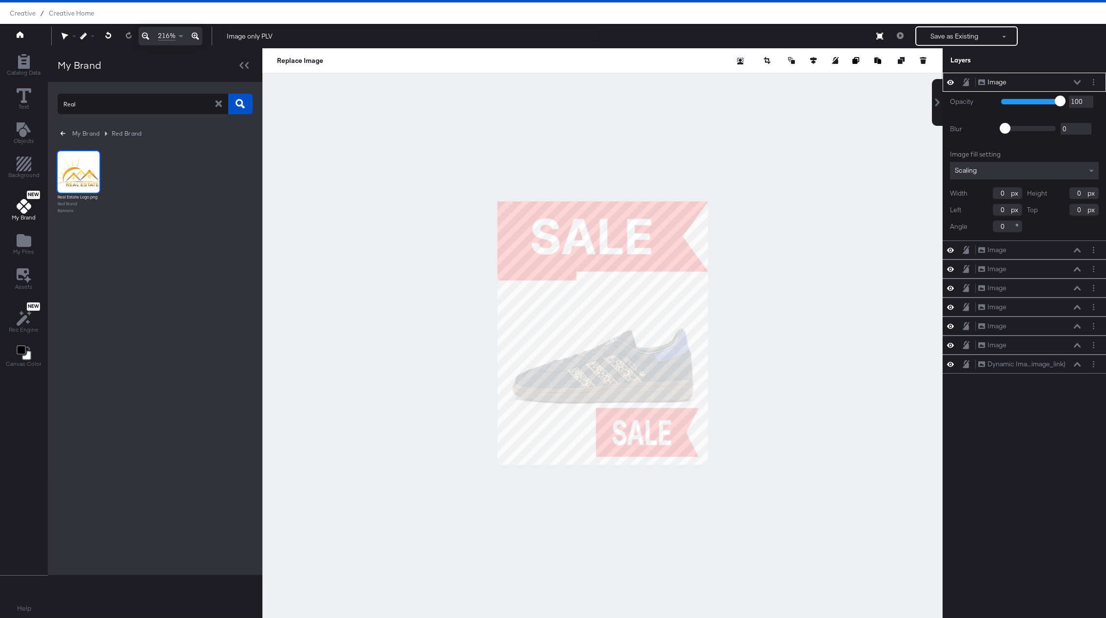
type input "1"
click at [60, 133] on icon "button" at bounding box center [62, 133] width 5 height 9
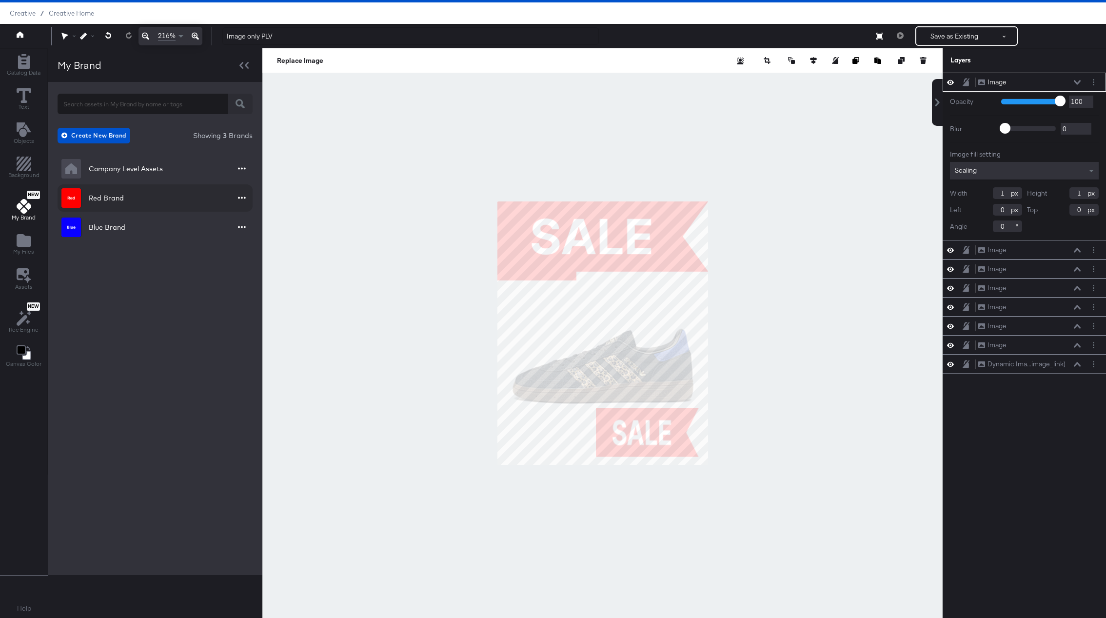
click at [99, 196] on div "Red Brand" at bounding box center [106, 198] width 35 height 10
click at [71, 275] on span "Images" at bounding box center [76, 273] width 24 height 10
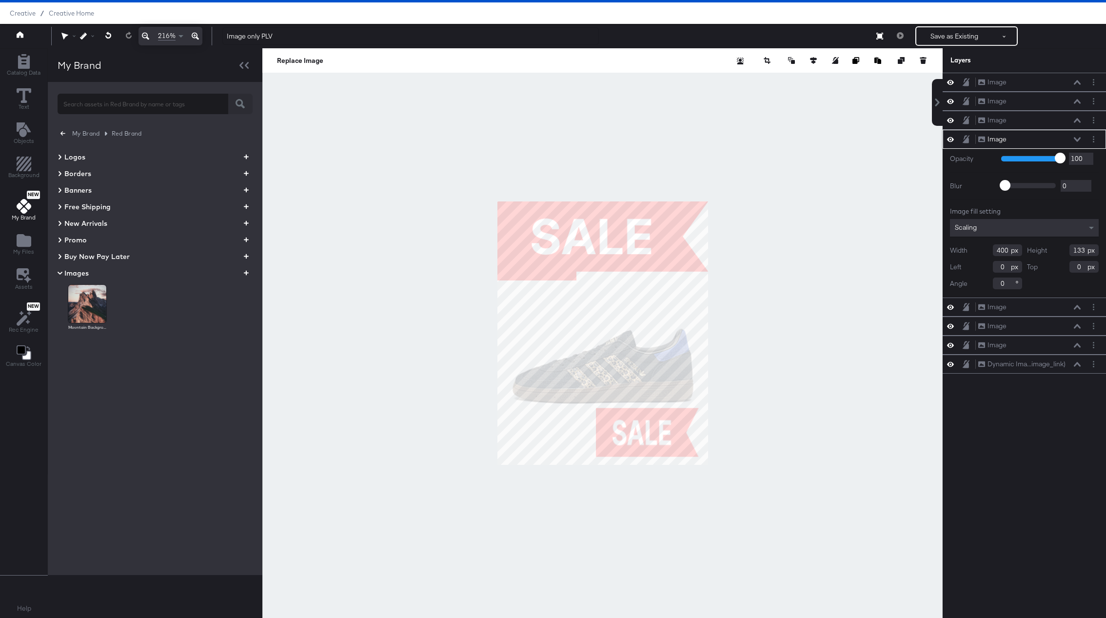
type input "63"
type input "133"
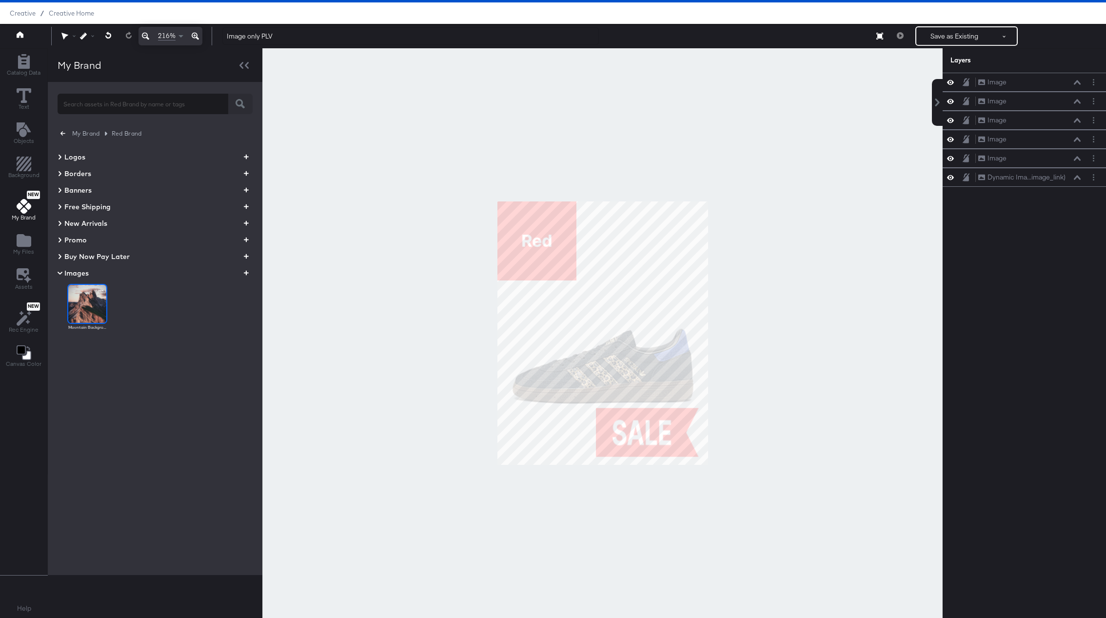
click at [92, 306] on img at bounding box center [87, 304] width 38 height 38
click at [59, 274] on icon at bounding box center [60, 273] width 12 height 5
click at [59, 274] on icon at bounding box center [60, 273] width 3 height 5
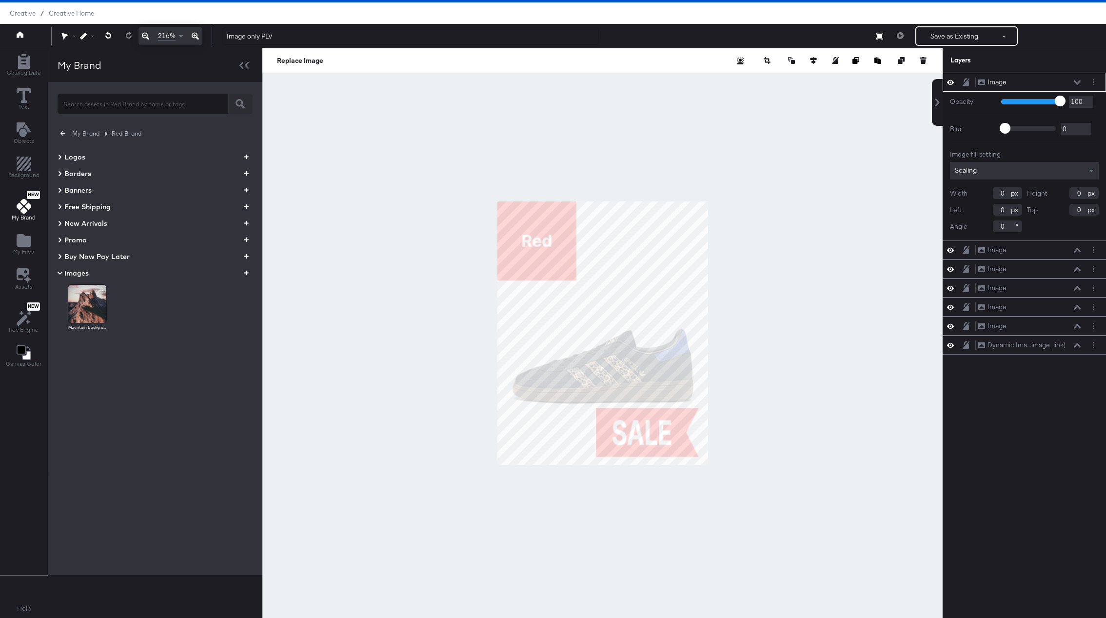
type input "1"
click at [949, 346] on icon at bounding box center [950, 345] width 7 height 8
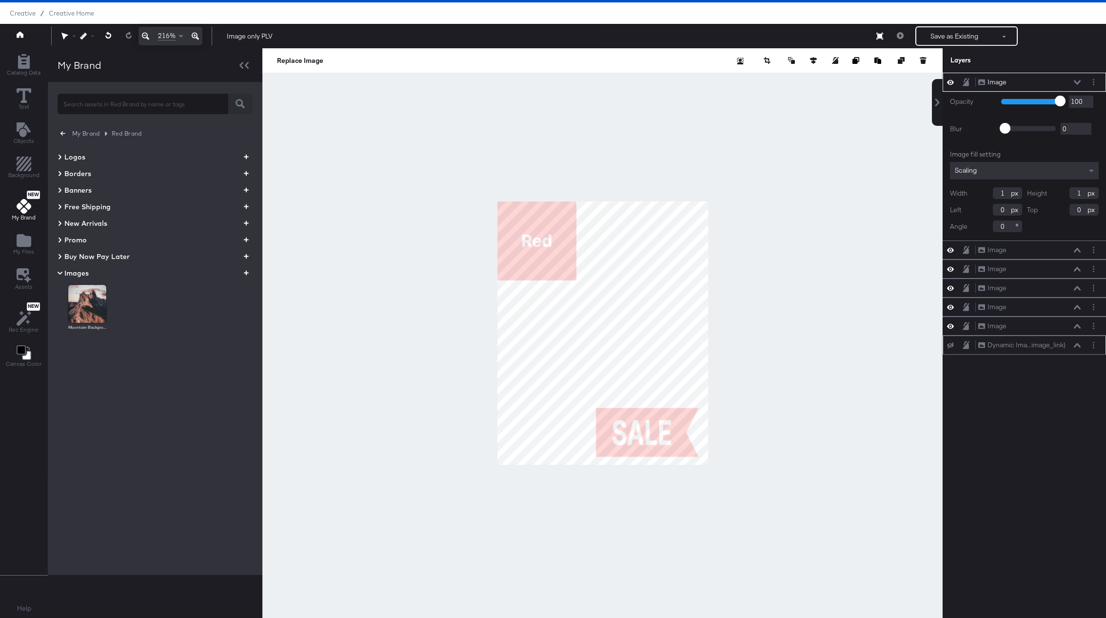
click at [954, 348] on button at bounding box center [951, 345] width 8 height 8
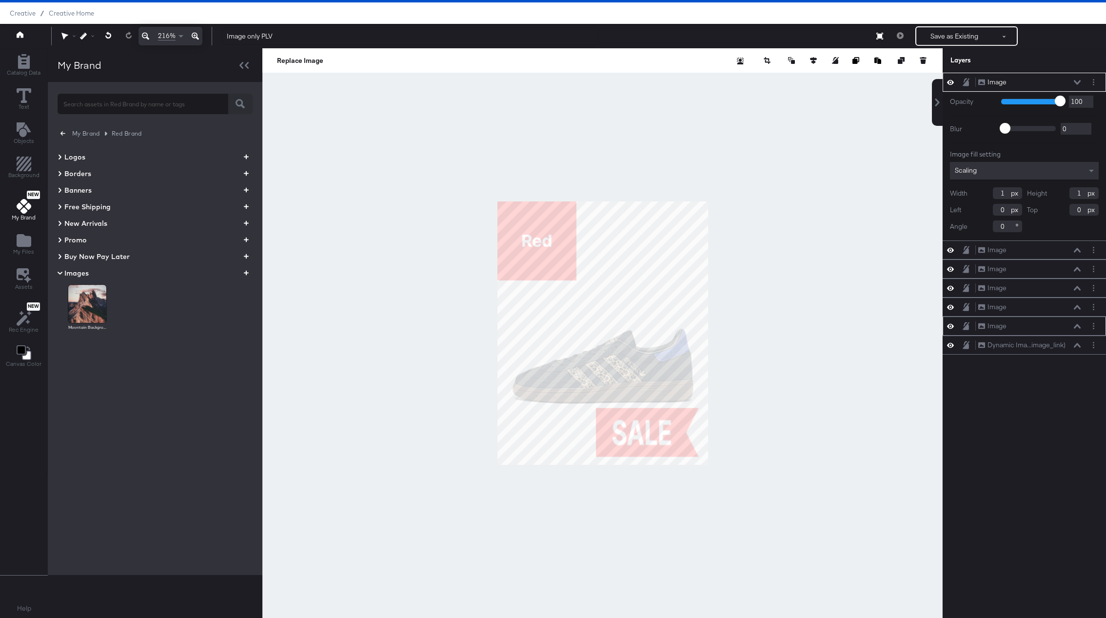
click at [953, 329] on icon at bounding box center [950, 326] width 7 height 5
click at [953, 330] on icon at bounding box center [950, 326] width 7 height 6
click at [951, 310] on icon at bounding box center [950, 307] width 7 height 5
click at [951, 310] on icon at bounding box center [950, 307] width 7 height 6
click at [951, 285] on button at bounding box center [951, 287] width 8 height 9
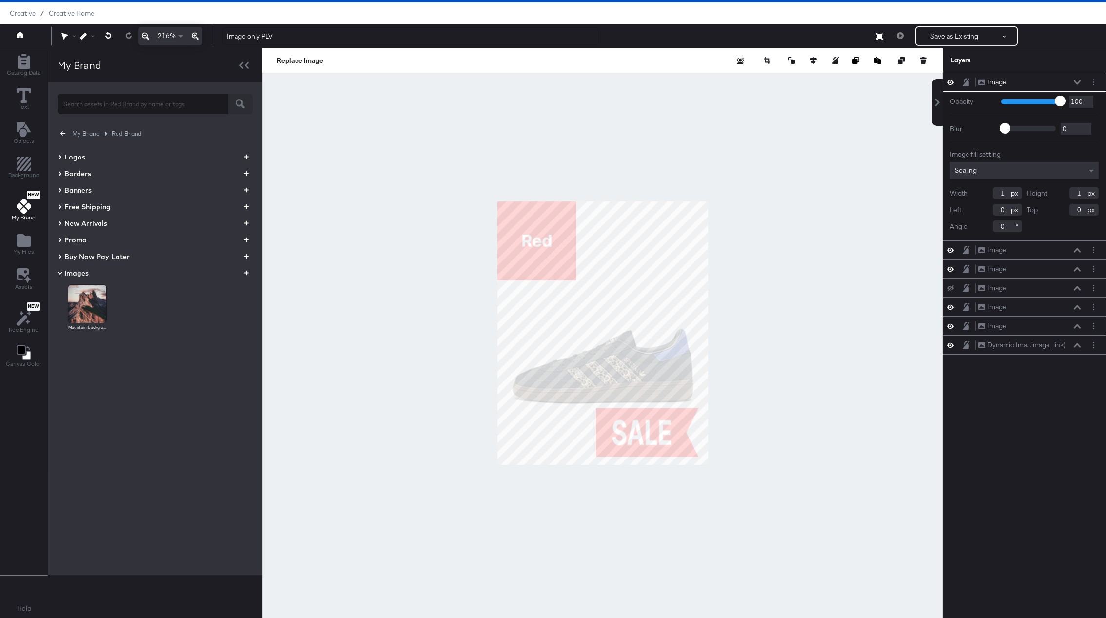
click at [951, 285] on div at bounding box center [954, 288] width 14 height 8
click at [951, 272] on icon at bounding box center [950, 269] width 7 height 8
click at [951, 272] on icon at bounding box center [950, 269] width 7 height 6
click at [90, 300] on img at bounding box center [87, 304] width 38 height 38
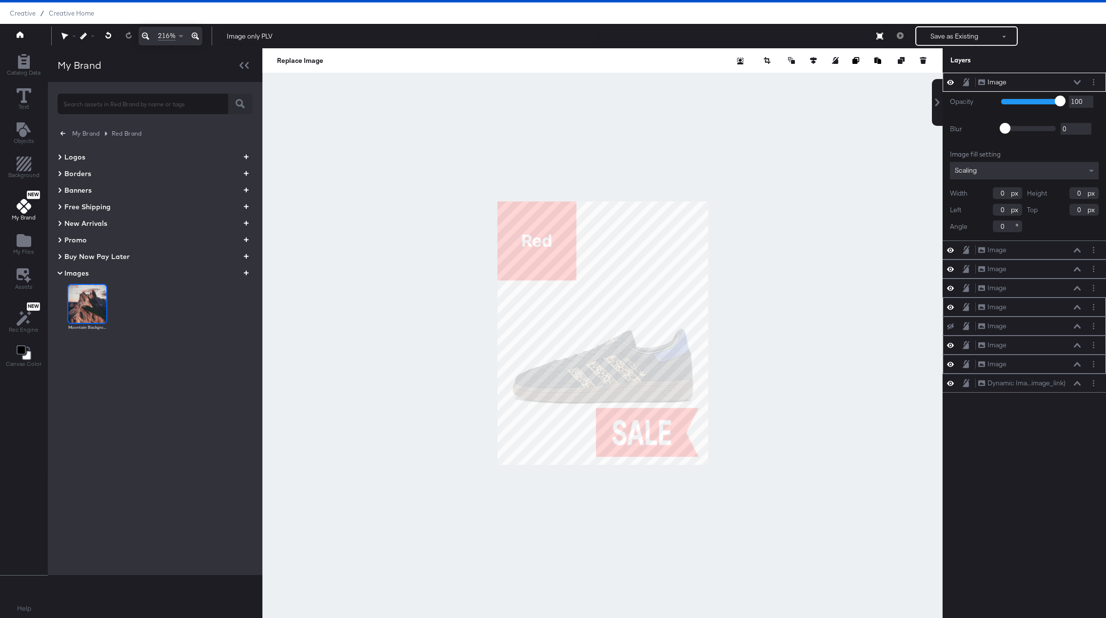
type input "1"
drag, startPoint x: 1024, startPoint y: 256, endPoint x: 1033, endPoint y: 438, distance: 182.1
click at [1032, 438] on div "Image Image Opacity 1 100 100 Blur 0 2000 0 Image fill setting Scaling Width 1 …" at bounding box center [1024, 338] width 163 height 530
click at [1016, 244] on div "Image Image" at bounding box center [1024, 249] width 163 height 19
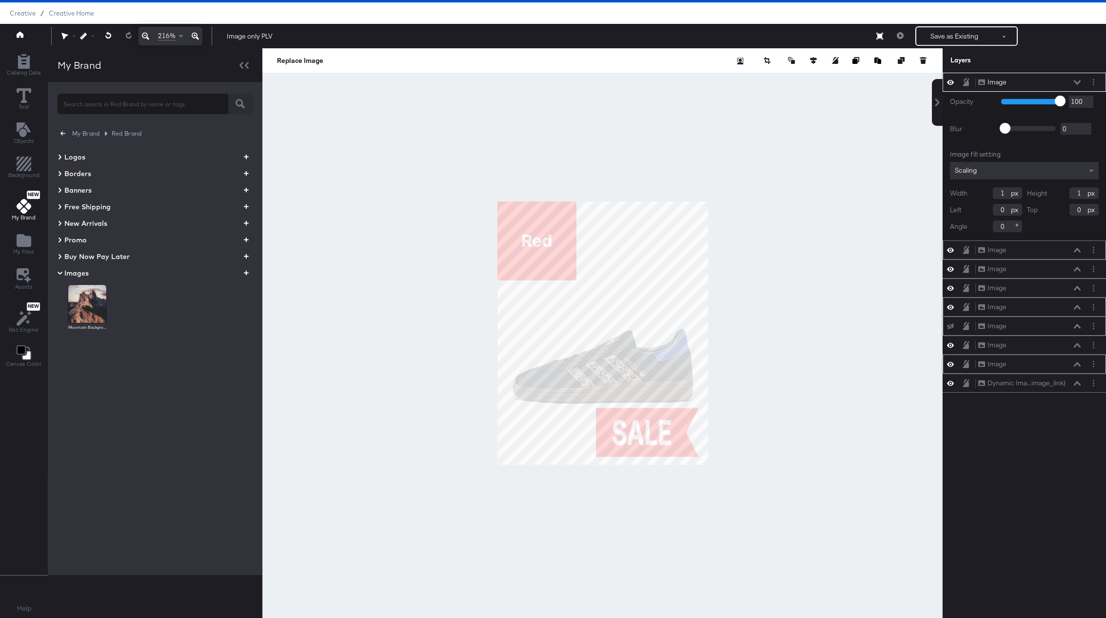
click at [952, 252] on icon at bounding box center [950, 250] width 7 height 8
click at [952, 273] on icon at bounding box center [950, 269] width 7 height 8
click at [948, 288] on icon at bounding box center [950, 288] width 7 height 8
click at [955, 317] on div "Image Image" at bounding box center [1024, 307] width 163 height 19
click at [948, 311] on icon at bounding box center [950, 307] width 7 height 8
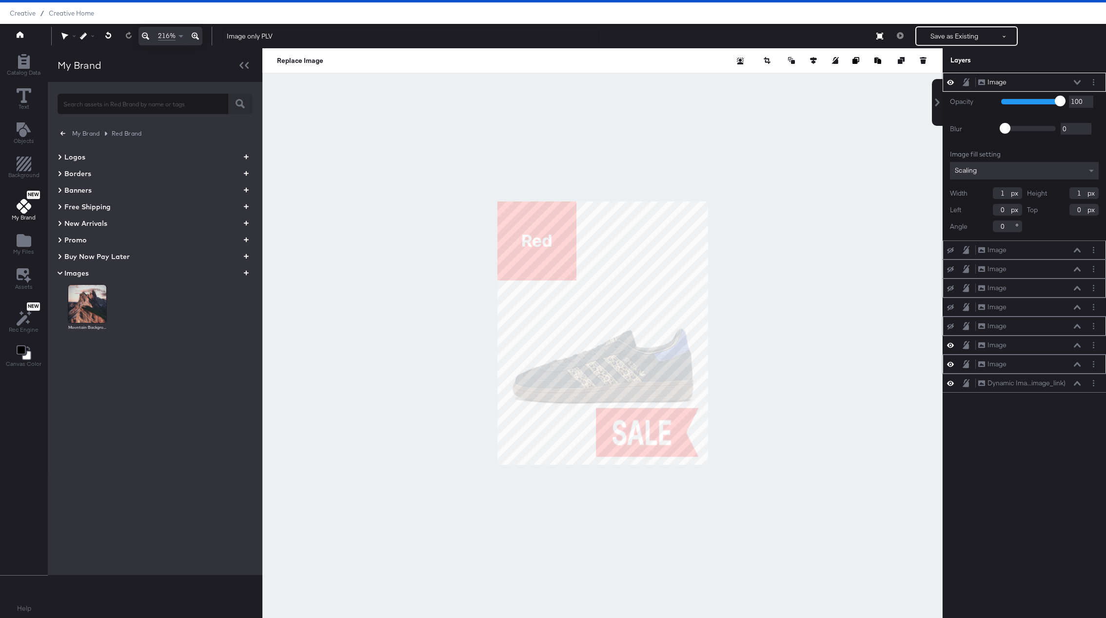
click at [947, 350] on button at bounding box center [951, 344] width 8 height 9
click at [951, 368] on icon at bounding box center [950, 364] width 7 height 8
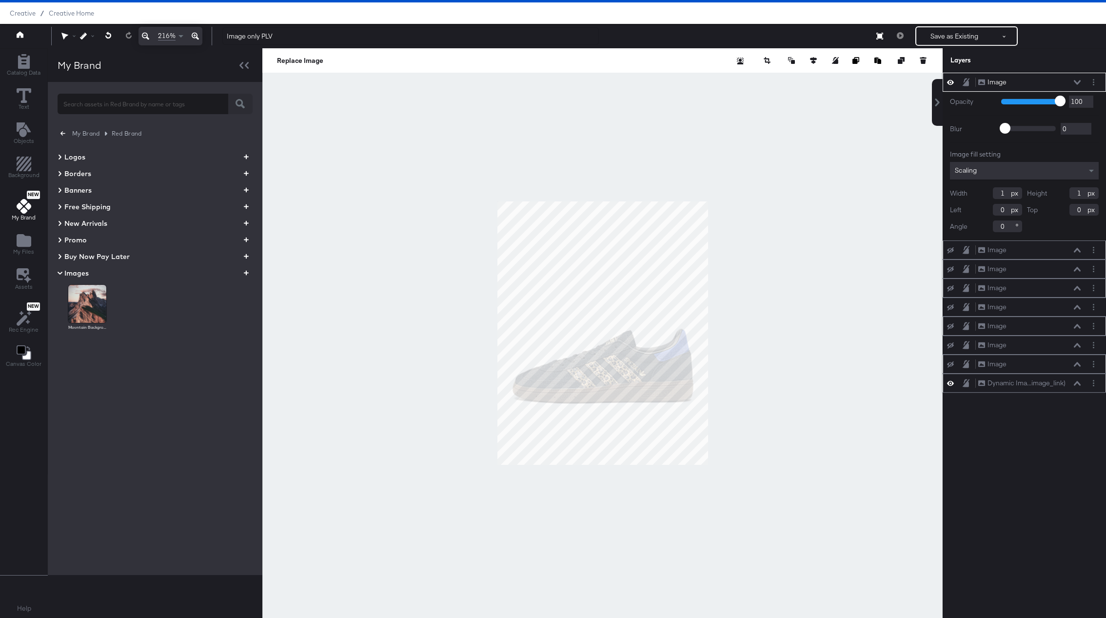
click at [951, 386] on icon at bounding box center [950, 383] width 7 height 5
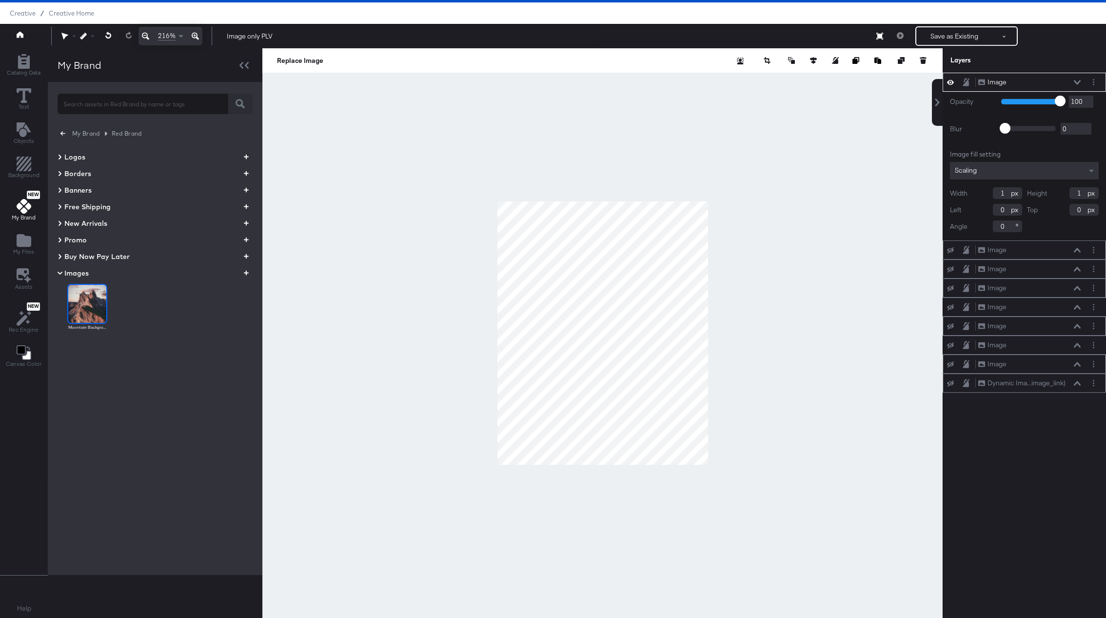
click at [90, 304] on img at bounding box center [87, 304] width 38 height 38
type input "1"
click at [90, 304] on img at bounding box center [87, 304] width 38 height 38
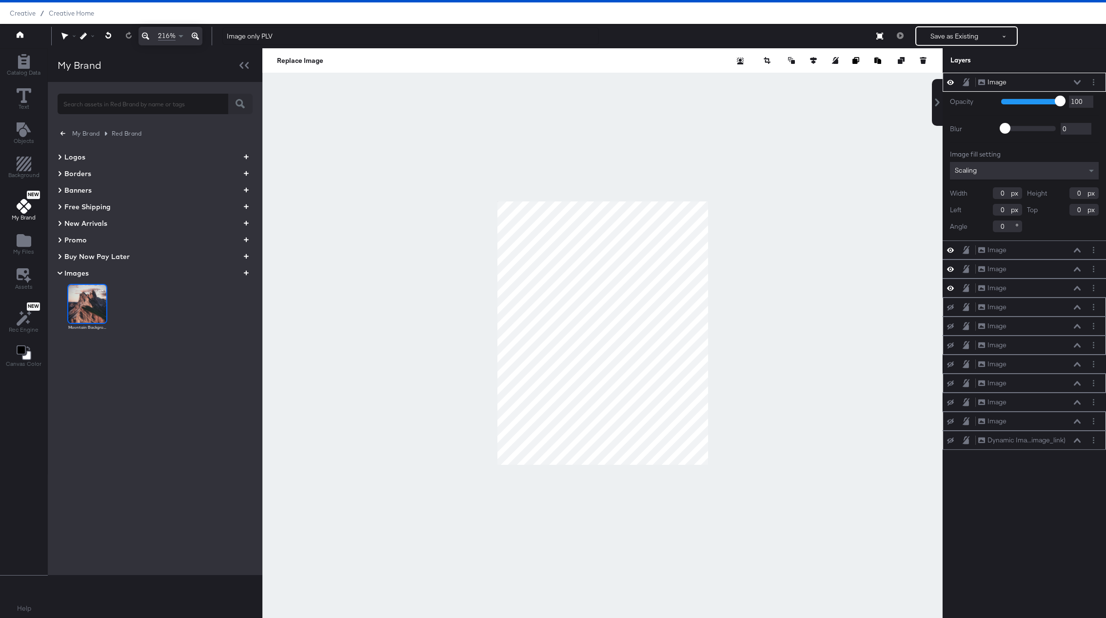
click at [90, 304] on img at bounding box center [87, 304] width 38 height 38
type input "1"
click at [90, 304] on img at bounding box center [87, 304] width 38 height 38
type input "1"
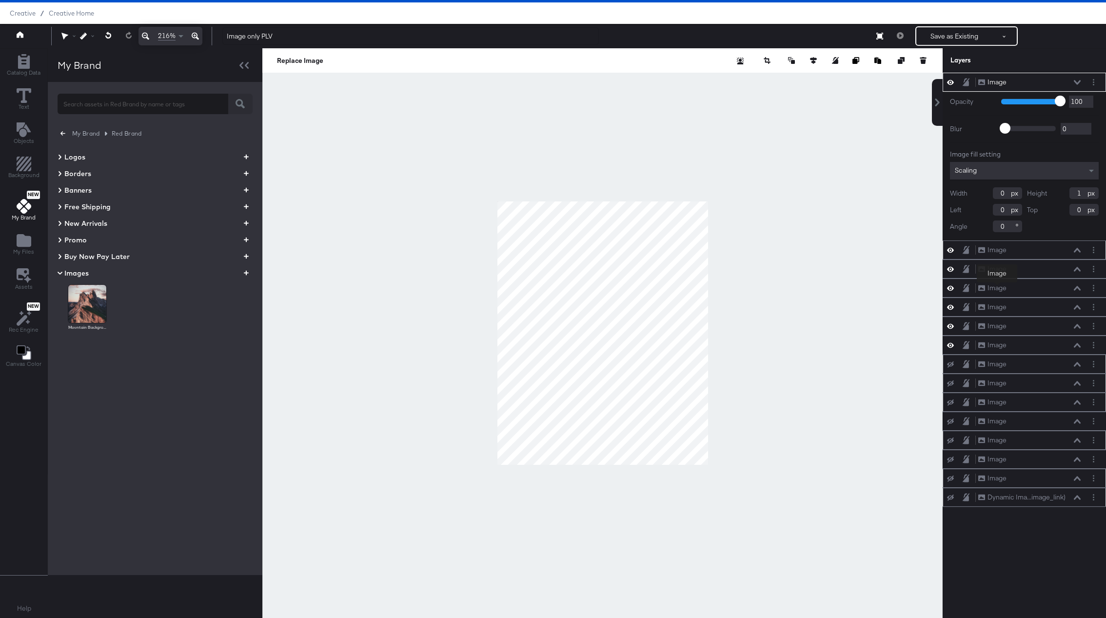
type input "1"
click at [999, 252] on div "Image" at bounding box center [997, 249] width 19 height 9
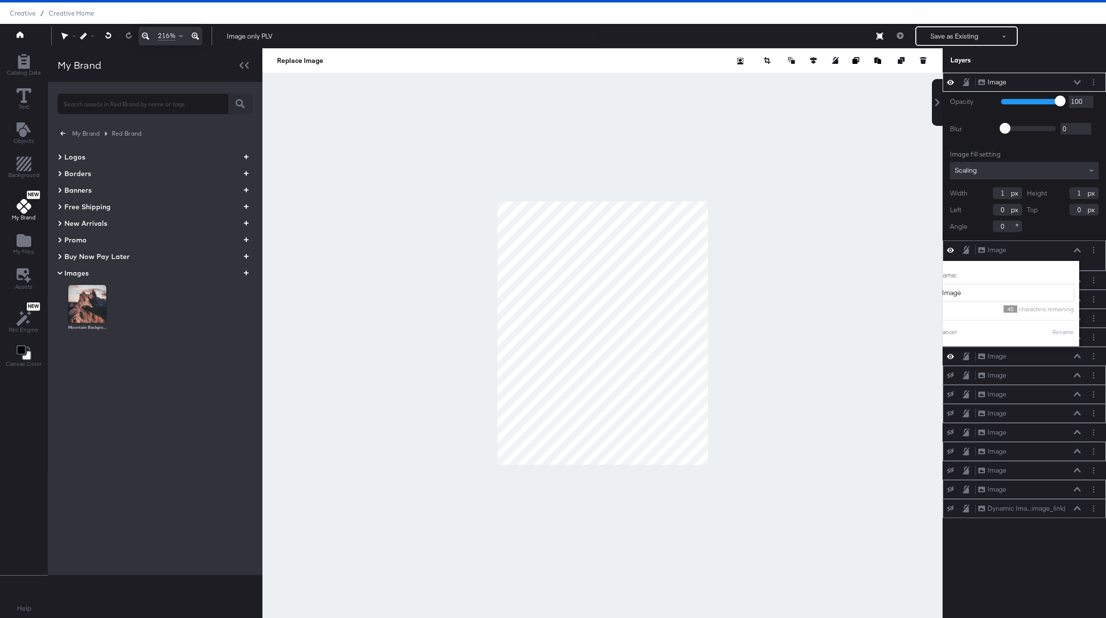
click at [1064, 253] on div "Image Image" at bounding box center [1029, 250] width 103 height 10
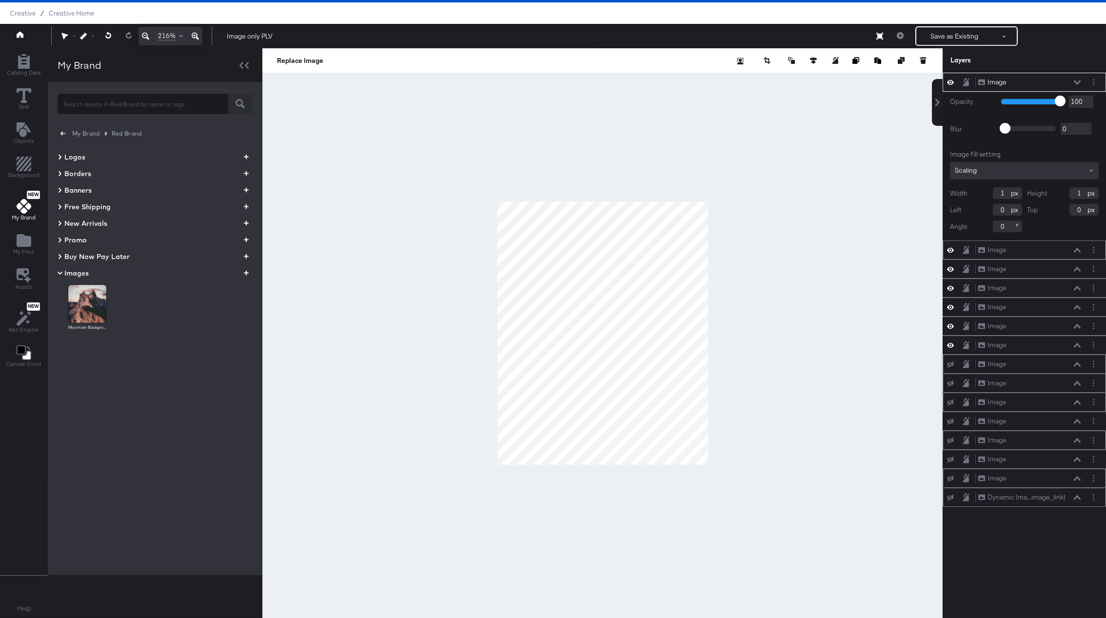
click at [1081, 250] on button at bounding box center [1078, 250] width 8 height 6
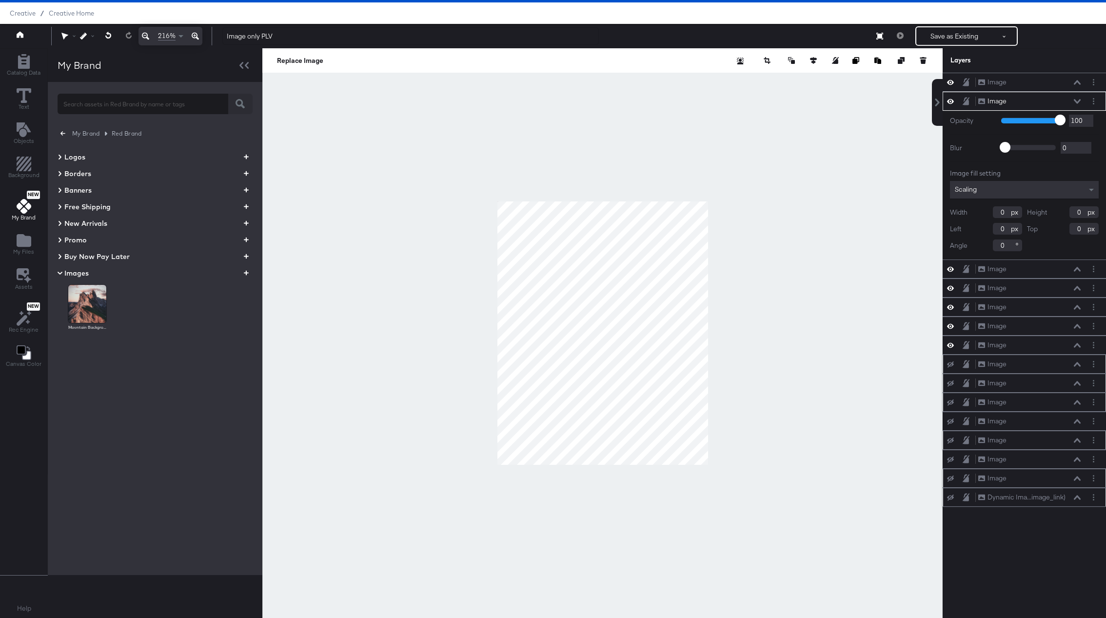
type input "1"
type input "91"
type input "76"
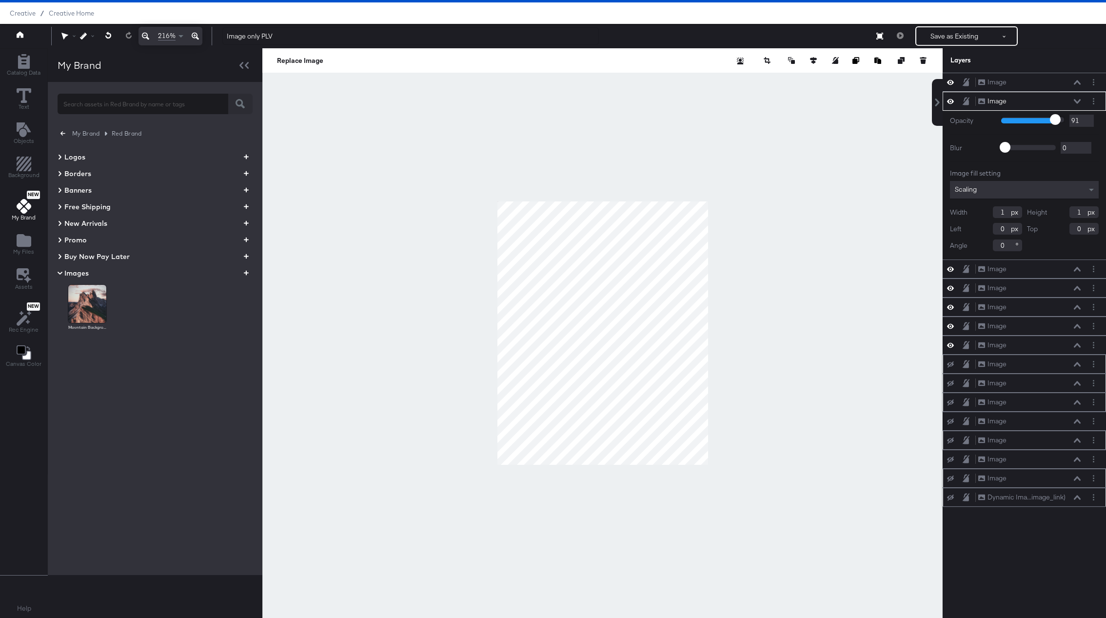
type input "76"
type input "58"
type input "41"
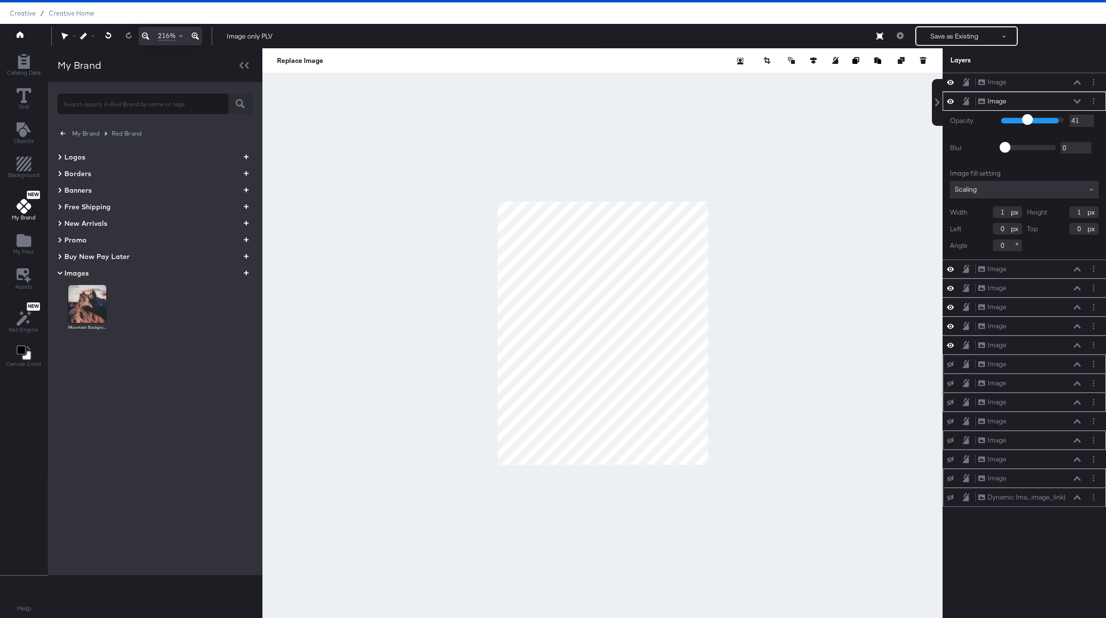
type input "29"
type input "19"
type input "7"
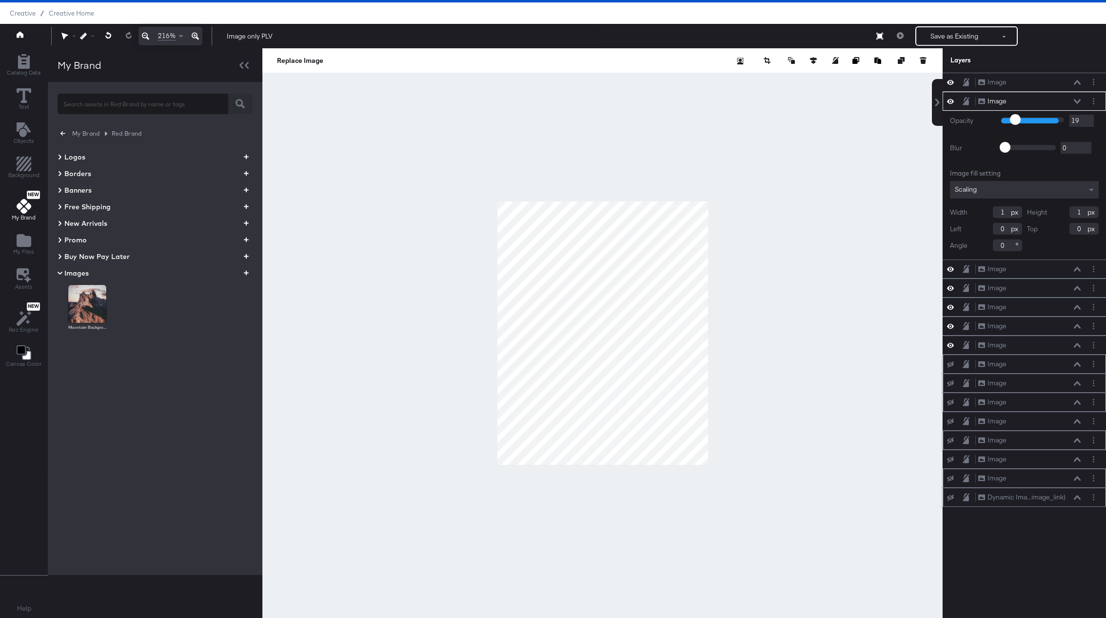
type input "7"
type input "5"
type input "6"
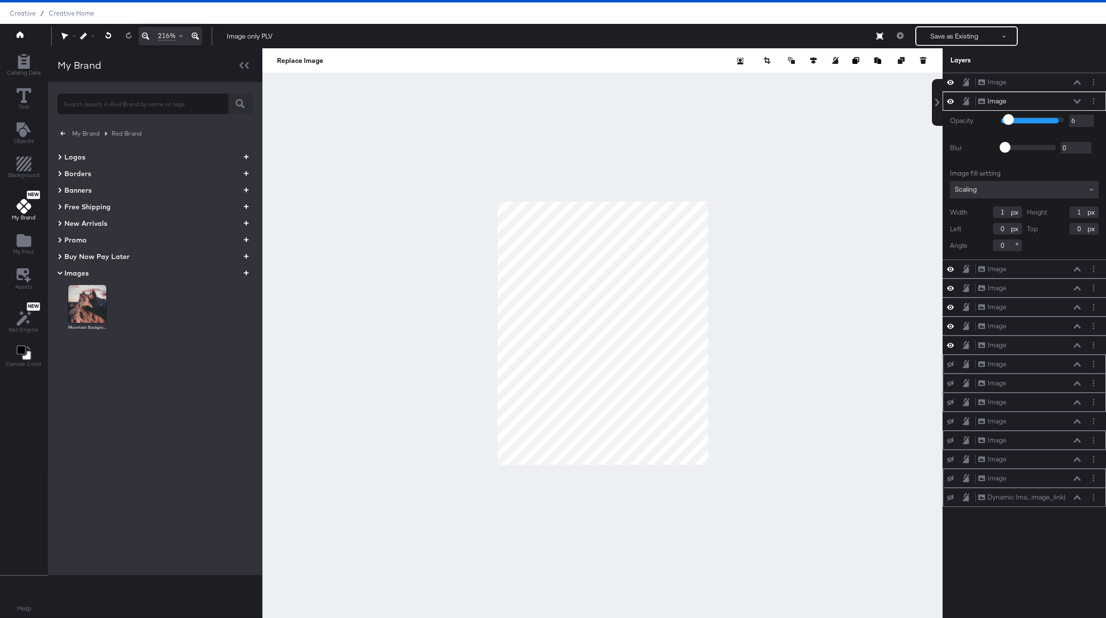
drag, startPoint x: 1061, startPoint y: 123, endPoint x: 1008, endPoint y: 123, distance: 53.2
click at [1008, 123] on input "range" at bounding box center [1032, 120] width 63 height 6
click at [1014, 114] on div "Opacity 1 100 6 Blur 0 2000 0 Image fill setting Scaling Width 1 Height 1 Left …" at bounding box center [1024, 185] width 163 height 149
type input "8"
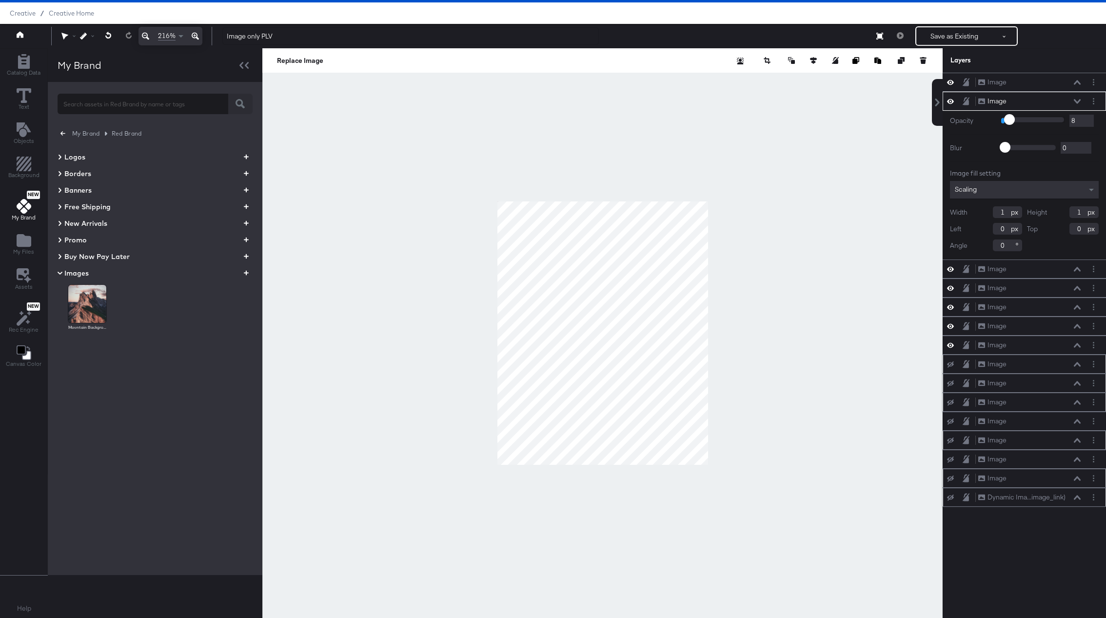
type input "13"
type input "37"
type input "71"
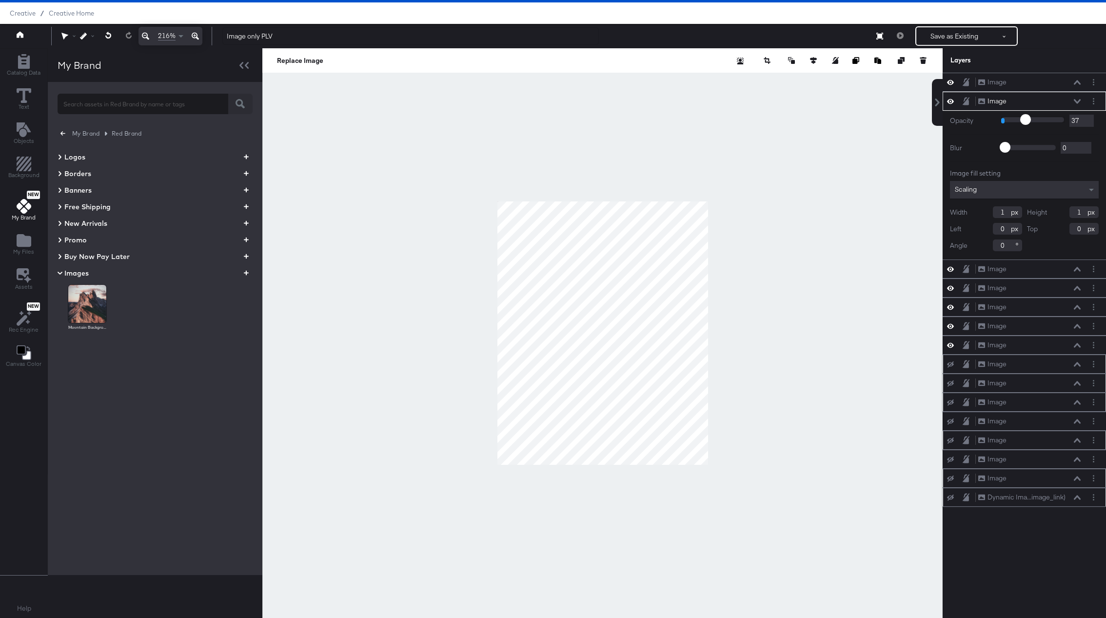
type input "71"
type input "100"
drag, startPoint x: 1008, startPoint y: 120, endPoint x: 1092, endPoint y: 120, distance: 84.4
type input "100"
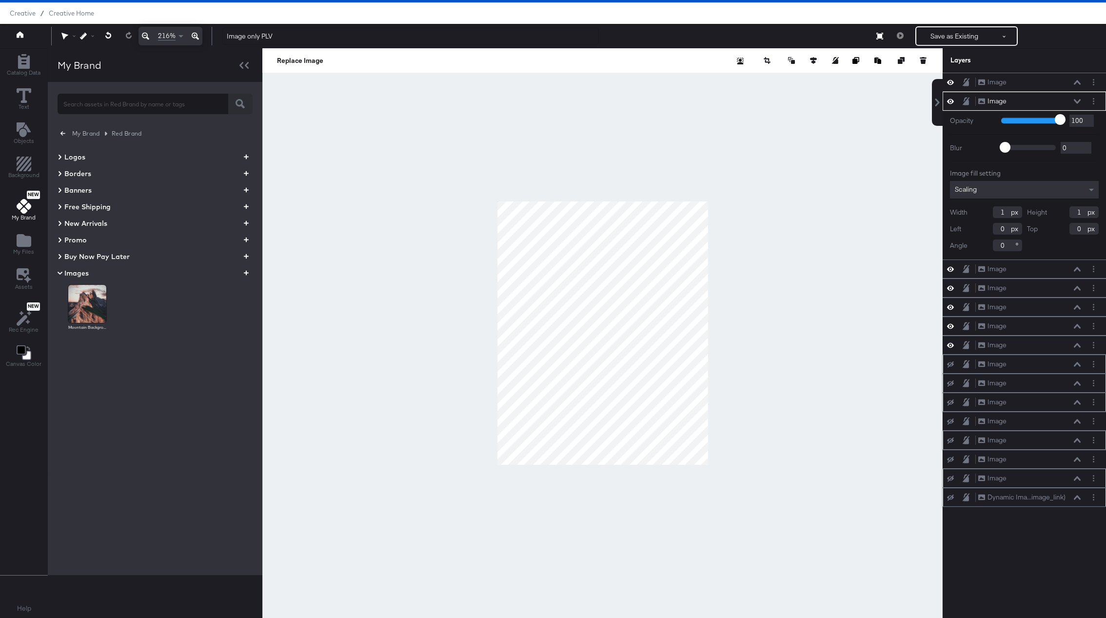
click at [1065, 120] on input "range" at bounding box center [1032, 120] width 63 height 6
click at [1040, 191] on div "Scaling" at bounding box center [1024, 190] width 149 height 18
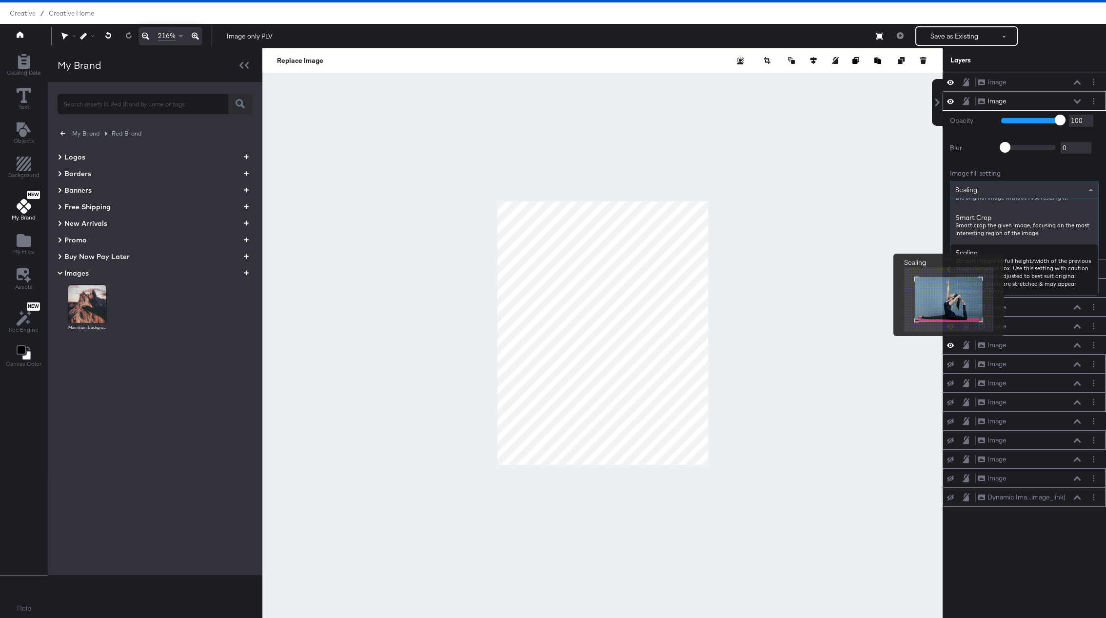
scroll to position [239, 0]
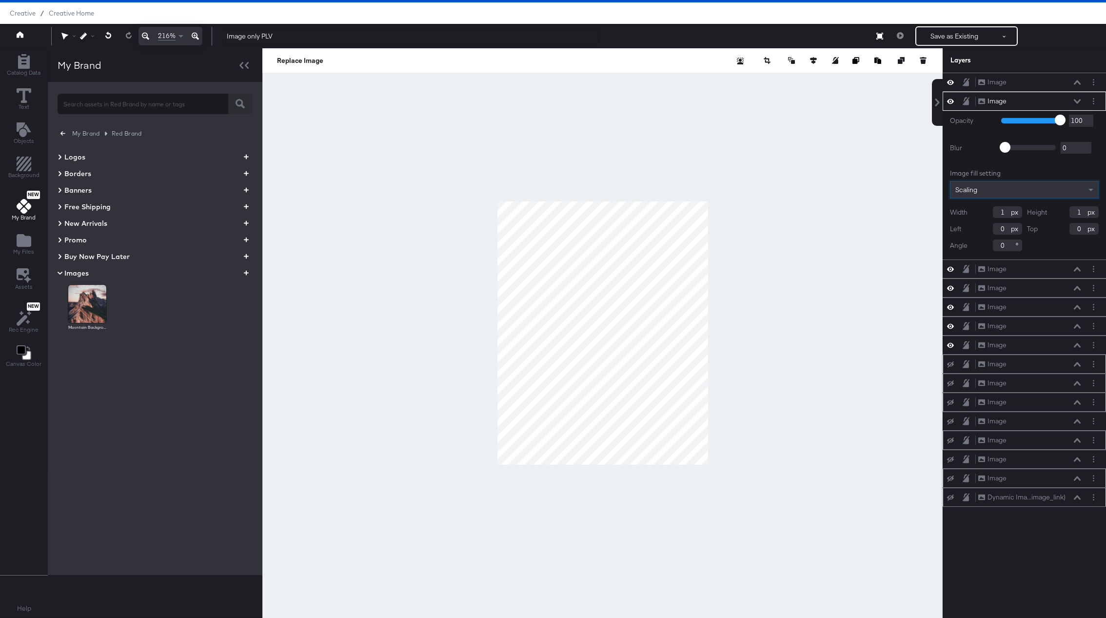
click at [1039, 199] on div "Scaling" at bounding box center [1024, 190] width 149 height 18
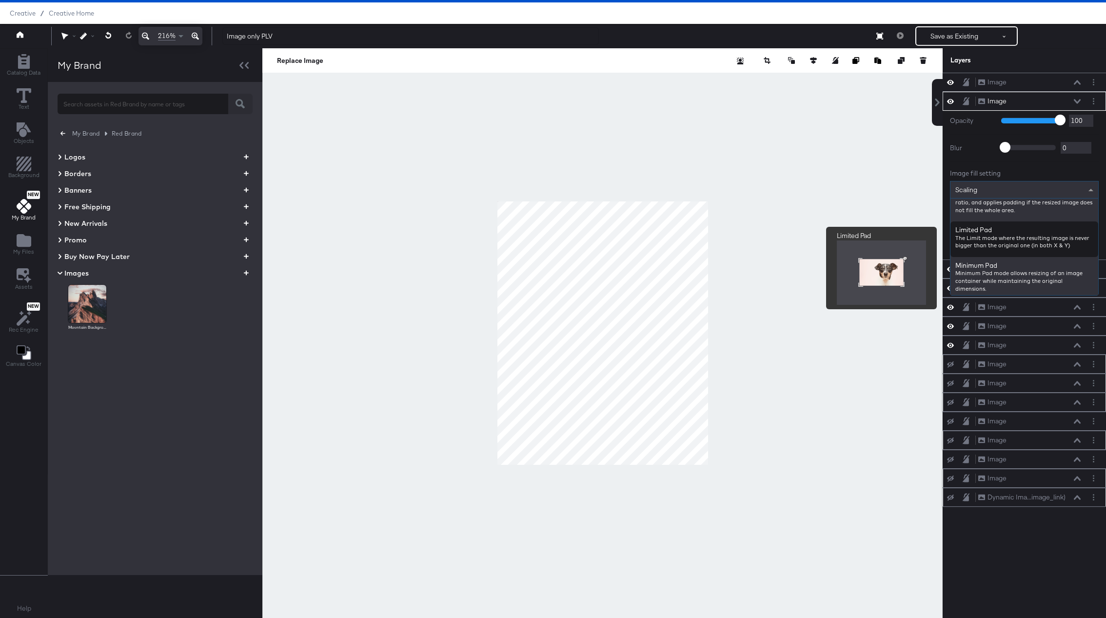
scroll to position [36, 0]
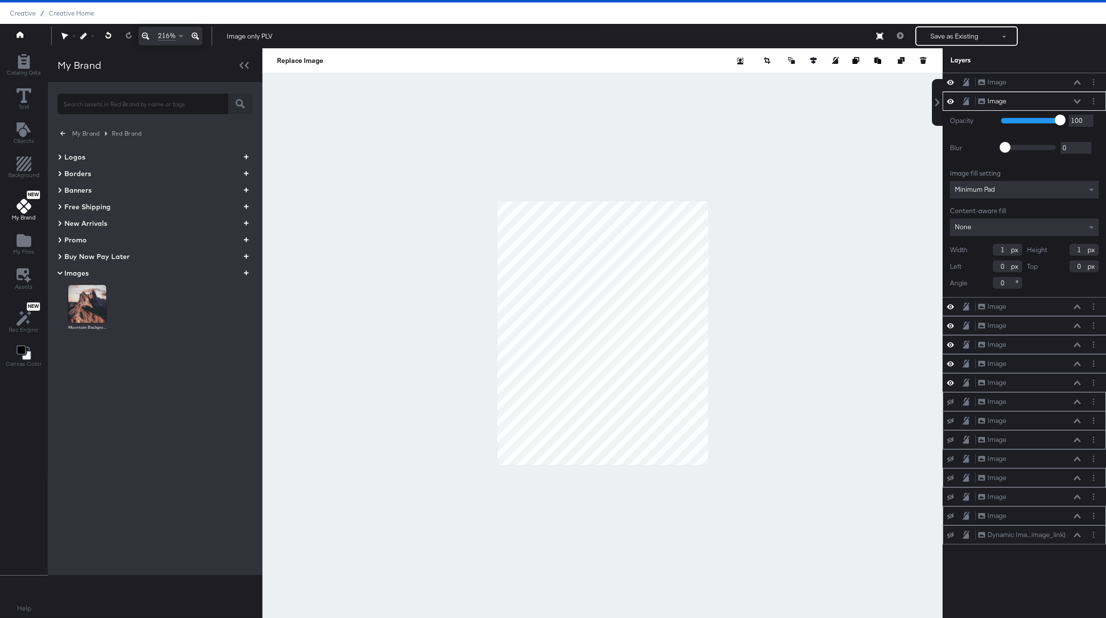
type input "309"
type input "1"
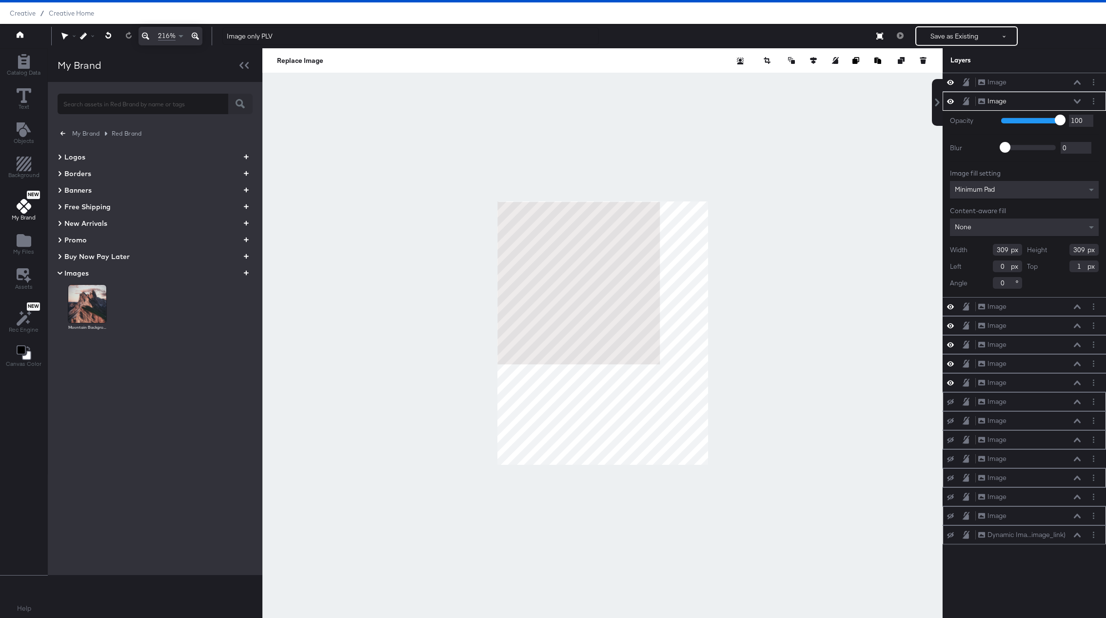
click at [816, 570] on div at bounding box center [602, 333] width 680 height 570
type input "651"
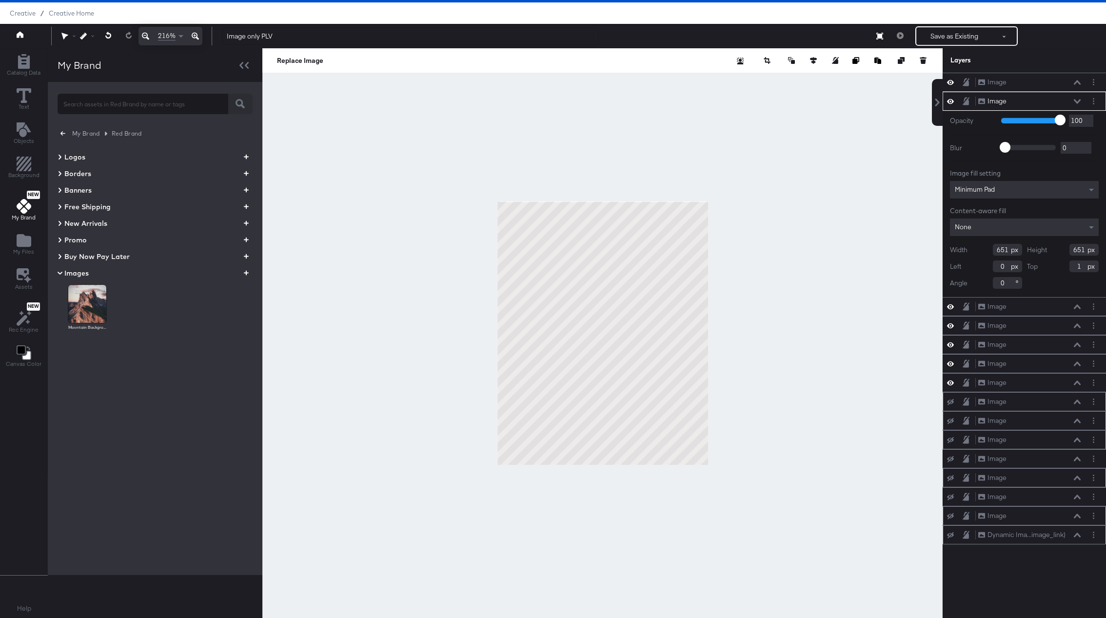
click at [790, 372] on div at bounding box center [602, 333] width 680 height 570
click at [454, 250] on div at bounding box center [602, 333] width 680 height 570
type input "-219"
type input "-166"
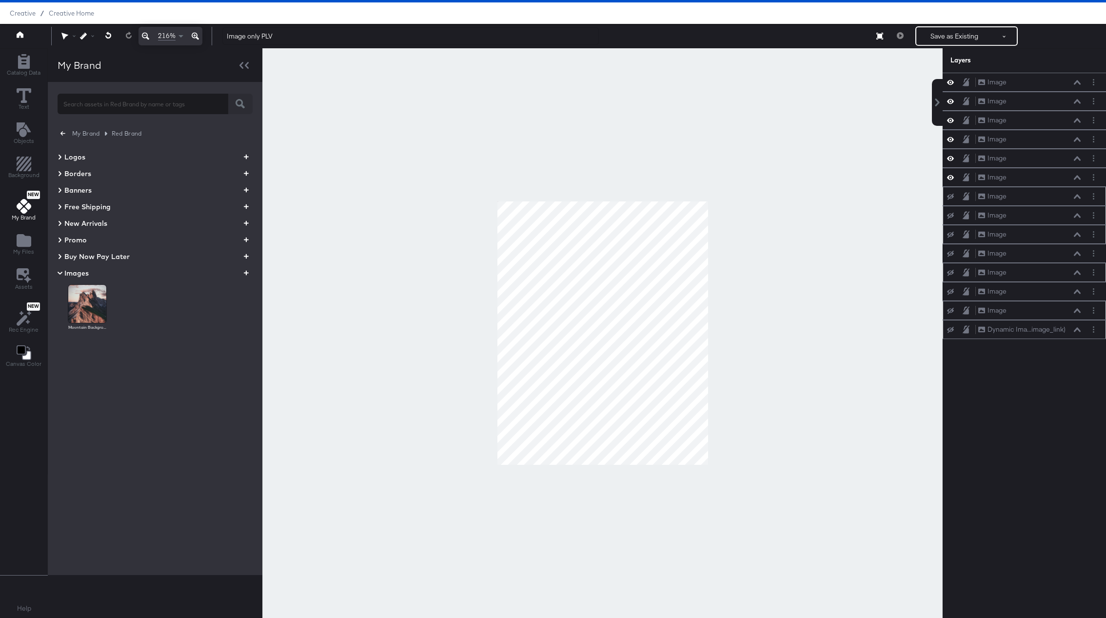
click at [58, 273] on icon at bounding box center [60, 273] width 5 height 3
click at [64, 272] on span "Images" at bounding box center [76, 273] width 24 height 10
click at [247, 272] on icon "button" at bounding box center [246, 272] width 5 height 9
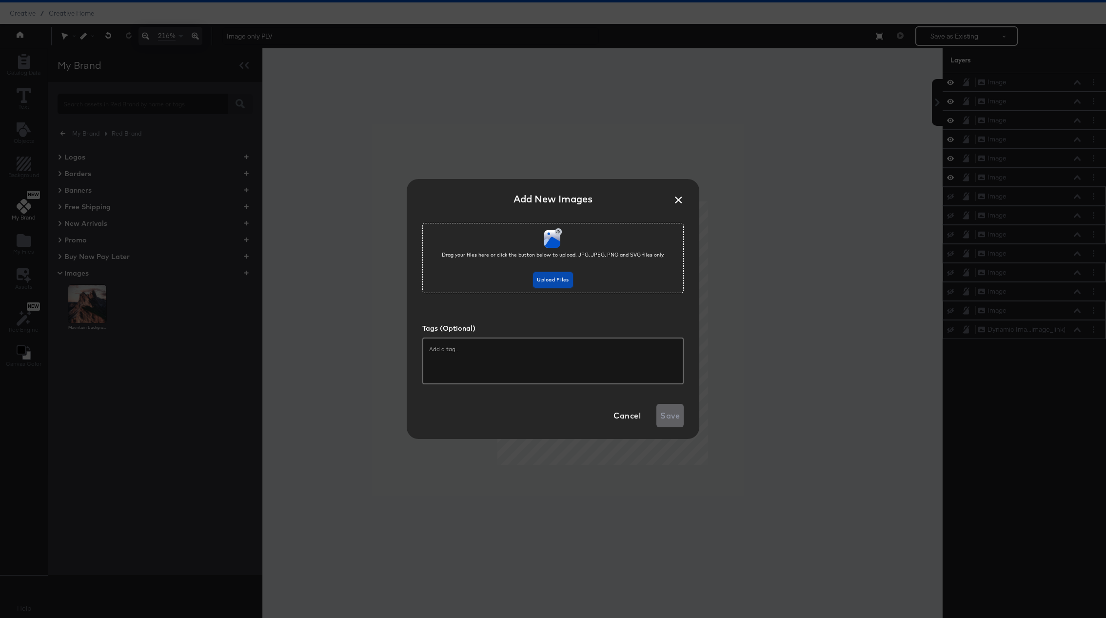
click at [561, 278] on span "Upload Files" at bounding box center [553, 280] width 32 height 9
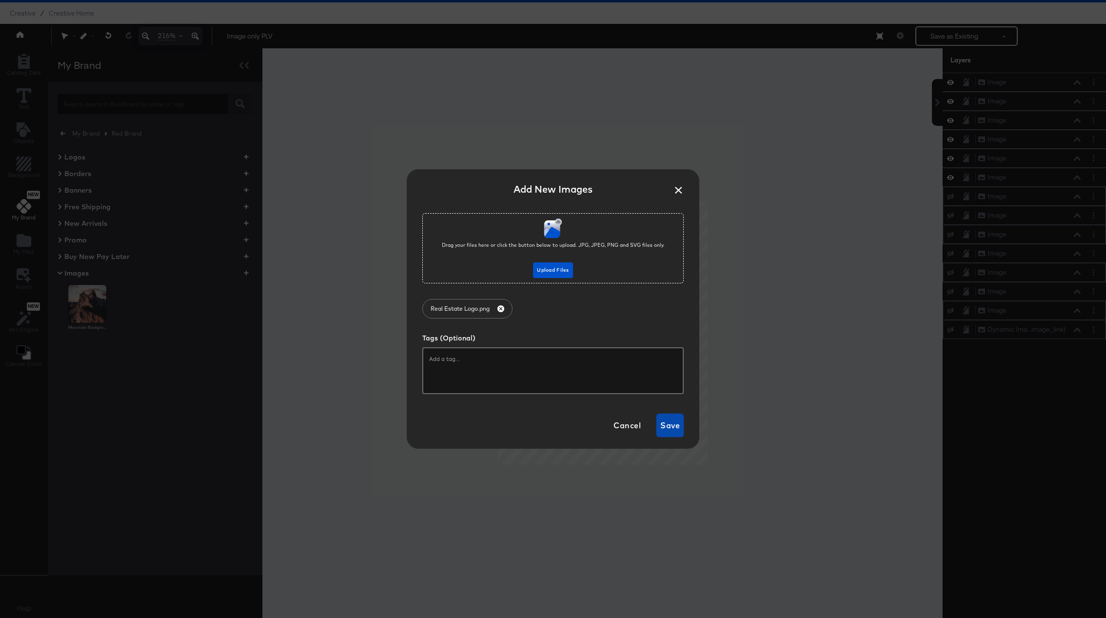
click at [667, 427] on span "Save" at bounding box center [670, 426] width 20 height 14
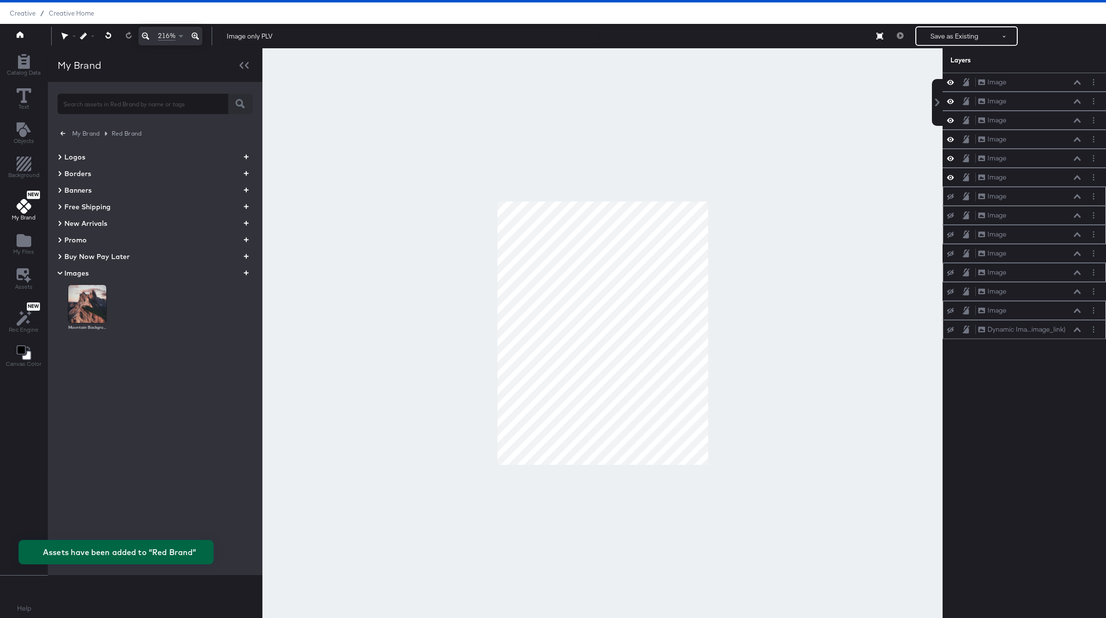
click at [60, 272] on icon at bounding box center [60, 273] width 12 height 5
click at [60, 158] on icon at bounding box center [60, 157] width 3 height 5
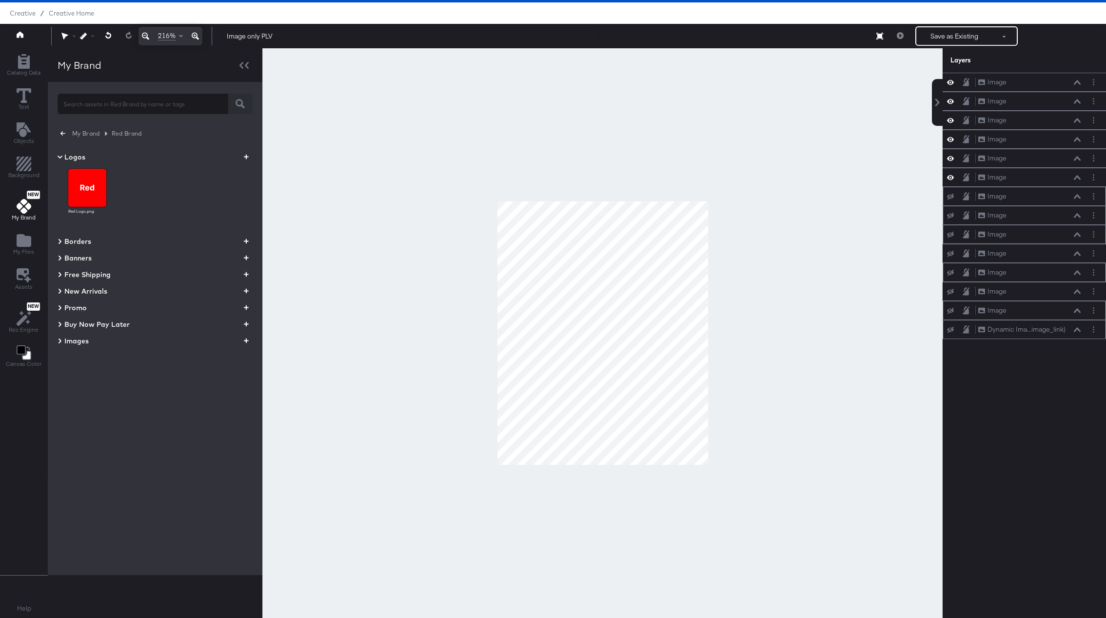
click at [59, 155] on icon at bounding box center [60, 157] width 12 height 5
click at [58, 176] on icon at bounding box center [60, 174] width 5 height 12
click at [58, 176] on div "Borders" at bounding box center [75, 174] width 34 height 12
click at [58, 191] on icon at bounding box center [60, 190] width 5 height 12
click at [57, 191] on icon at bounding box center [60, 190] width 12 height 5
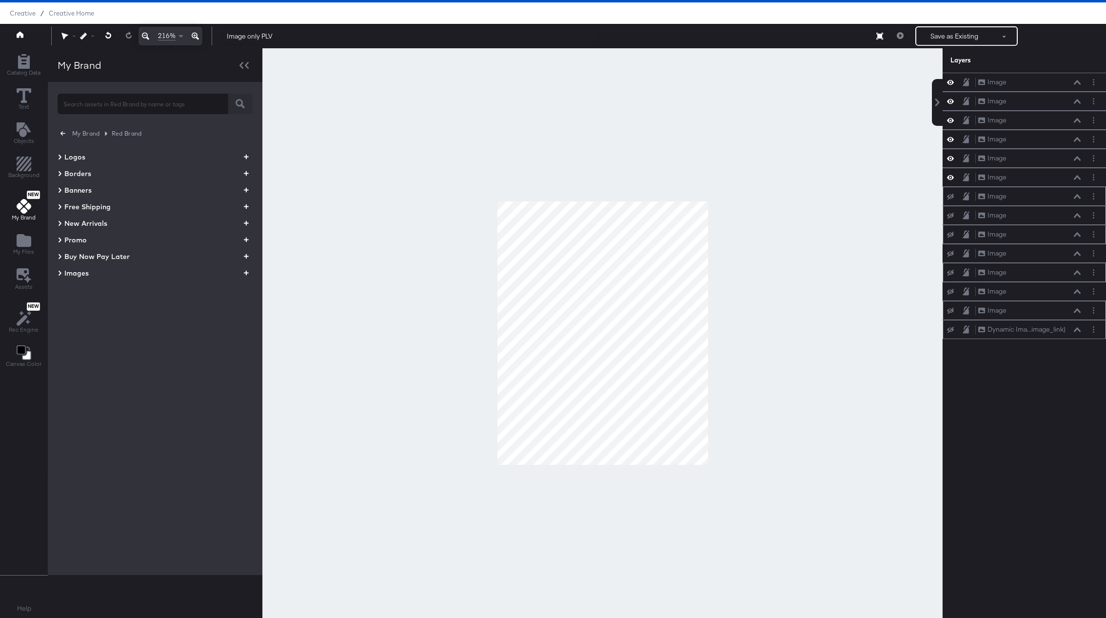
click at [61, 258] on icon at bounding box center [60, 257] width 5 height 12
click at [61, 257] on icon at bounding box center [60, 256] width 12 height 5
click at [98, 106] on input "text" at bounding box center [143, 99] width 171 height 21
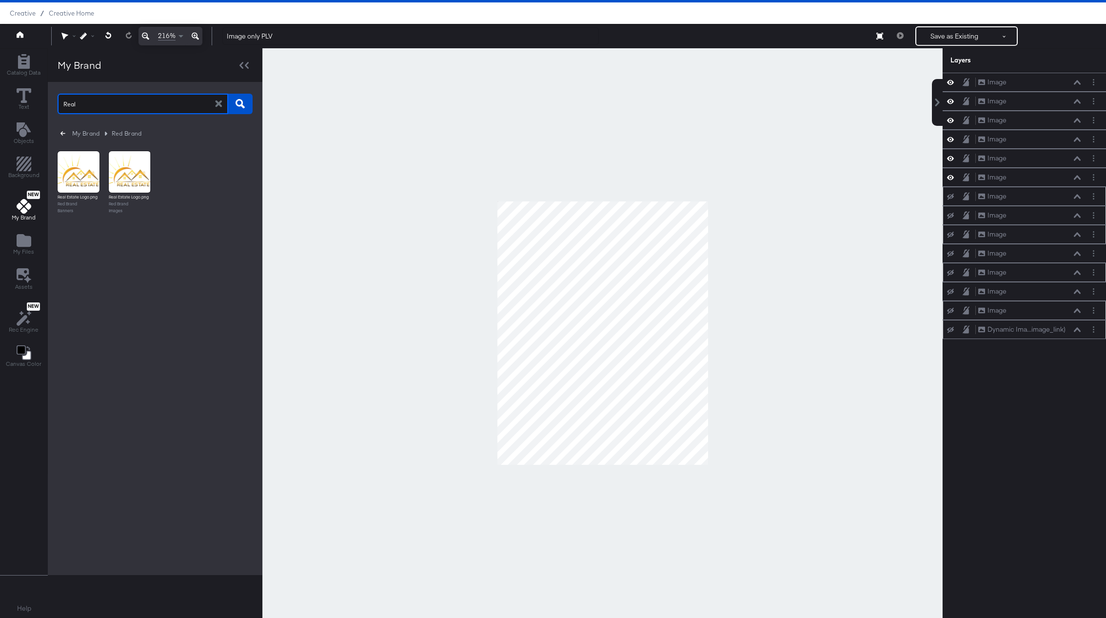
type input "Real"
click at [81, 133] on span "My Brand" at bounding box center [86, 133] width 28 height 10
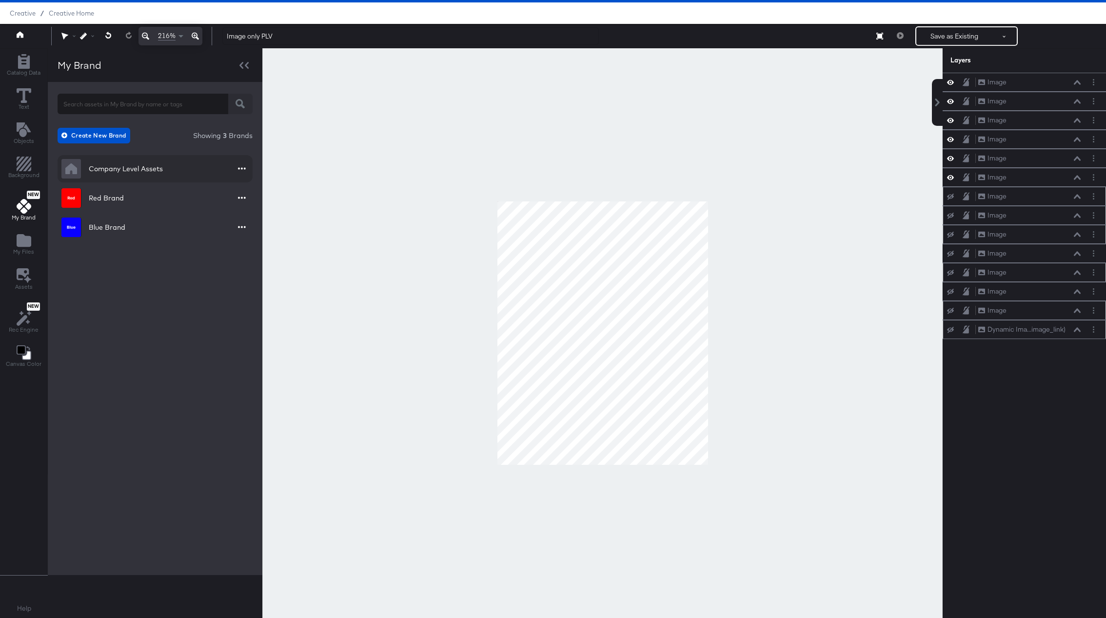
click at [99, 167] on div "Company Level Assets" at bounding box center [126, 169] width 74 height 10
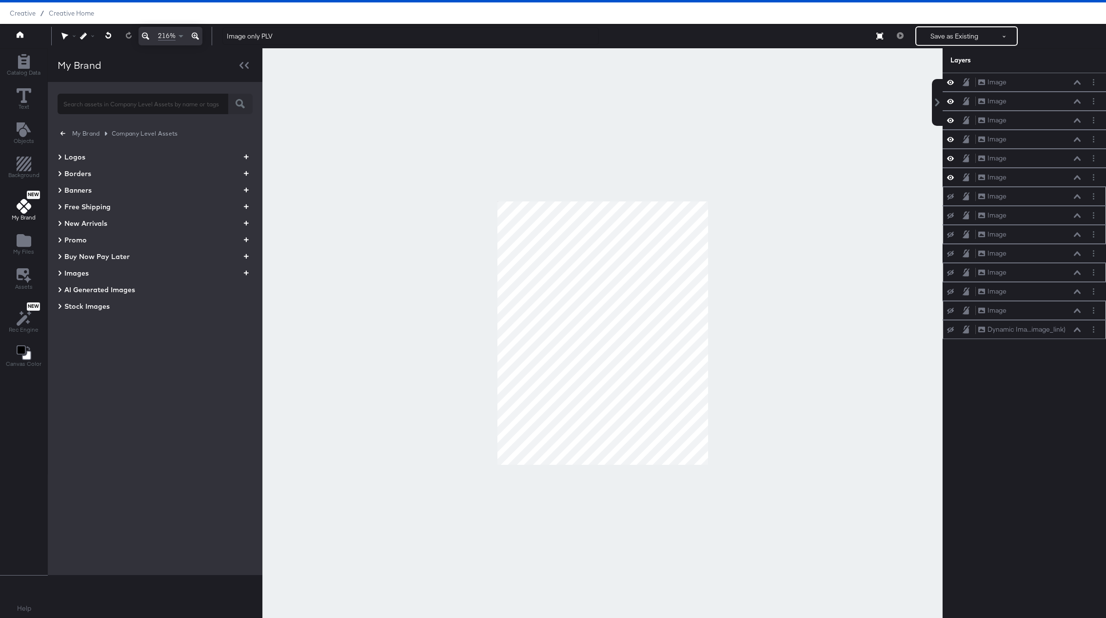
click at [61, 131] on icon "button" at bounding box center [62, 133] width 5 height 9
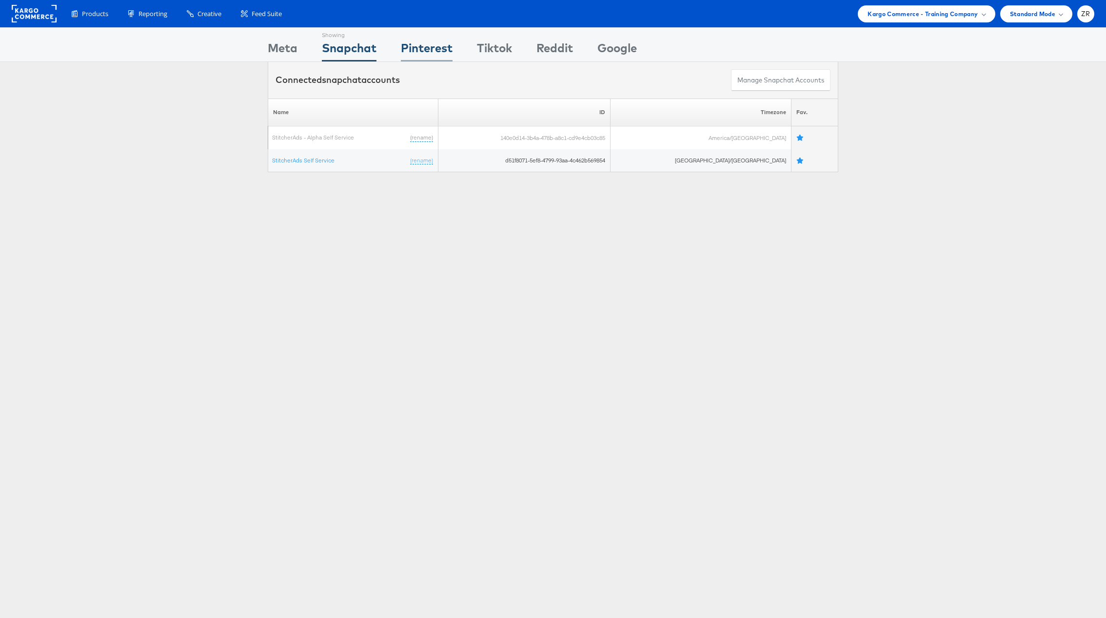
click at [430, 51] on div "Pinterest" at bounding box center [427, 51] width 52 height 22
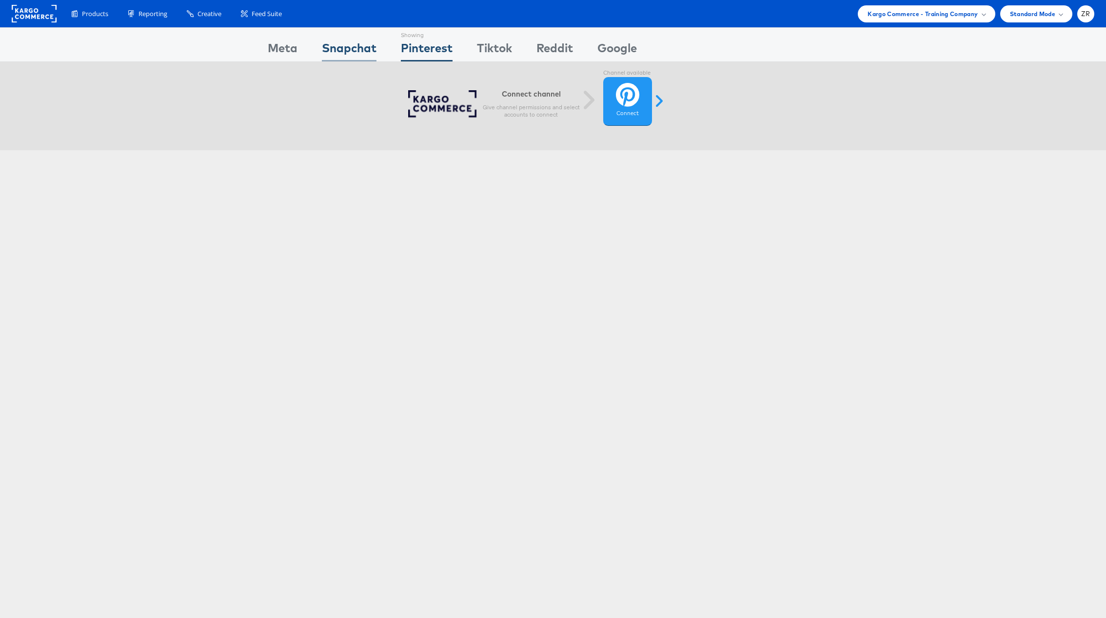
click at [355, 48] on div "Snapchat" at bounding box center [349, 51] width 55 height 22
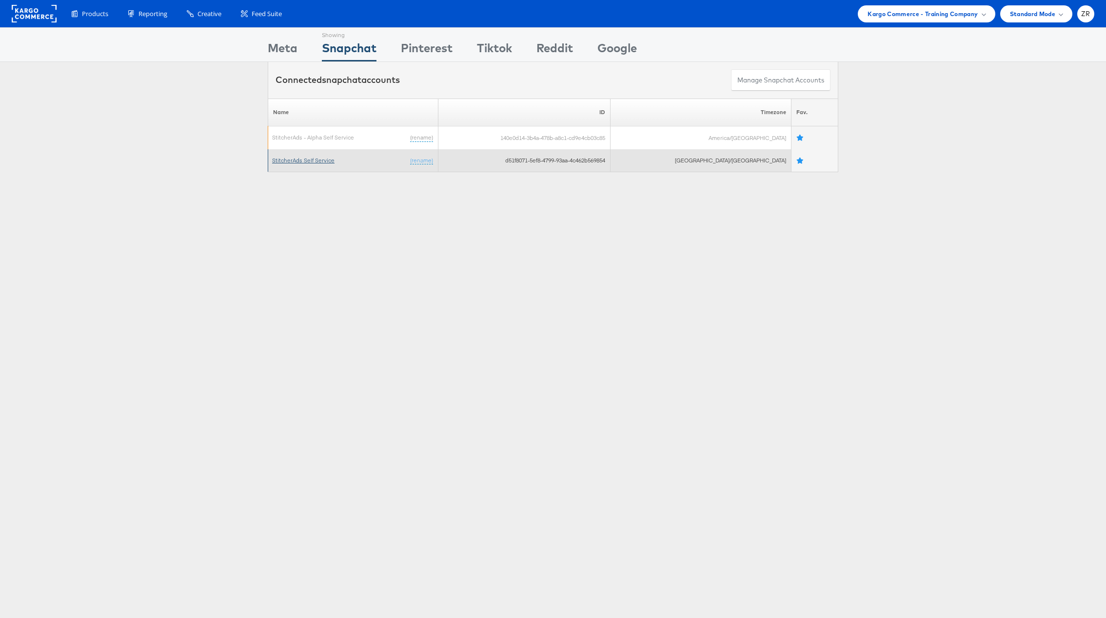
click at [309, 162] on link "StitcherAds Self Service" at bounding box center [303, 160] width 62 height 7
